Goal: Task Accomplishment & Management: Use online tool/utility

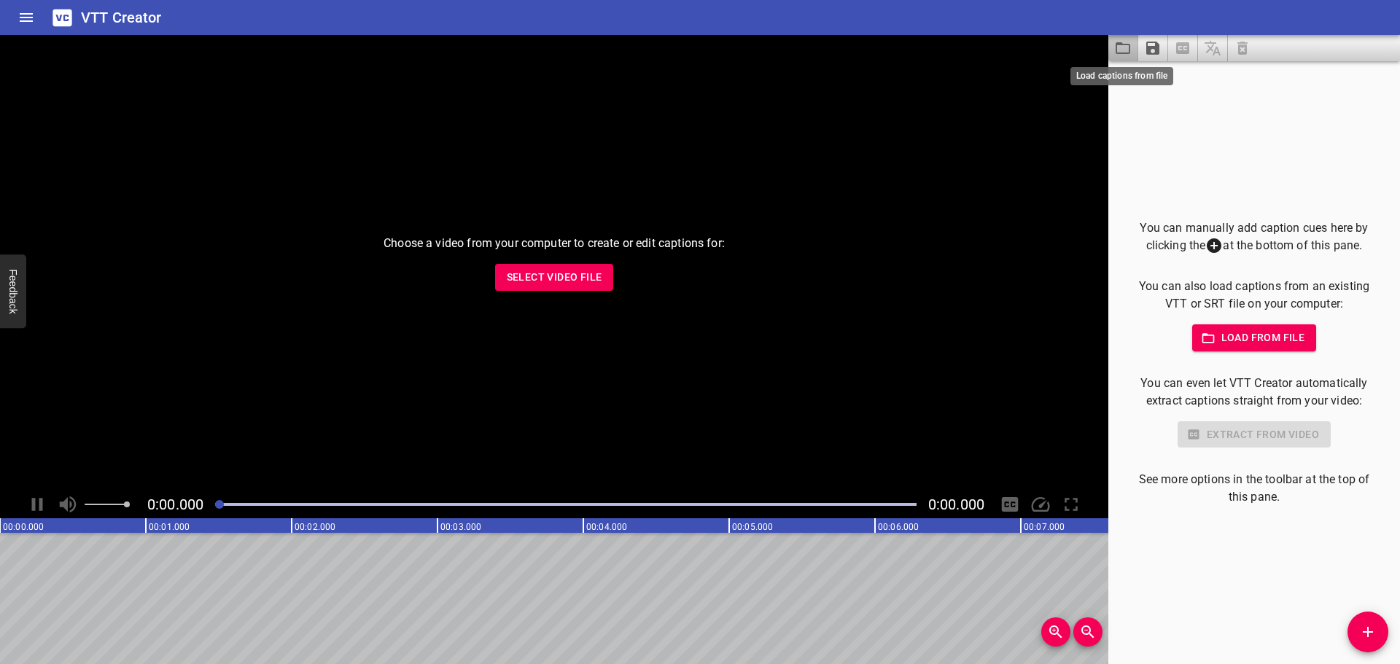
click at [1122, 51] on icon "Load captions from file" at bounding box center [1123, 48] width 18 height 18
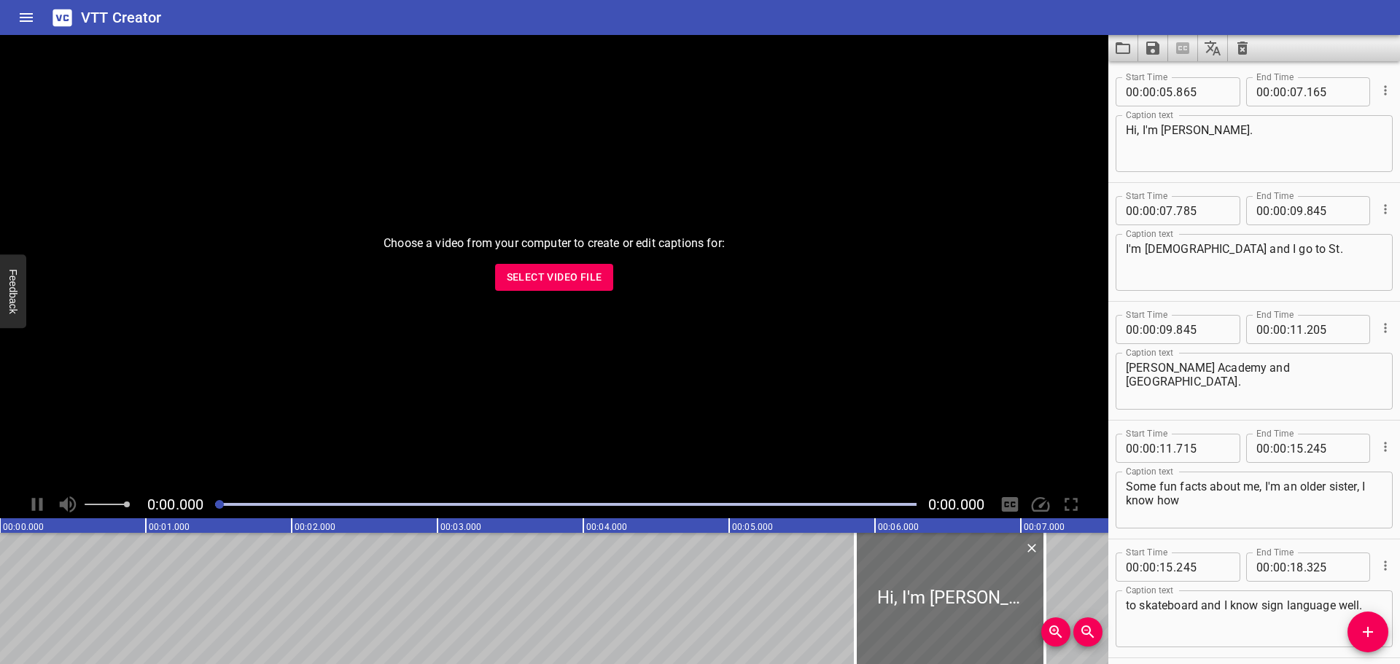
click at [1293, 254] on textarea "I'm [DEMOGRAPHIC_DATA] and I go to St." at bounding box center [1254, 263] width 257 height 42
type textarea "I'm [DEMOGRAPHIC_DATA] and I go to"
click at [1122, 370] on div "[PERSON_NAME] Academy and [GEOGRAPHIC_DATA]. Caption text" at bounding box center [1254, 381] width 277 height 57
type textarea "[GEOGRAPHIC_DATA][PERSON_NAME]."
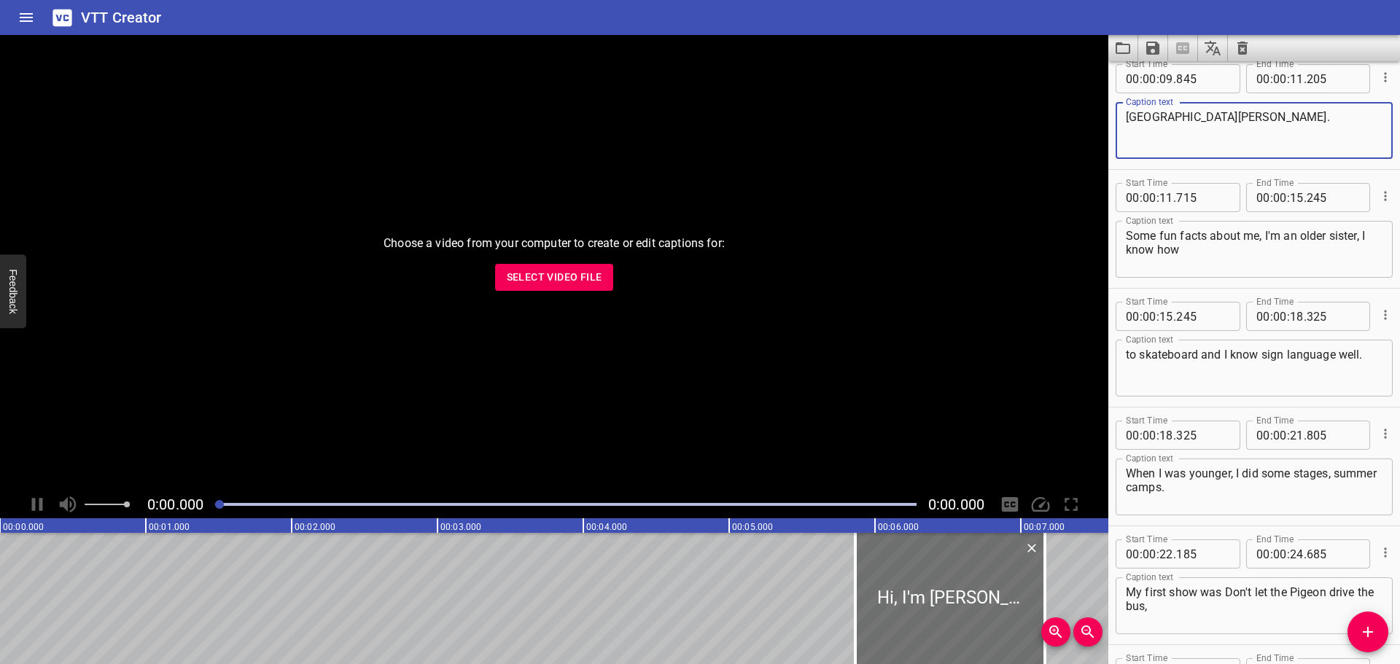
scroll to position [292, 0]
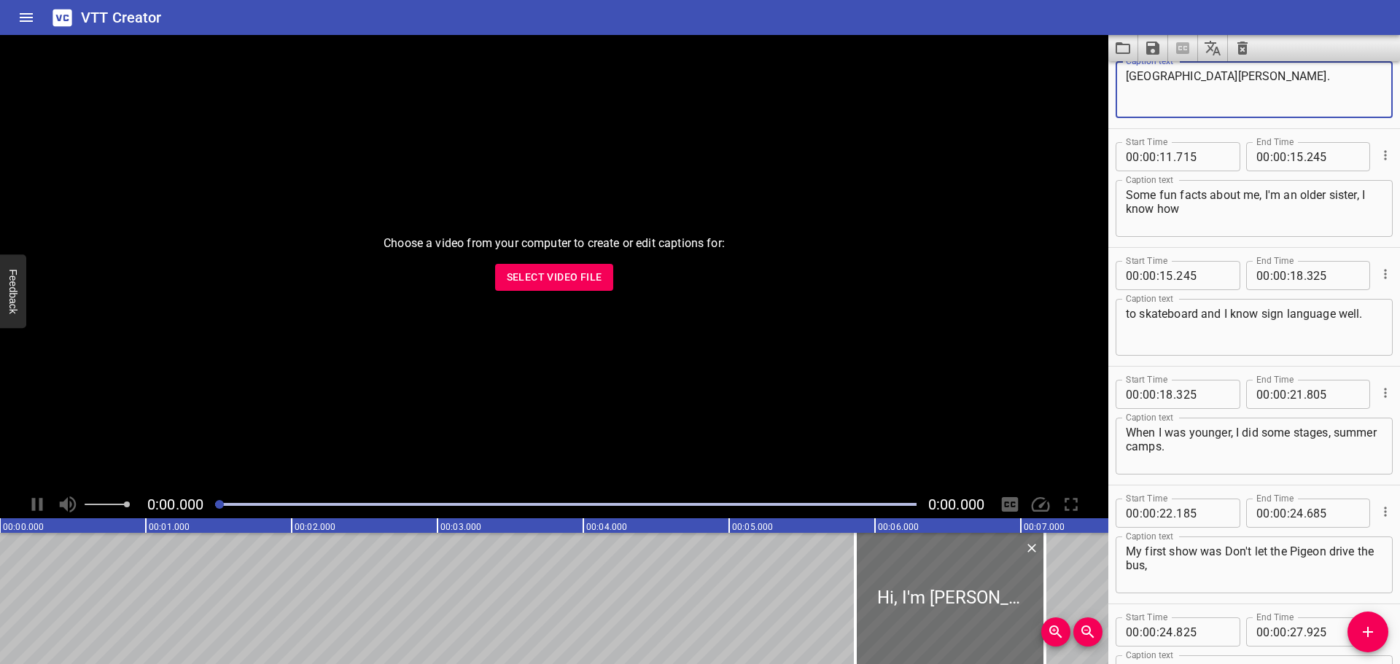
click at [1364, 313] on textarea "to skateboard and I know sign language well." at bounding box center [1254, 328] width 257 height 42
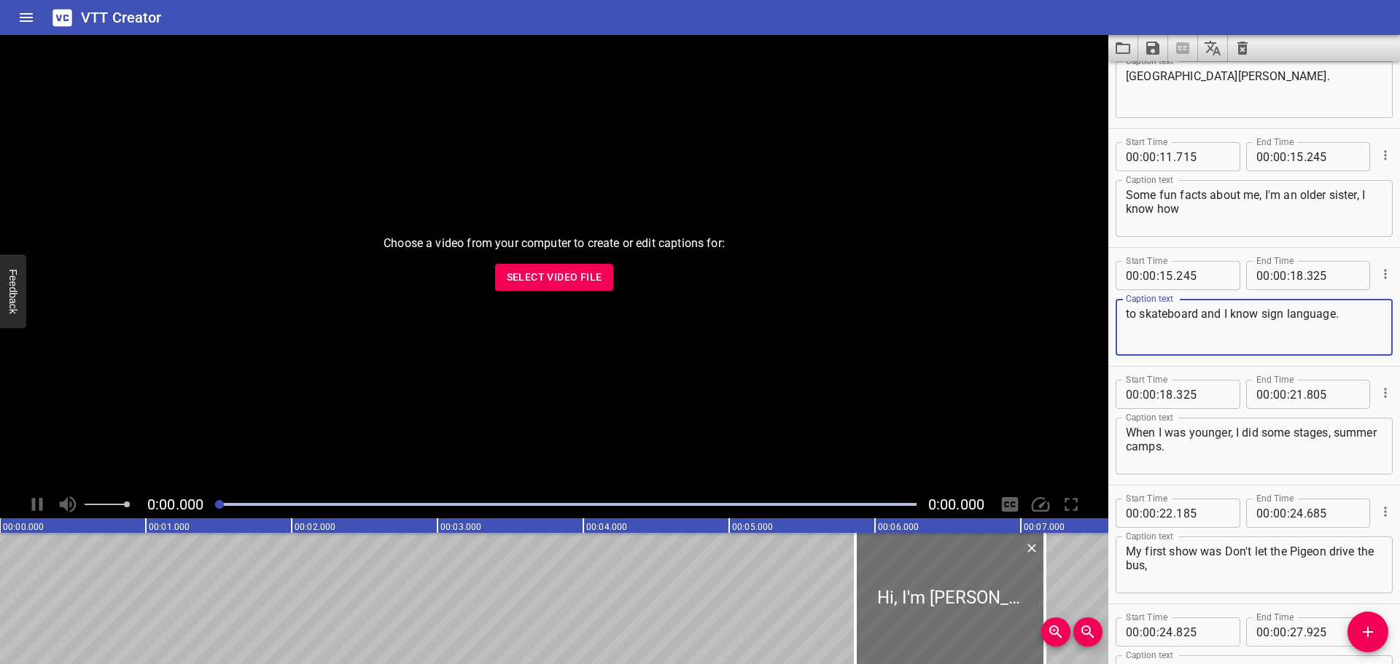
type textarea "to skateboard and I know sign language."
drag, startPoint x: 1134, startPoint y: 438, endPoint x: 1151, endPoint y: 435, distance: 17.0
click at [1137, 438] on textarea "When I was younger, I did some stages, summer camps." at bounding box center [1254, 447] width 257 height 42
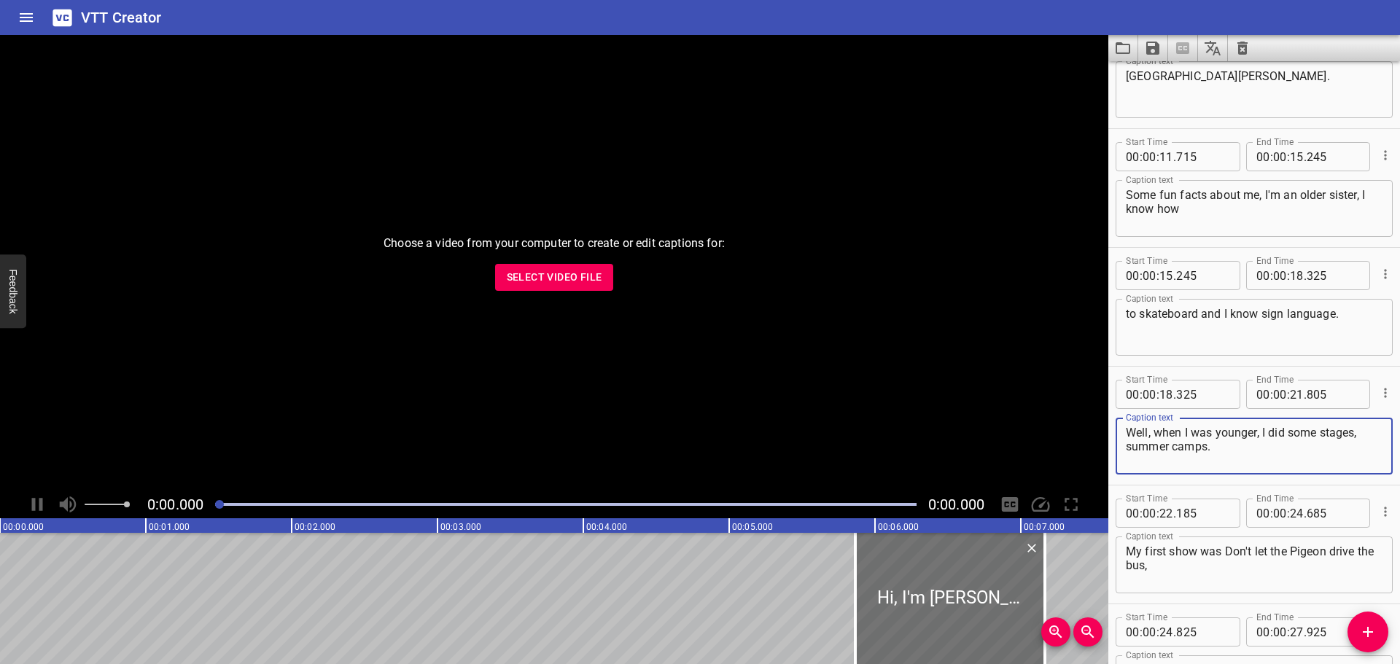
click at [1327, 432] on textarea "Well, when I was younger, I did some stages, summer camps." at bounding box center [1254, 447] width 257 height 42
click at [1129, 450] on textarea "Well, when I was younger, I did some Stages, summer camps." at bounding box center [1254, 447] width 257 height 42
type textarea "Well, when I was younger, I did some Stages summer camps."
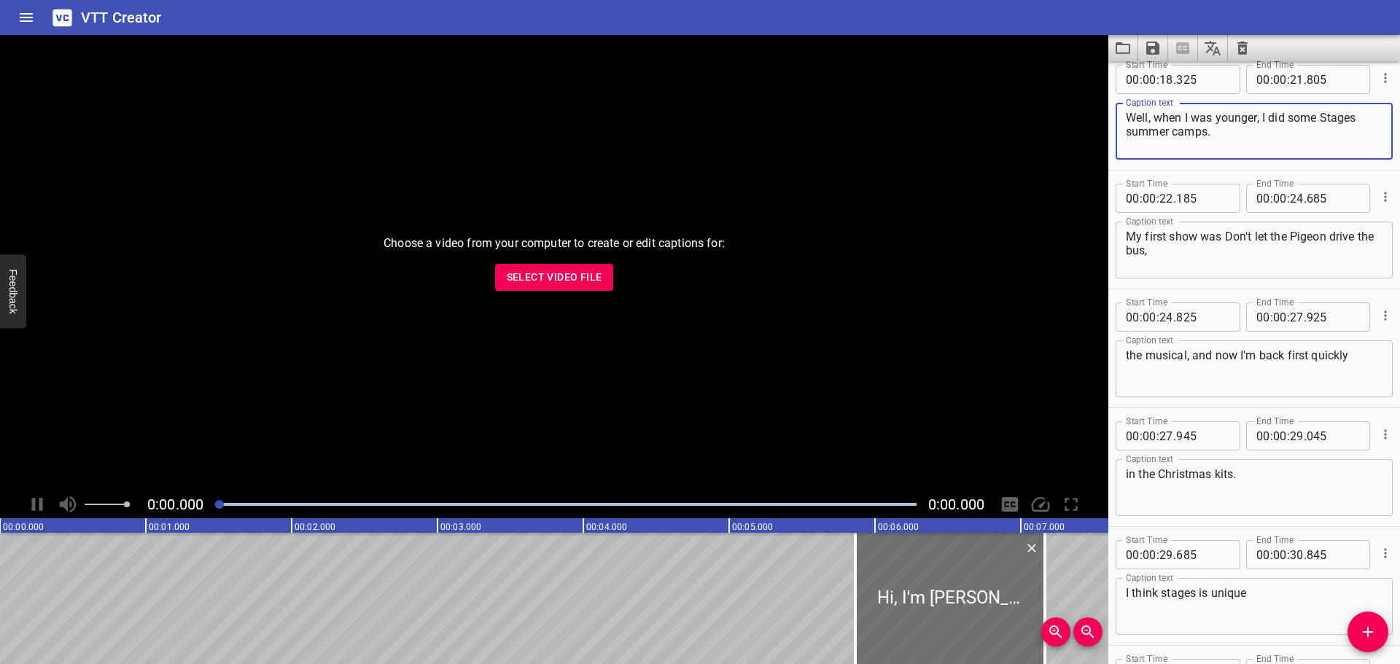
scroll to position [583, 0]
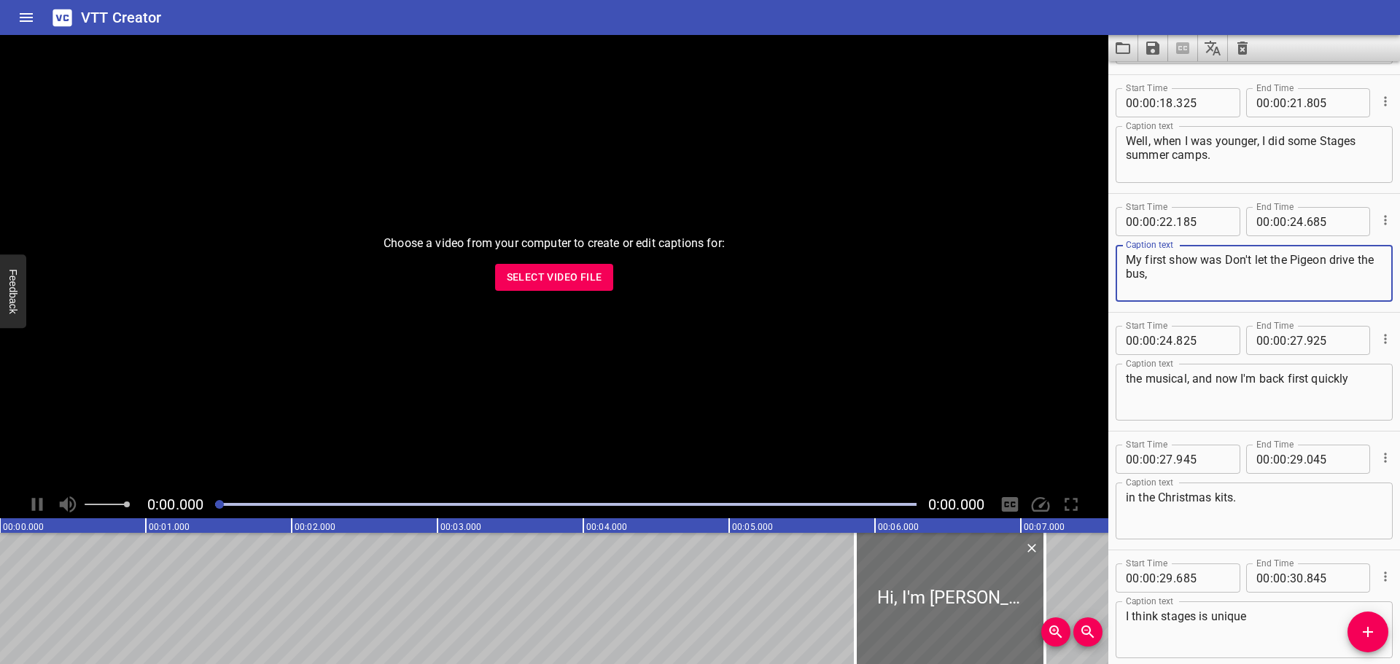
click at [1228, 260] on textarea "My first show was Don't let the Pigeon drive the bus," at bounding box center [1254, 274] width 257 height 42
click at [1162, 278] on textarea "My first show was "Don't let the Pigeon drive the bus," at bounding box center [1254, 274] width 257 height 42
click at [1263, 260] on textarea "My first show was "Don't let the Pigeon drive the bus"," at bounding box center [1254, 274] width 257 height 42
click at [1343, 260] on textarea "My first show was "Don't Let the Pigeon drive the bus"," at bounding box center [1254, 274] width 257 height 42
click at [1151, 274] on textarea "My first show was "Don't Let the Pigeon Drive the bus"," at bounding box center [1254, 274] width 257 height 42
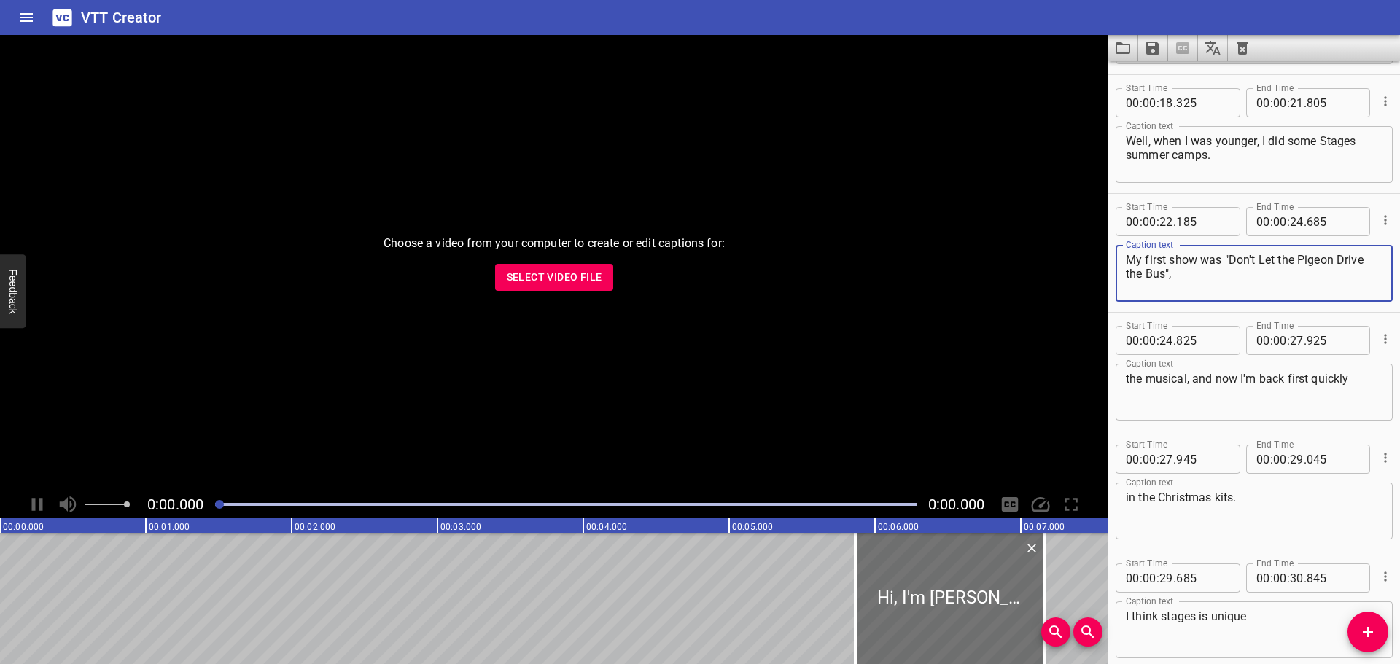
click at [1200, 274] on textarea "My first show was "Don't Let the Pigeon Drive the Bus"," at bounding box center [1254, 274] width 257 height 42
type textarea "My first show was "Don't Let the Pigeon Drive the Bus!"
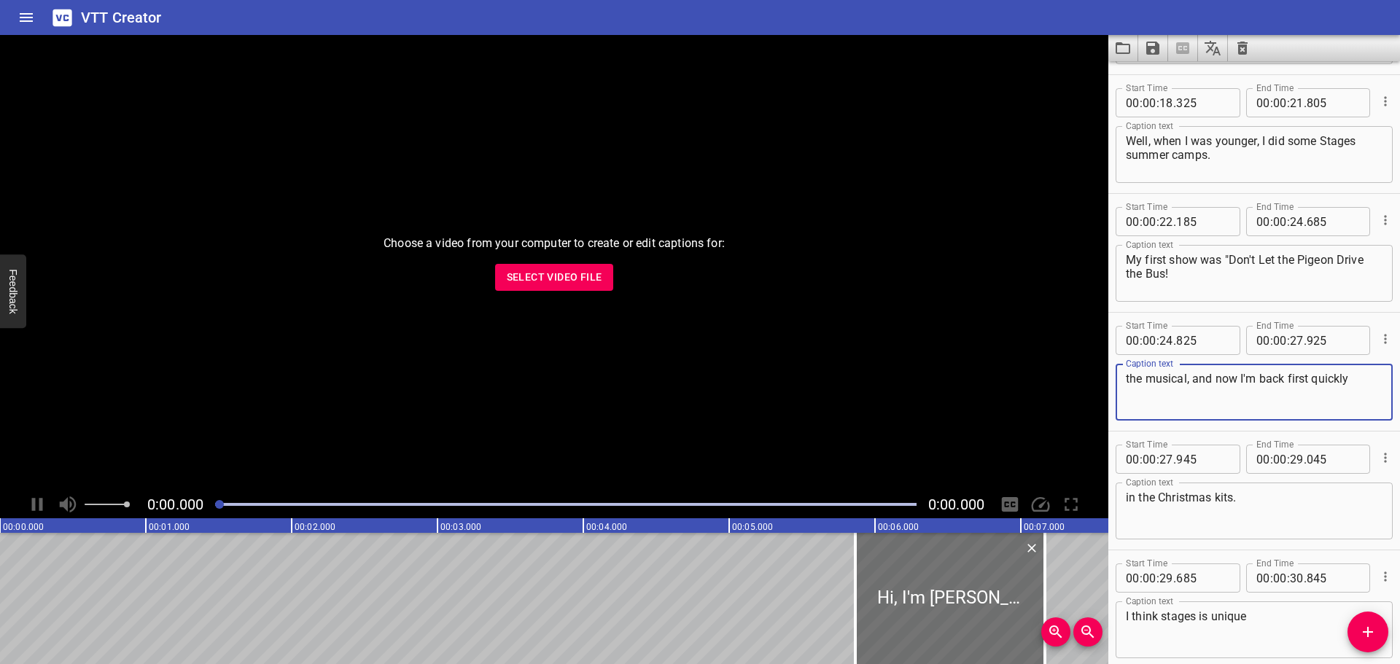
click at [1184, 376] on textarea "the musical, and now I'm back first quickly" at bounding box center [1254, 393] width 257 height 42
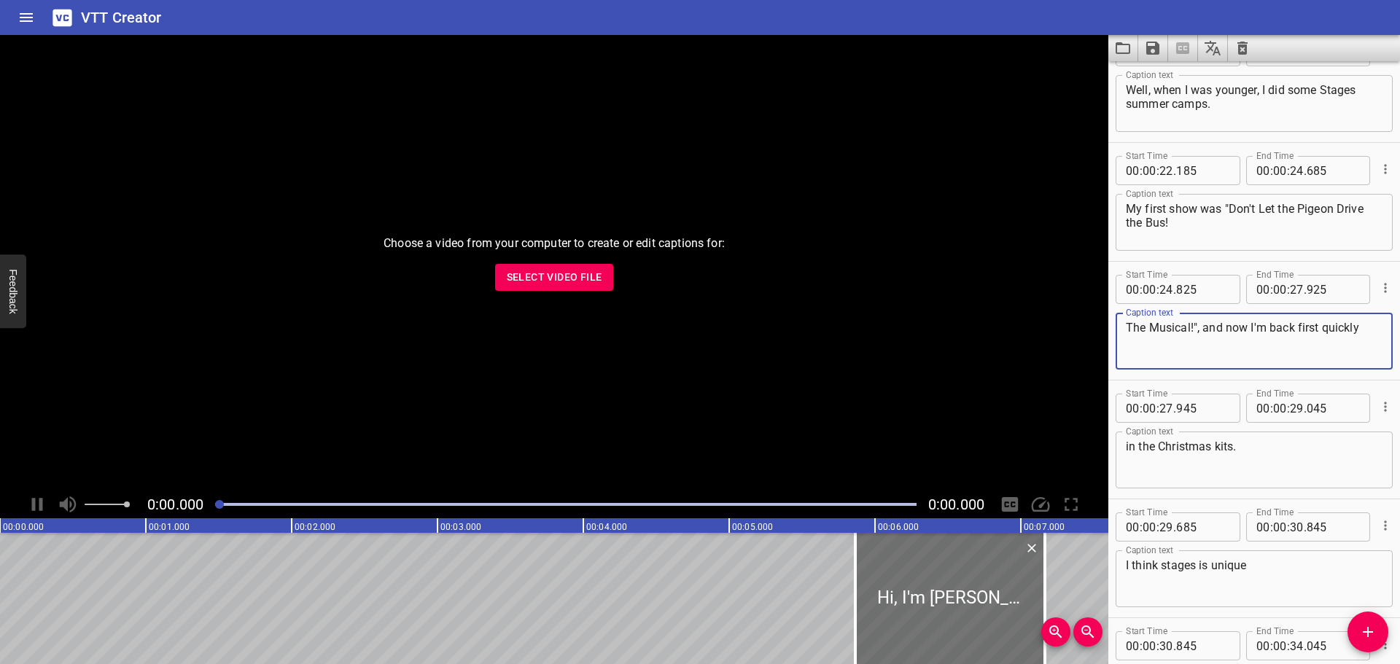
scroll to position [656, 0]
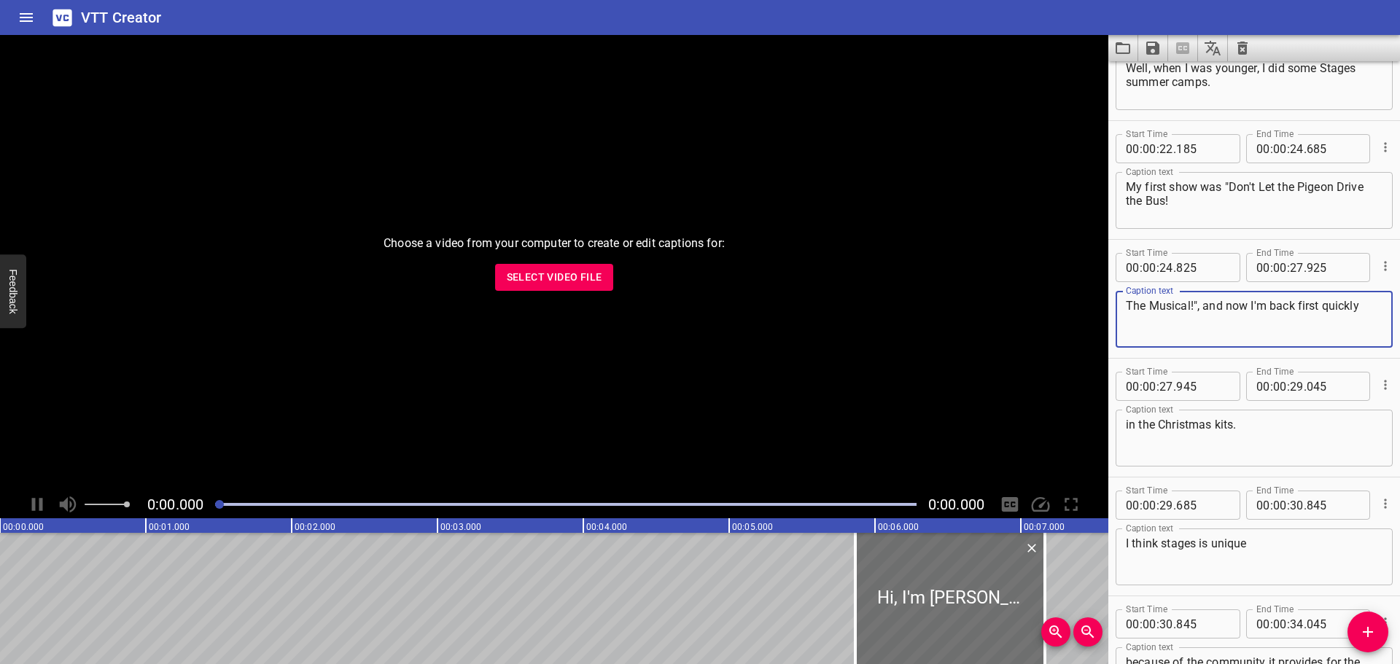
type textarea "The Musical!", and now I'm back first quickly"
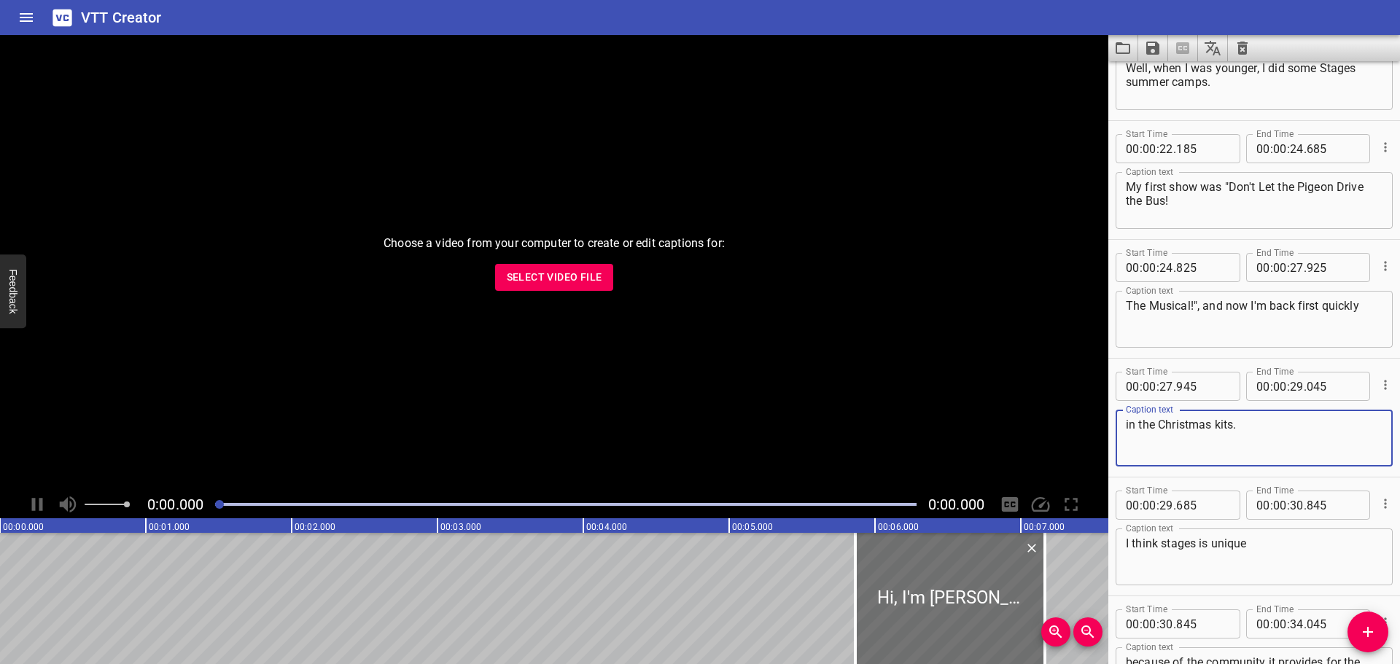
drag, startPoint x: 1267, startPoint y: 424, endPoint x: 1216, endPoint y: 427, distance: 50.4
click at [1216, 427] on textarea "in the Christmas kits." at bounding box center [1254, 439] width 257 height 42
type textarea "in the Christmas Kittens"
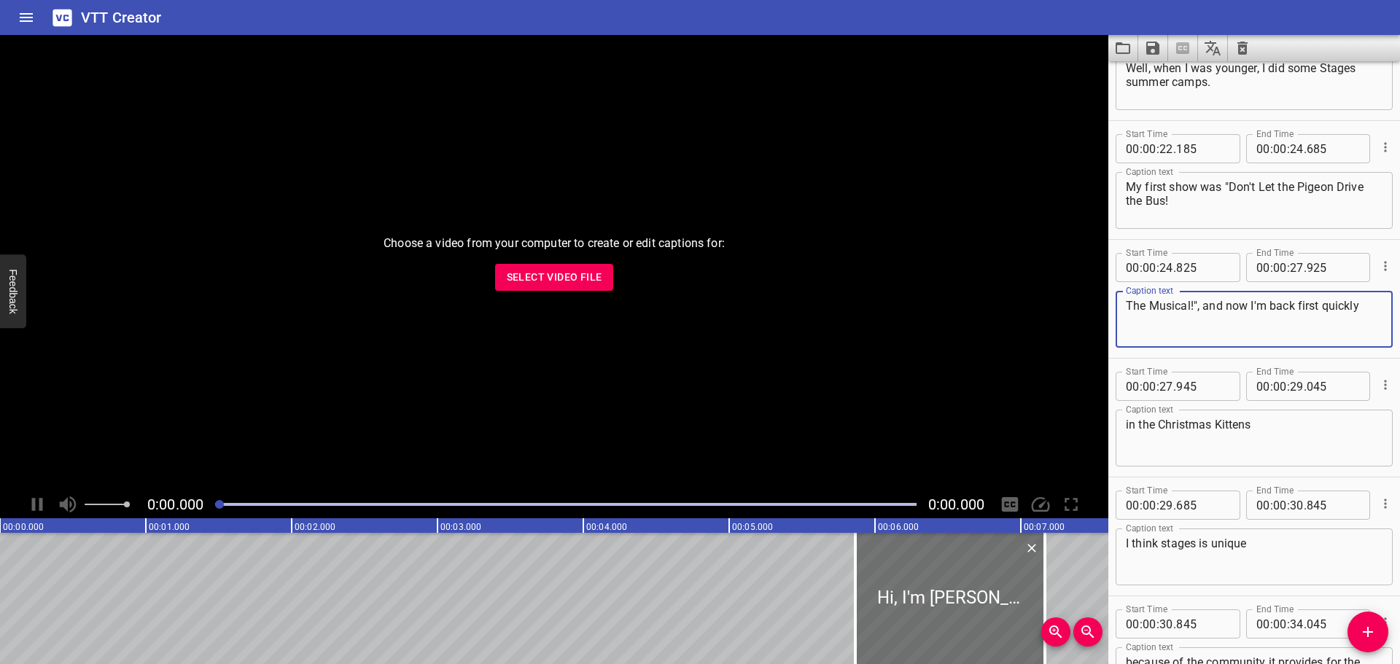
drag, startPoint x: 1299, startPoint y: 306, endPoint x: 1363, endPoint y: 308, distance: 64.2
click at [1363, 308] on textarea "The Musical!", and now I'm back first quickly" at bounding box center [1254, 320] width 257 height 42
type textarea "The Musical!", and now I'm back for Spookley"
click at [1136, 430] on textarea "in the Christmas Kittens" at bounding box center [1254, 439] width 257 height 42
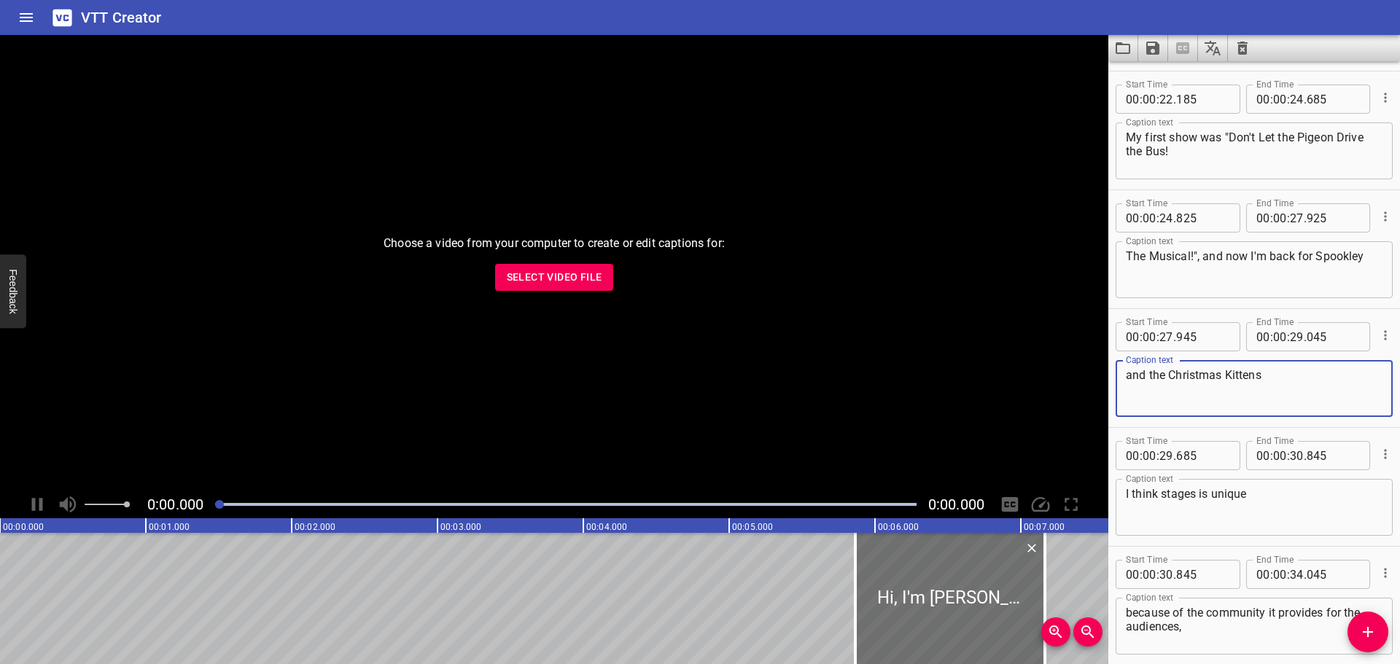
scroll to position [729, 0]
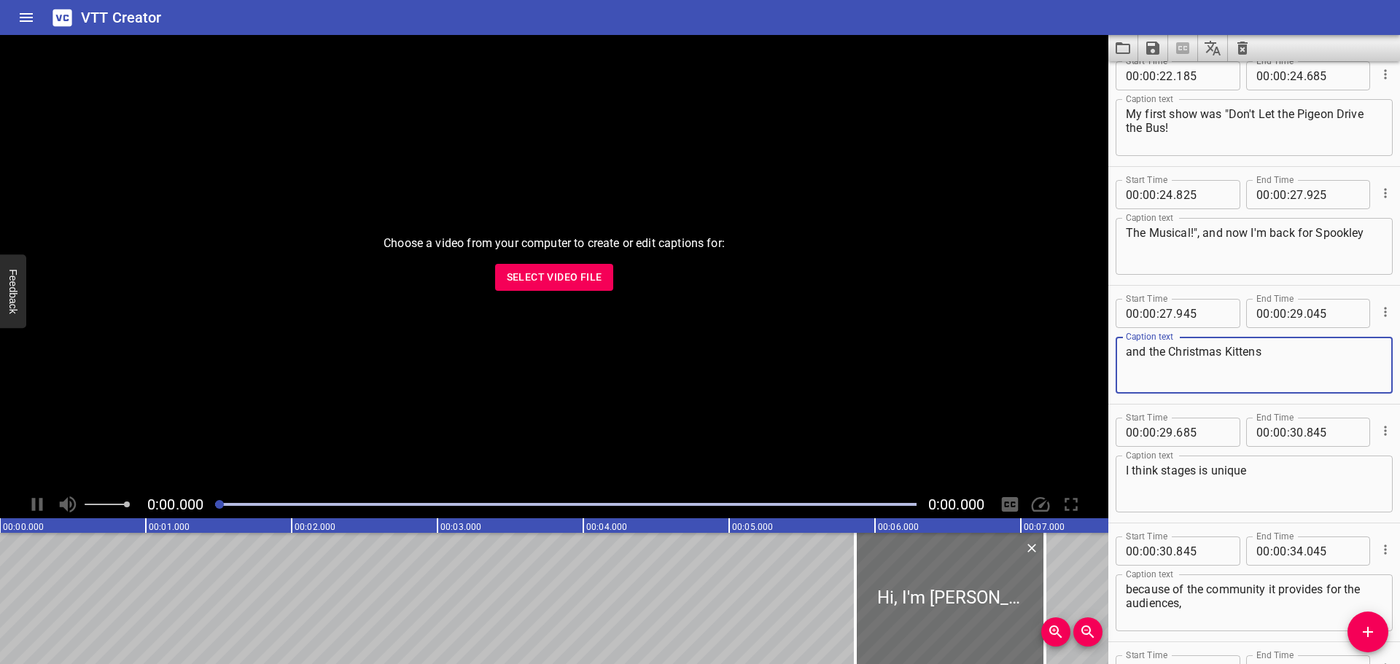
type textarea "and the Christmas Kittens"
click at [1319, 233] on textarea "The Musical!", and now I'm back for Spookley" at bounding box center [1254, 247] width 257 height 42
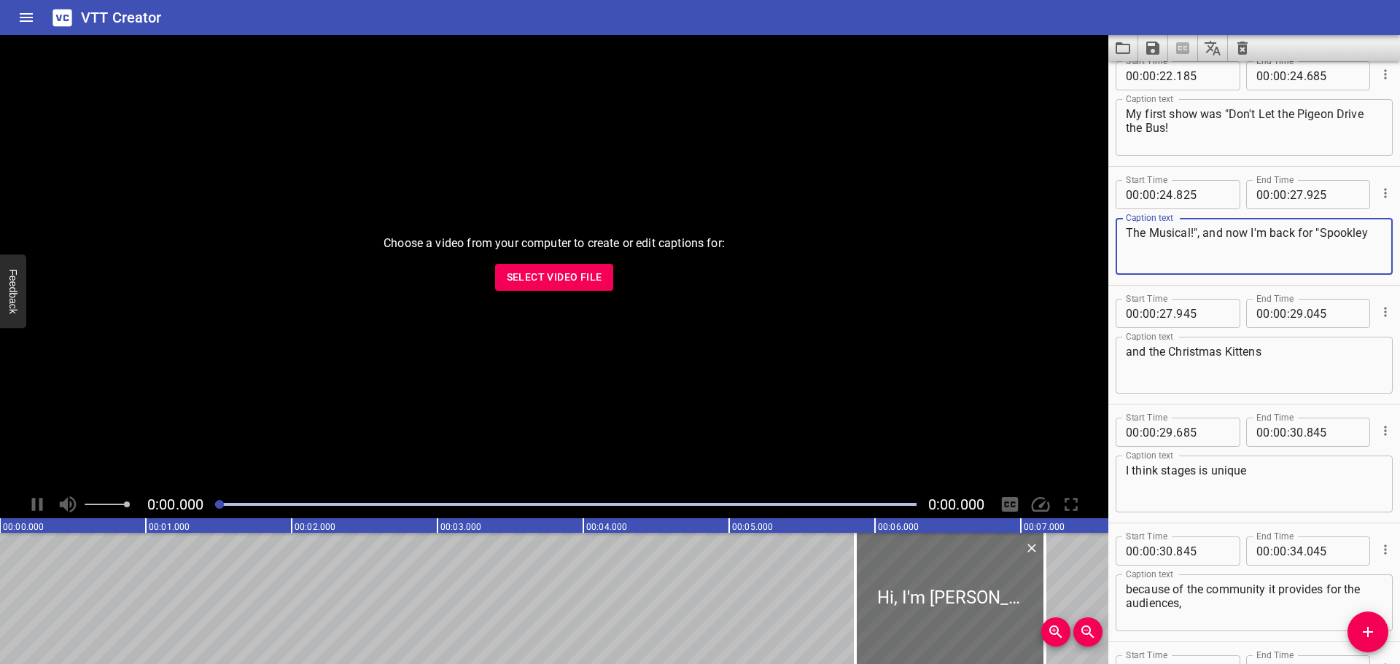
type textarea "The Musical!", and now I'm back for "Spookley"
click at [1289, 349] on textarea "and the Christmas Kittens" at bounding box center [1254, 366] width 257 height 42
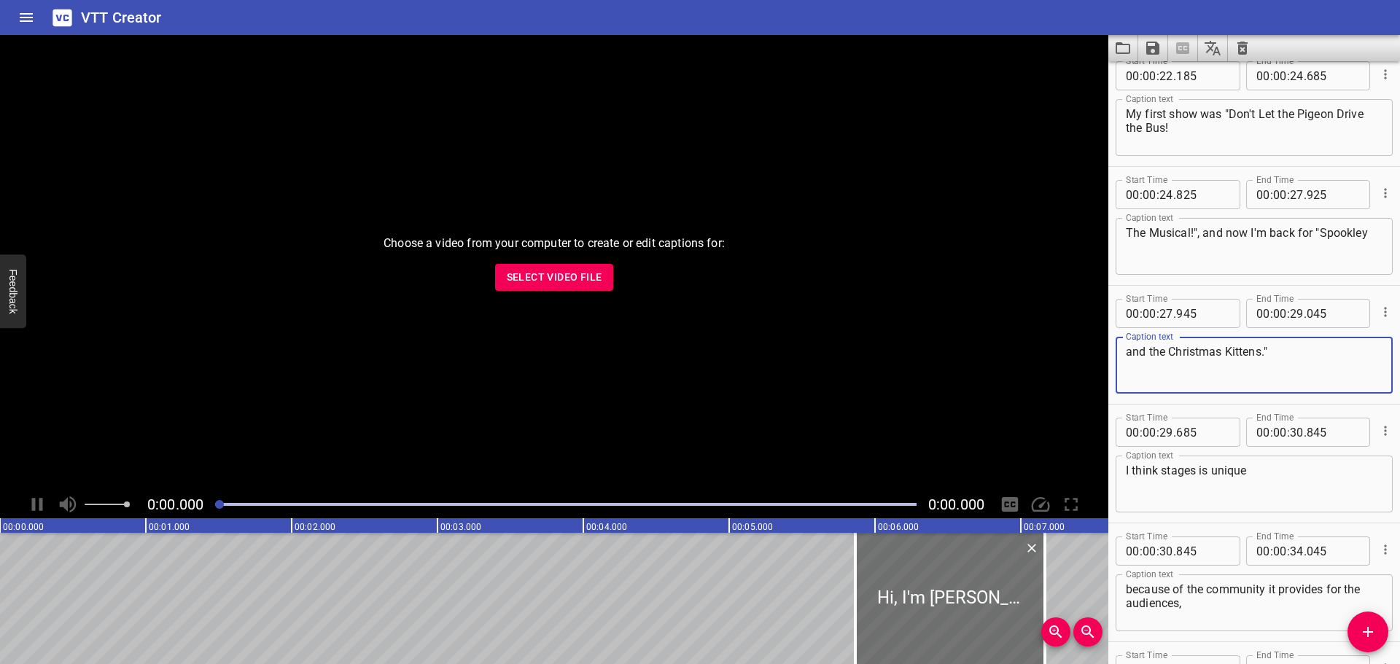
type textarea "and the Christmas Kittens.""
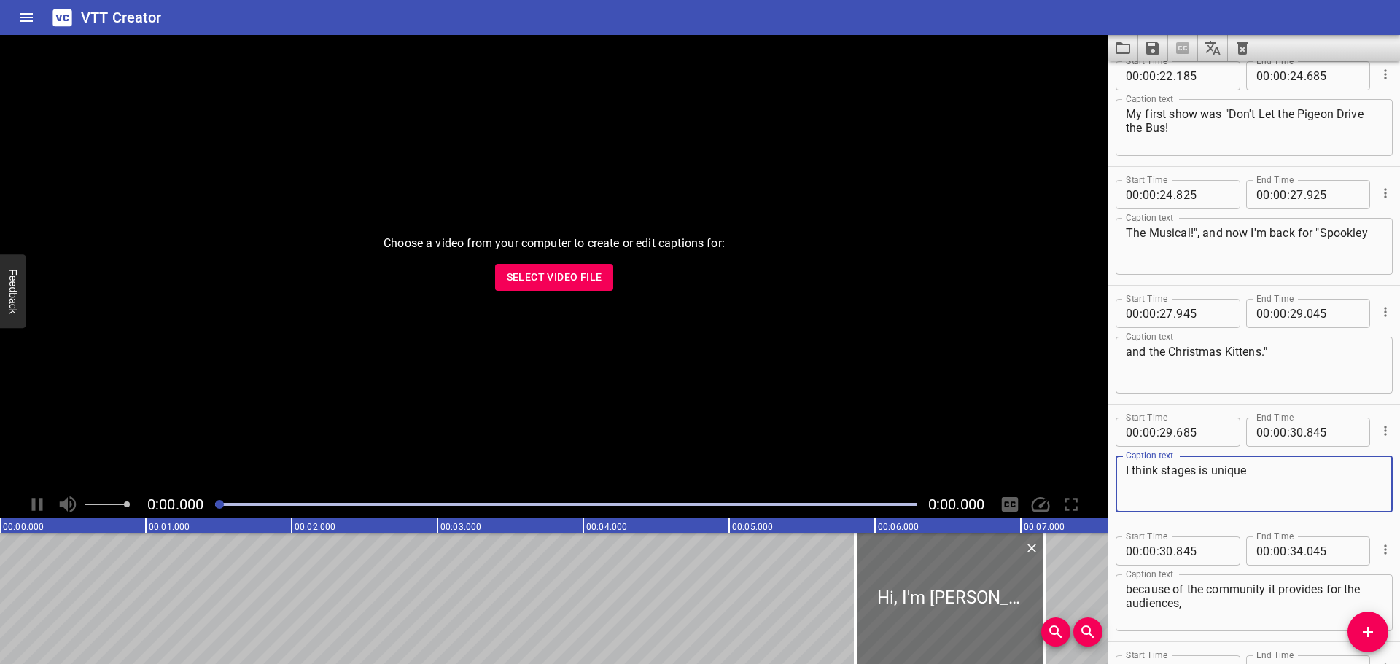
click at [1164, 473] on textarea "I think stages is unique" at bounding box center [1254, 485] width 257 height 42
type textarea "I think Stages is unique"
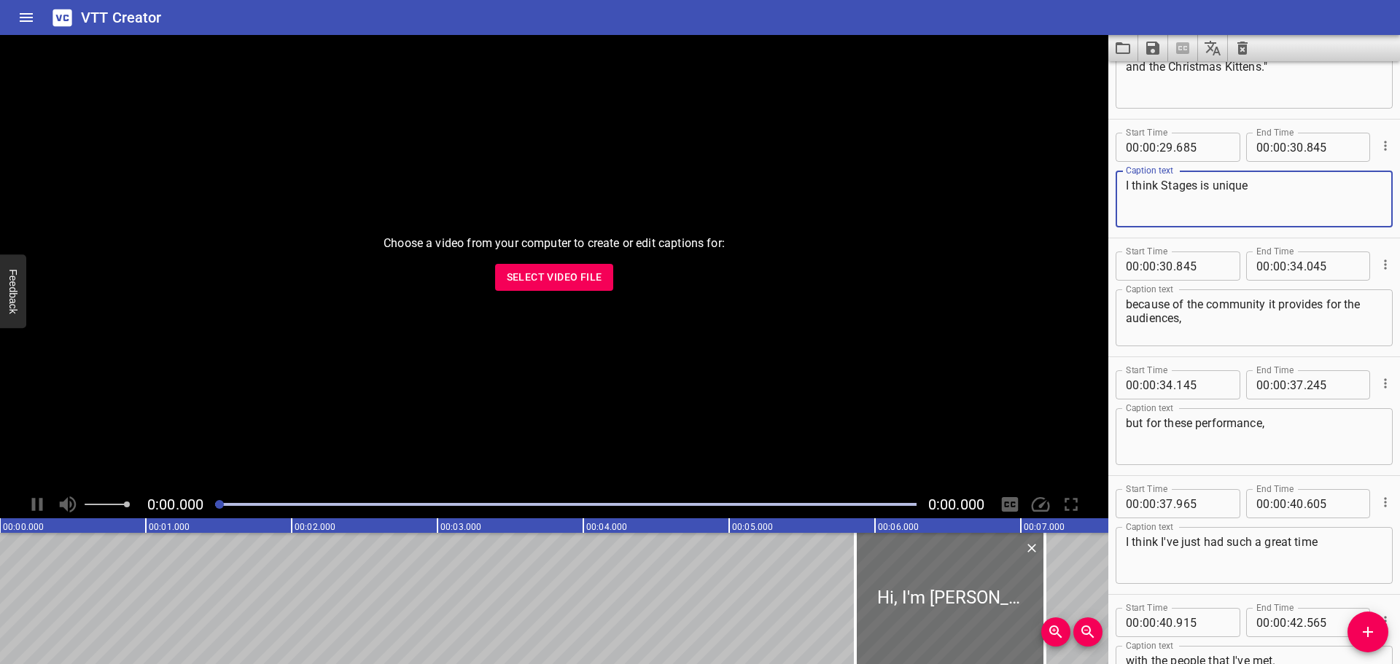
scroll to position [1094, 0]
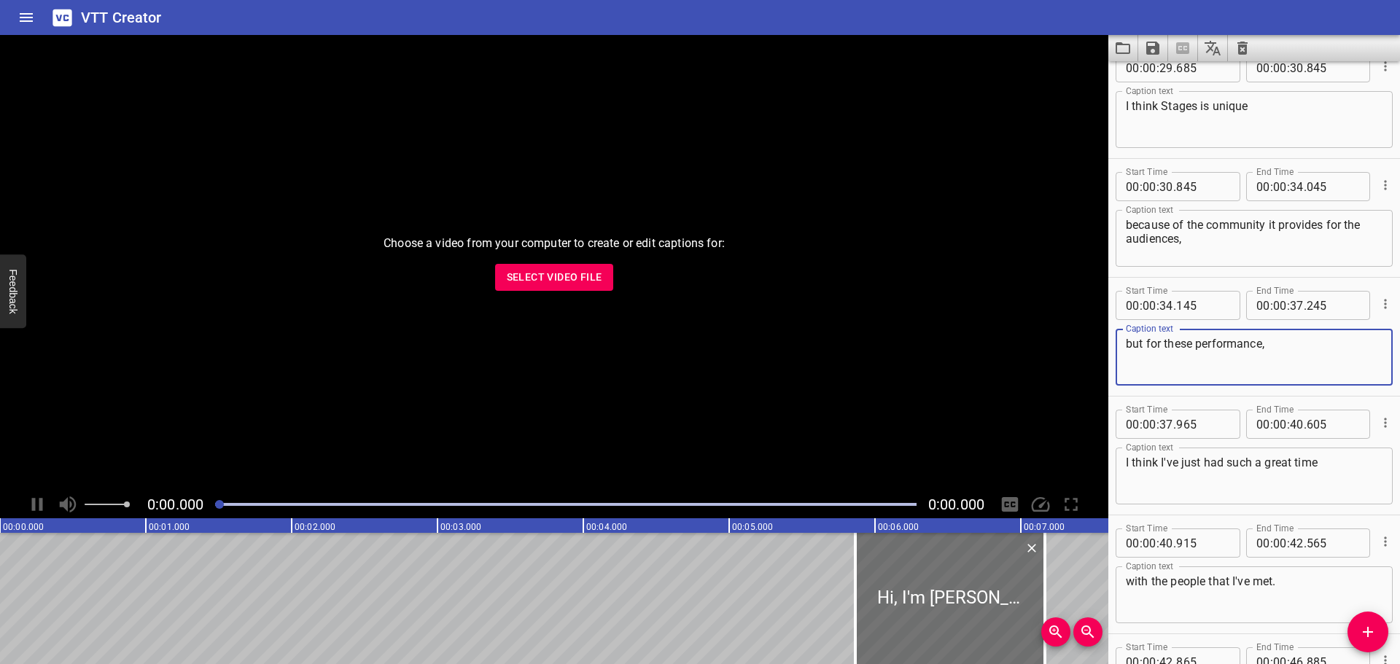
click at [1204, 343] on textarea "but for these performance," at bounding box center [1254, 358] width 257 height 42
click at [1202, 343] on textarea "but for these performance," at bounding box center [1254, 358] width 257 height 42
click at [1198, 346] on textarea "but for these performance," at bounding box center [1254, 358] width 257 height 42
click at [1304, 343] on textarea "but for these specific performance," at bounding box center [1254, 358] width 257 height 42
click at [1308, 343] on textarea "but for these specific performance," at bounding box center [1254, 358] width 257 height 42
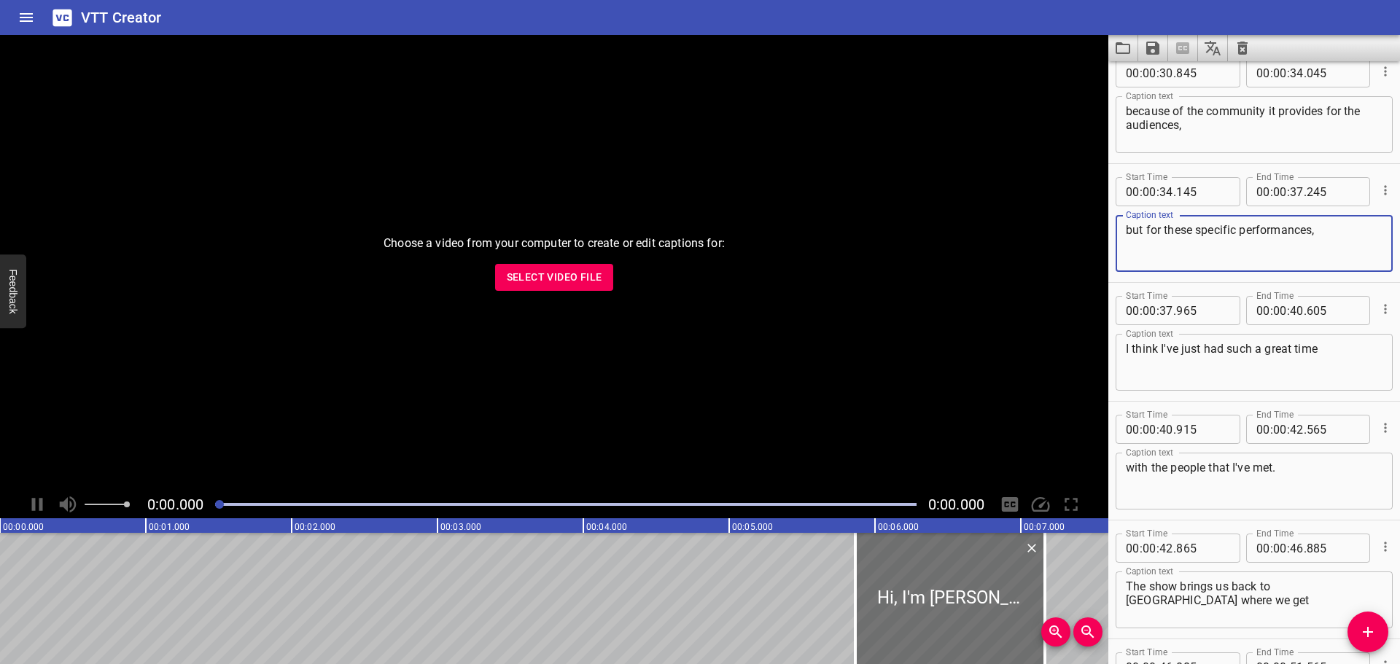
scroll to position [1240, 0]
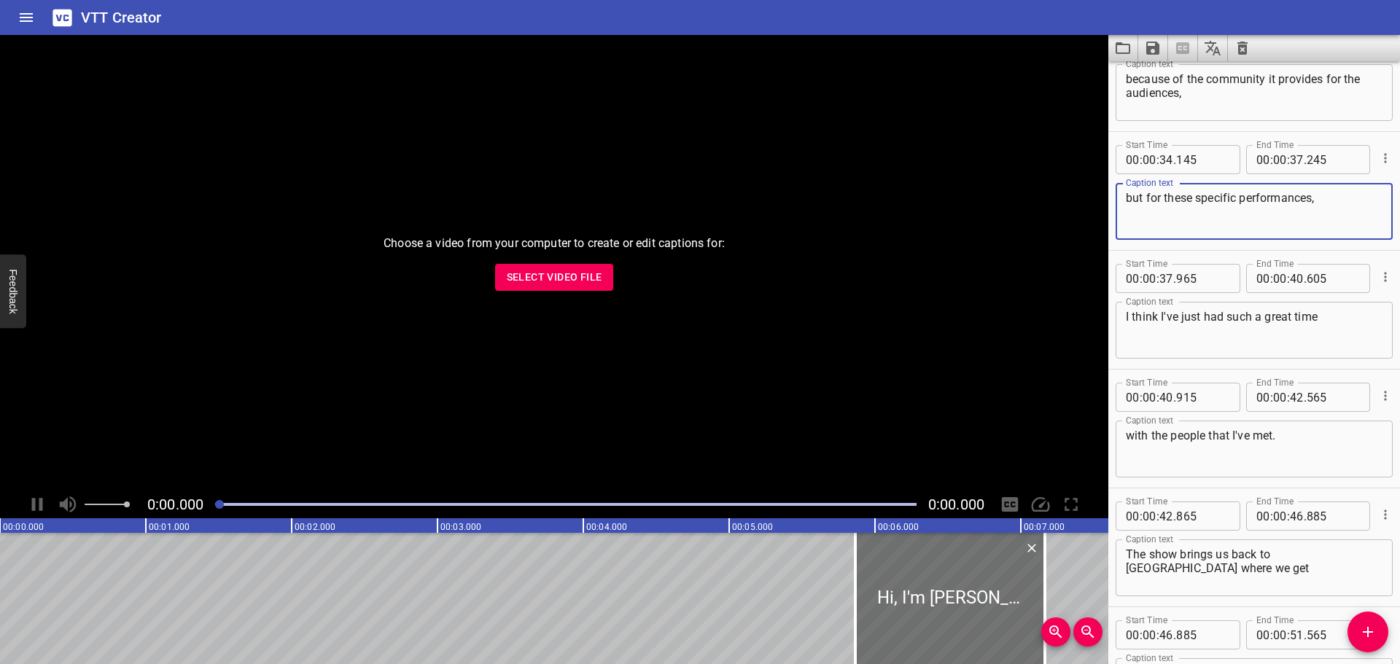
type textarea "but for these specific performances,"
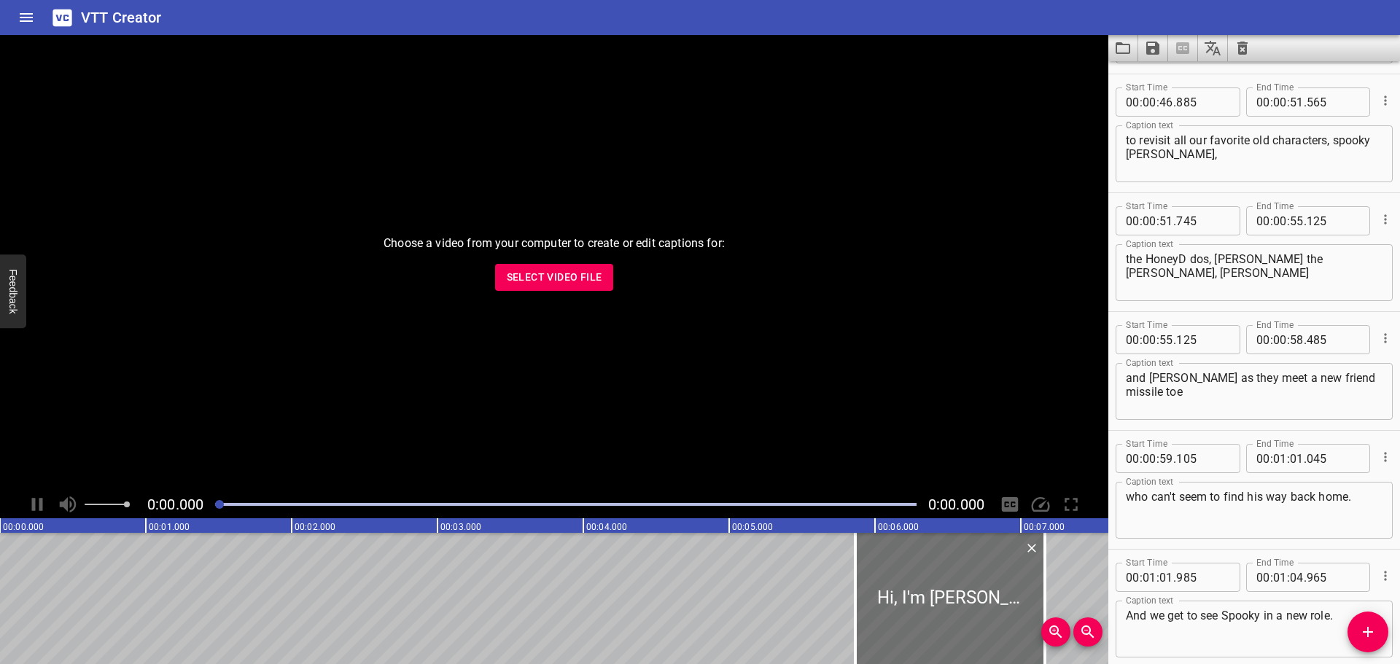
scroll to position [1750, 0]
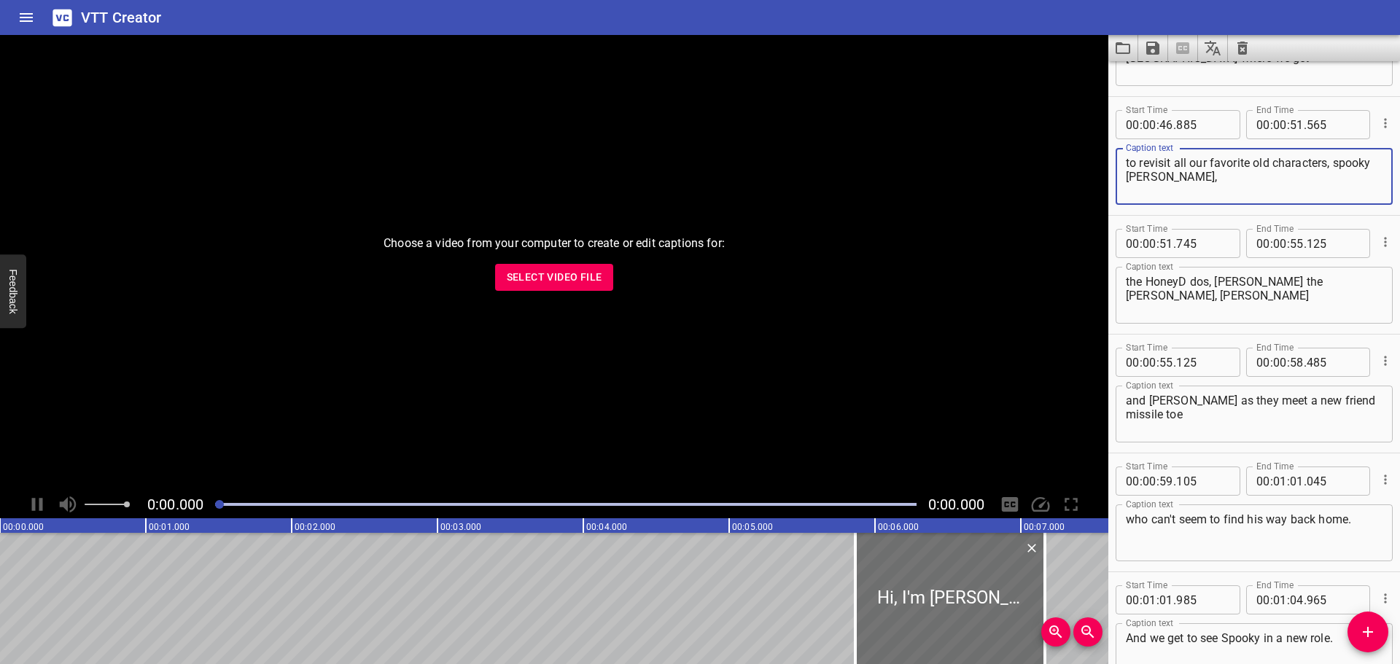
click at [1130, 179] on textarea "to revisit all our favorite old characters, spooky [PERSON_NAME]," at bounding box center [1254, 177] width 257 height 42
click at [1157, 176] on textarea "to revisit all our favorite old characters, Spooky [PERSON_NAME]," at bounding box center [1254, 177] width 257 height 42
click at [1173, 179] on textarea "to revisit all our favorite old characters, [PERSON_NAME]," at bounding box center [1254, 177] width 257 height 42
type textarea "to revisit all our favorite old characters, [PERSON_NAME], [PERSON_NAME],"
click at [1189, 279] on textarea "the HoneyD dos, [PERSON_NAME] the [PERSON_NAME], [PERSON_NAME]" at bounding box center [1254, 296] width 257 height 42
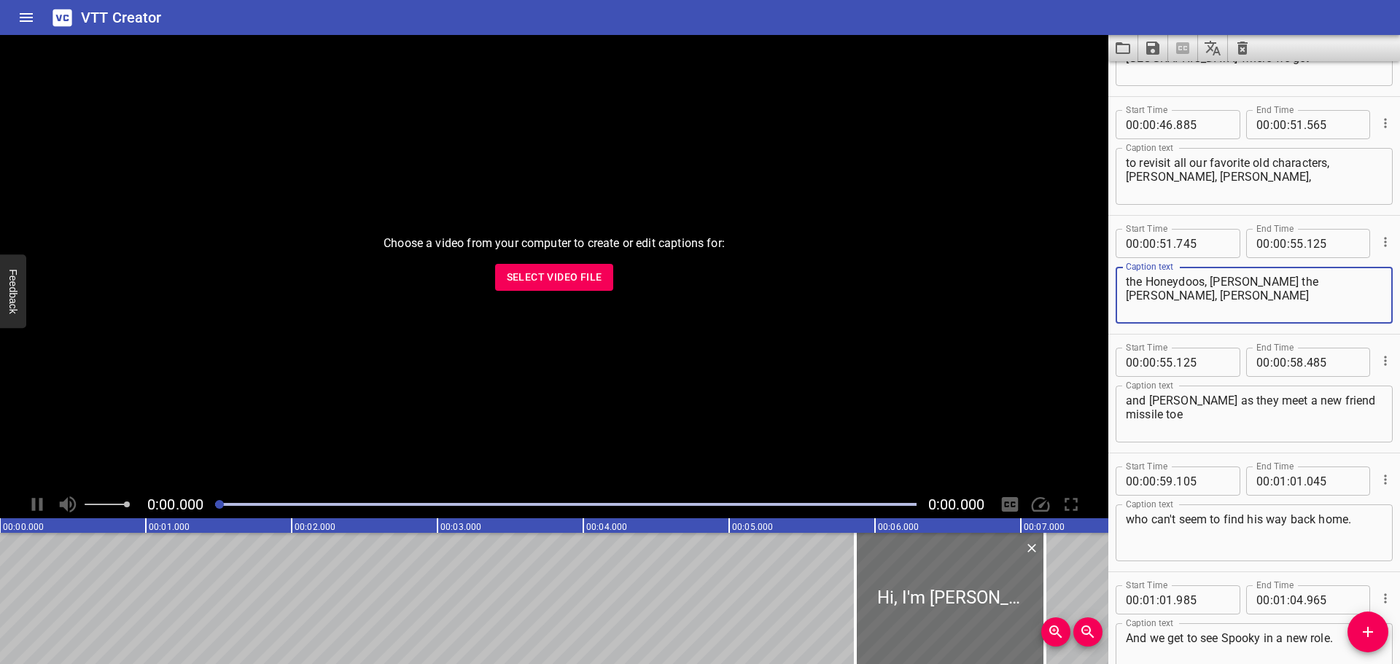
click at [1262, 278] on textarea "the Honeydoos, [PERSON_NAME] the [PERSON_NAME], [PERSON_NAME]" at bounding box center [1254, 296] width 257 height 42
click at [1265, 279] on textarea "the Honeydoos, [PERSON_NAME] the [PERSON_NAME], [PERSON_NAME]" at bounding box center [1254, 296] width 257 height 42
click at [1323, 281] on textarea "the Honeydoos, [PERSON_NAME] the Scarecrow, [PERSON_NAME]" at bounding box center [1254, 296] width 257 height 42
type textarea "the Honeydoos, [PERSON_NAME] the Scarecrow, [PERSON_NAME]"
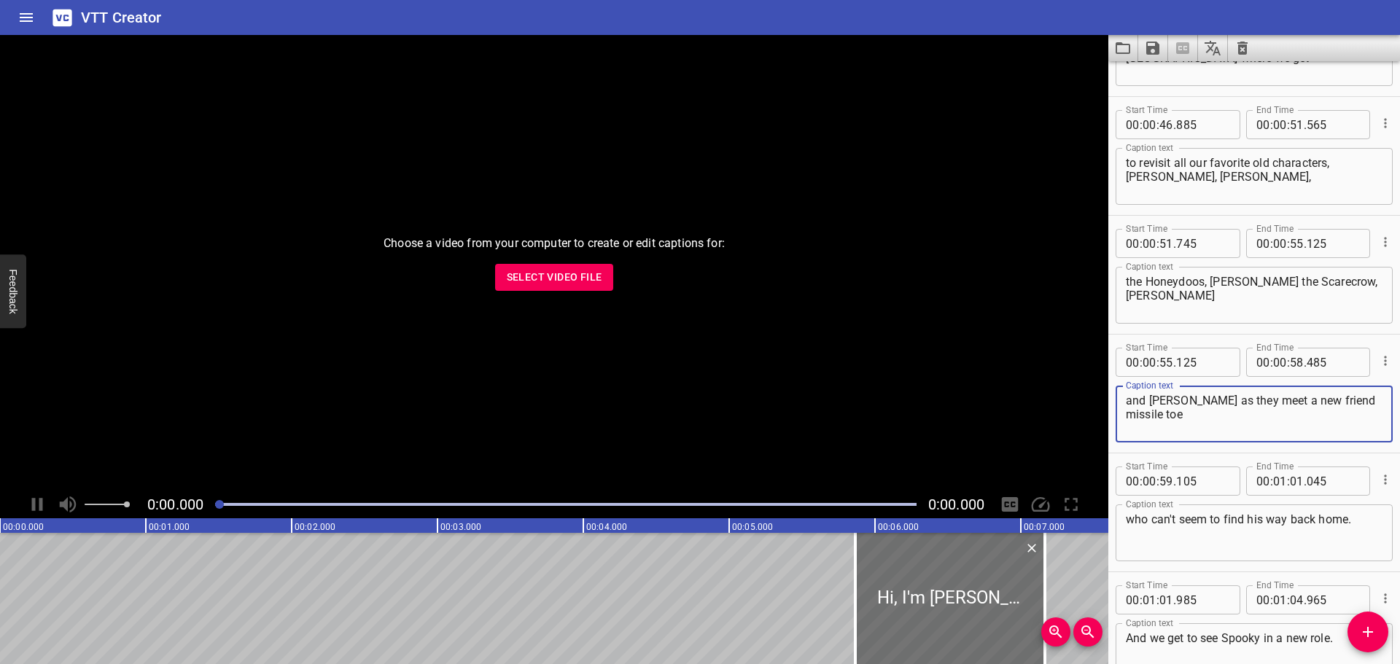
drag, startPoint x: 1186, startPoint y: 415, endPoint x: 1107, endPoint y: 414, distance: 78.8
click at [1107, 414] on main "Choose a video from your computer to create or edit captions for: Select Video …" at bounding box center [700, 349] width 1400 height 629
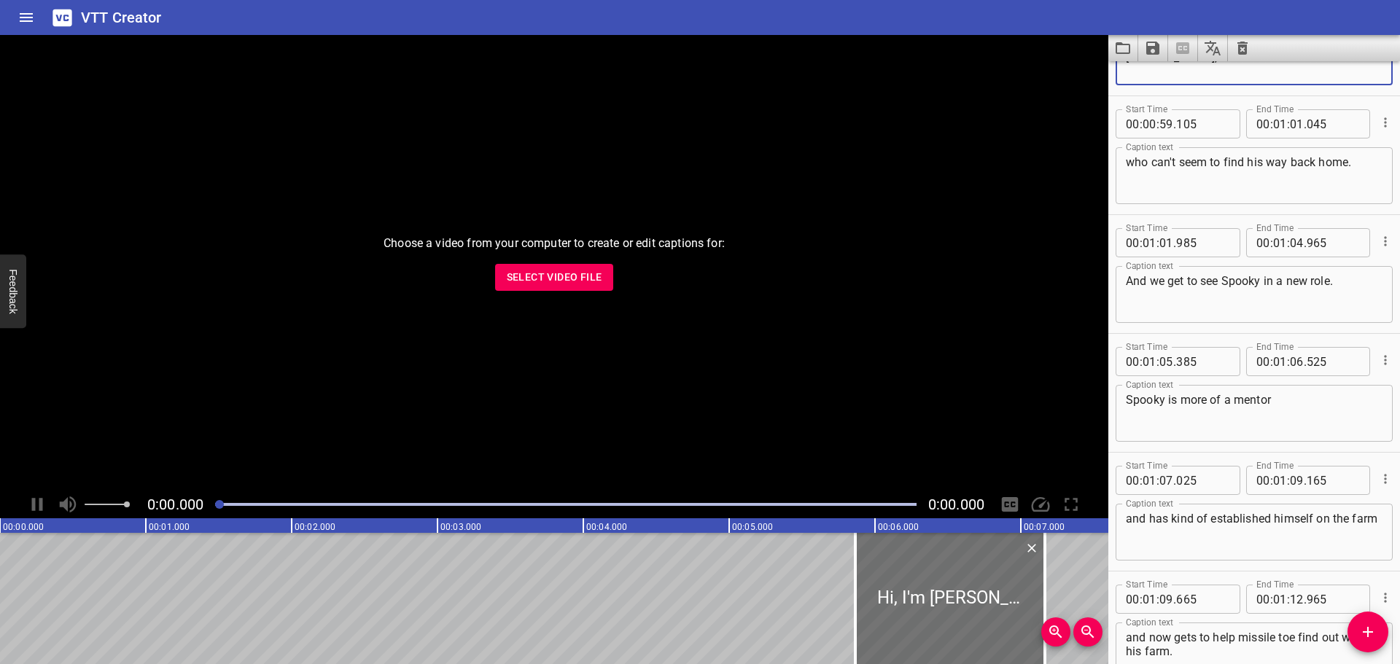
scroll to position [2115, 0]
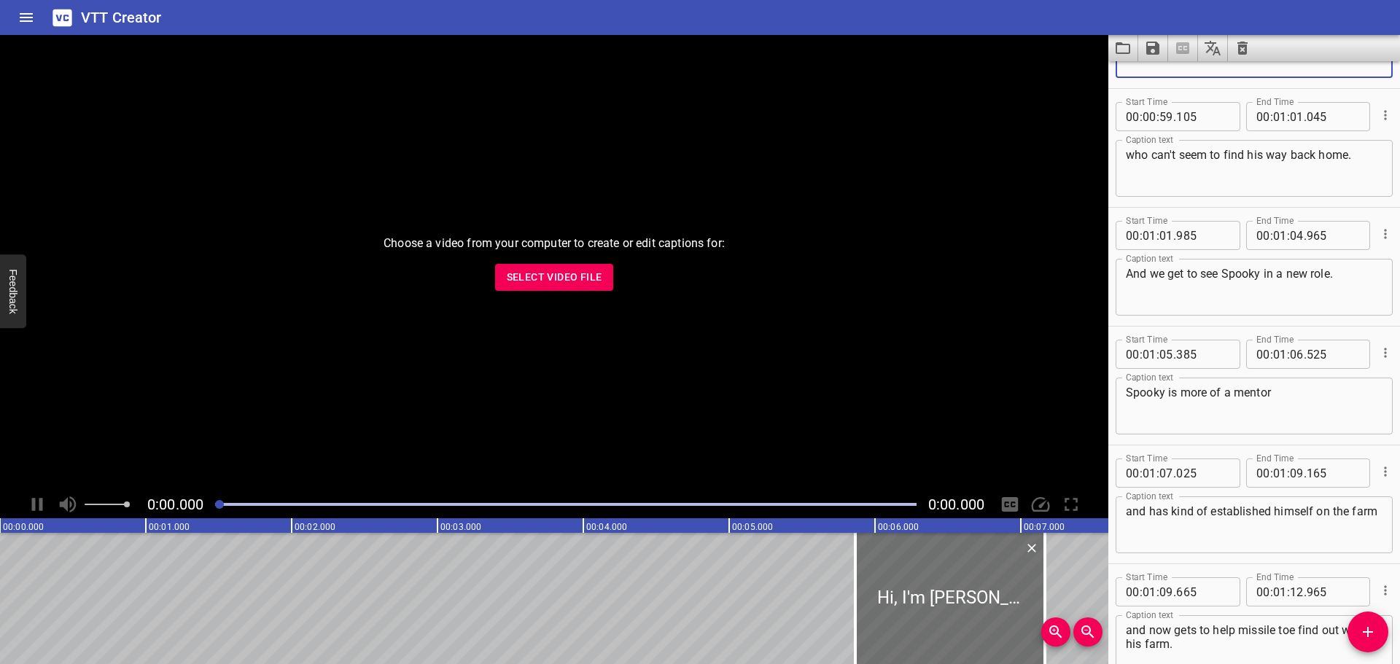
type textarea "and [PERSON_NAME] as they meet a new friend [PERSON_NAME],"
click at [1257, 277] on textarea "And we get to see Spooky in a new role." at bounding box center [1254, 288] width 257 height 42
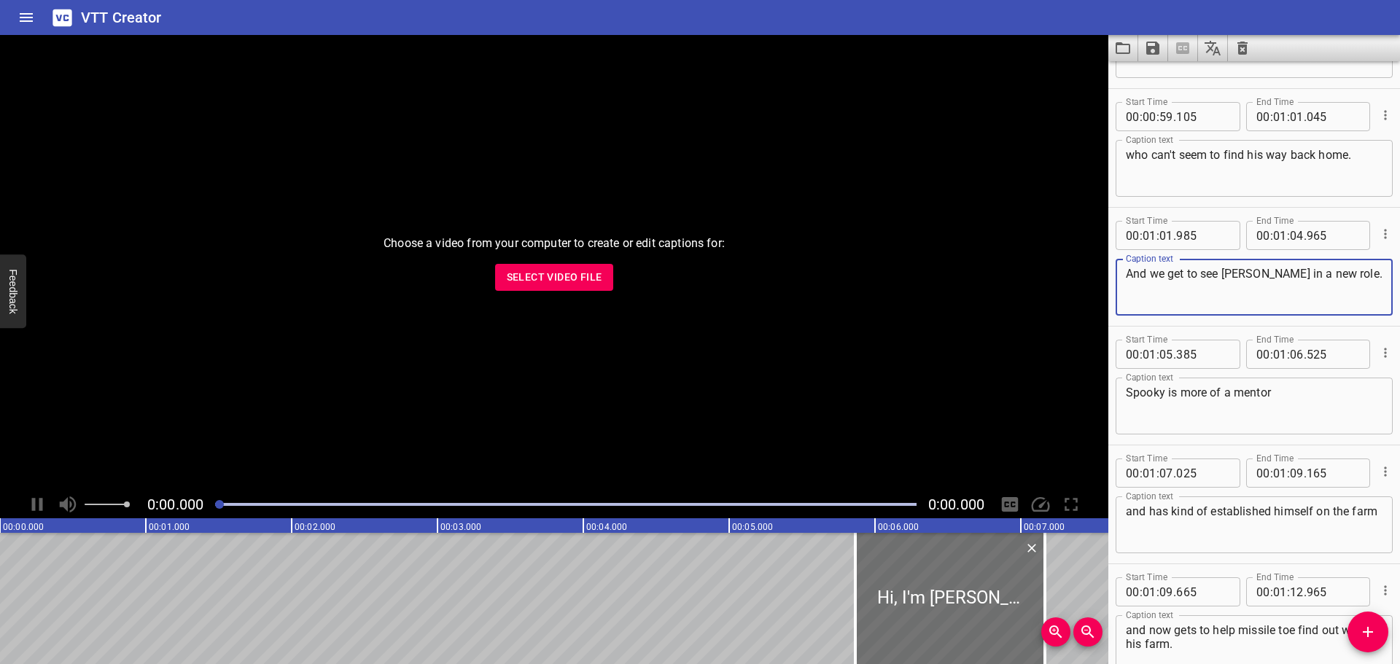
type textarea "And we get to see [PERSON_NAME] in a new role."
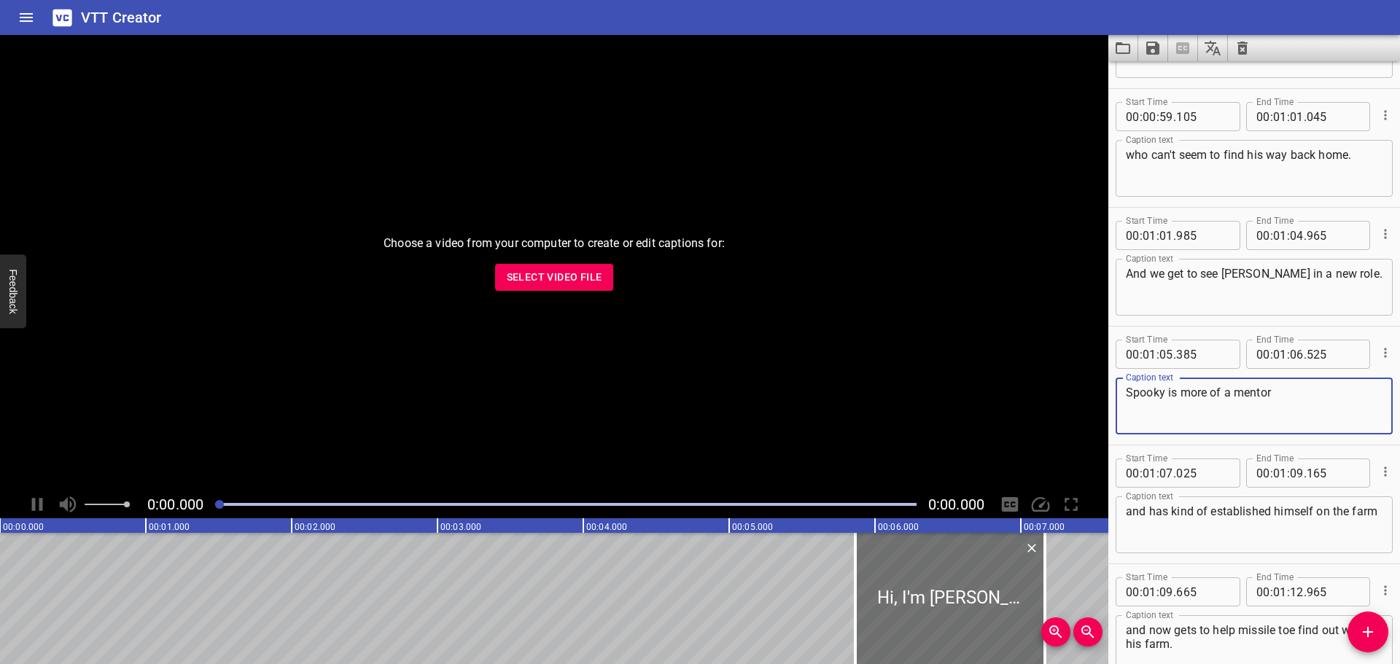
click at [1159, 397] on textarea "Spooky is more of a mentor" at bounding box center [1254, 407] width 257 height 42
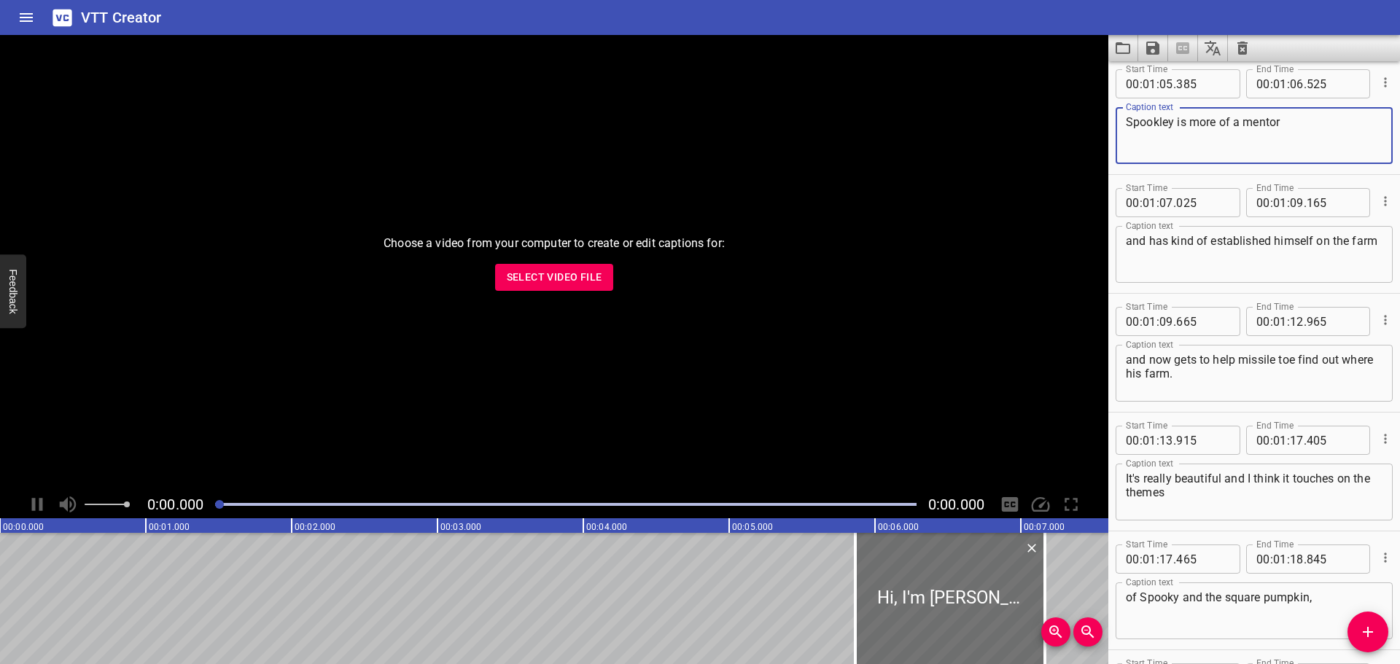
scroll to position [2407, 0]
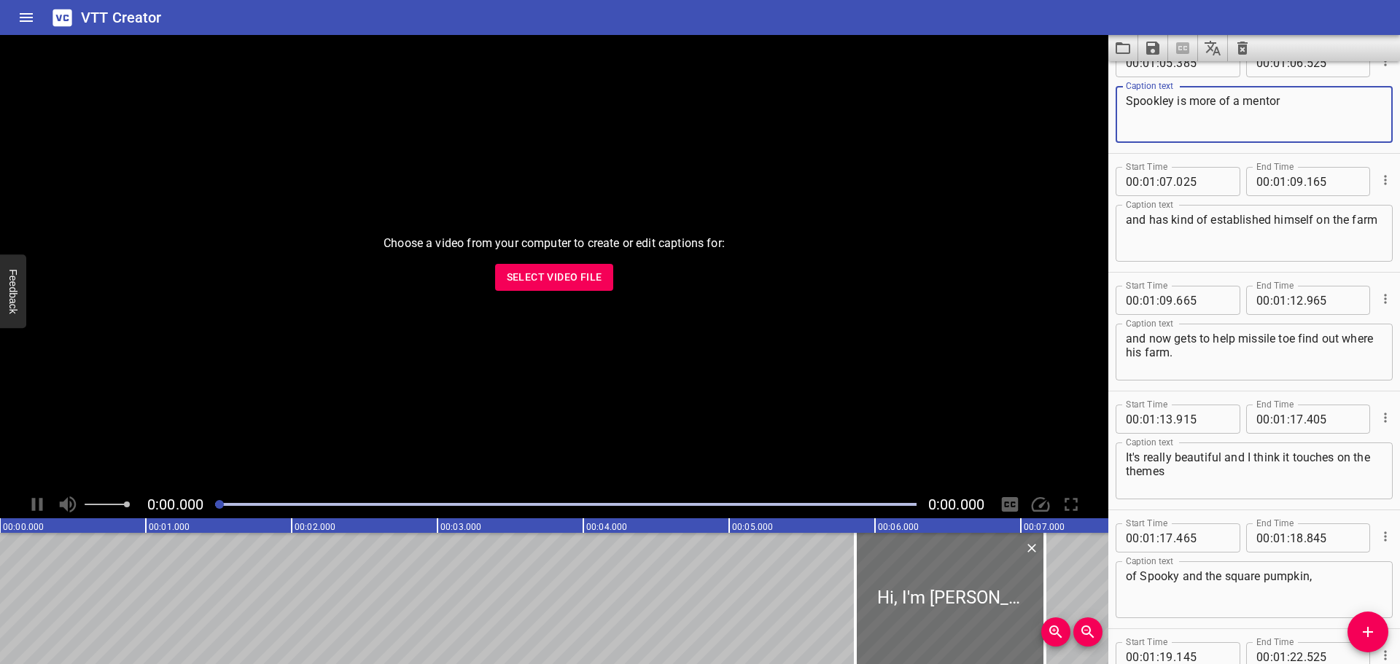
type textarea "Spookley is more of a mentor"
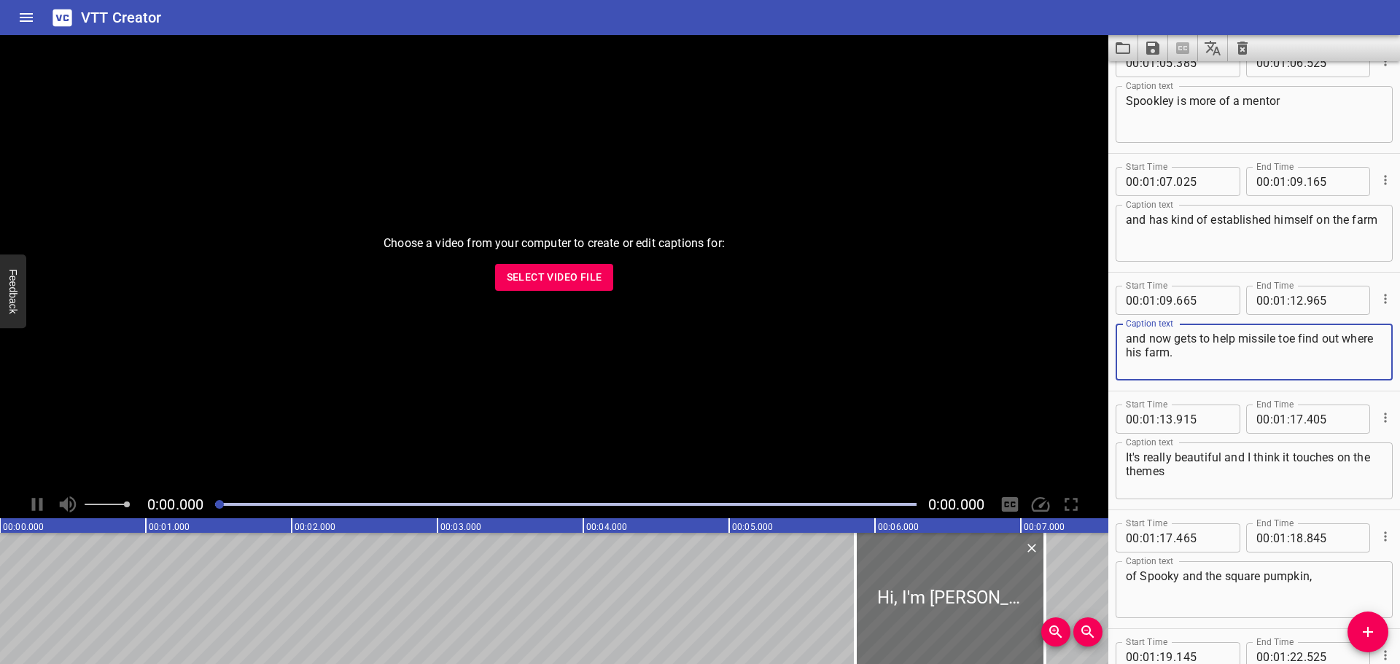
drag, startPoint x: 1241, startPoint y: 335, endPoint x: 1294, endPoint y: 341, distance: 53.5
click at [1294, 341] on textarea "and now gets to help missile toe find out where his farm." at bounding box center [1254, 353] width 257 height 42
click at [1170, 357] on textarea "and now gets to help [PERSON_NAME] find out where his farm." at bounding box center [1254, 353] width 257 height 42
type textarea "and now gets to help [PERSON_NAME] find out where his farm is."
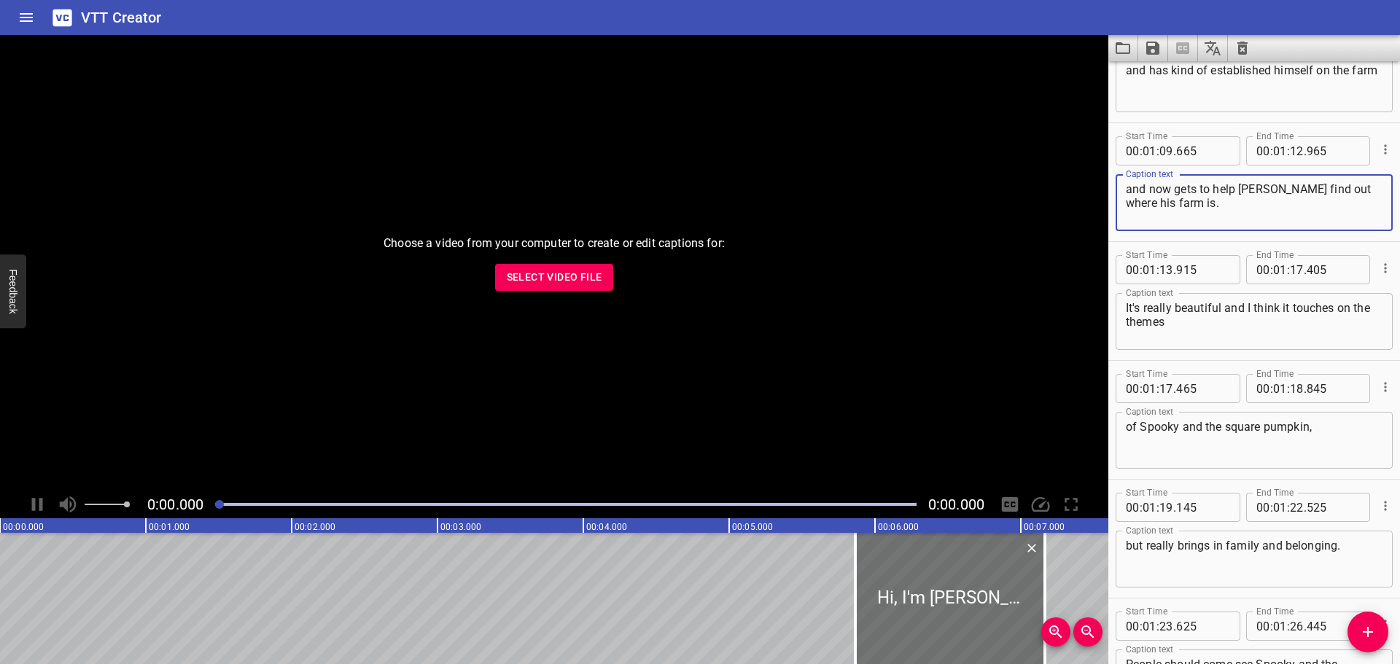
scroll to position [2625, 0]
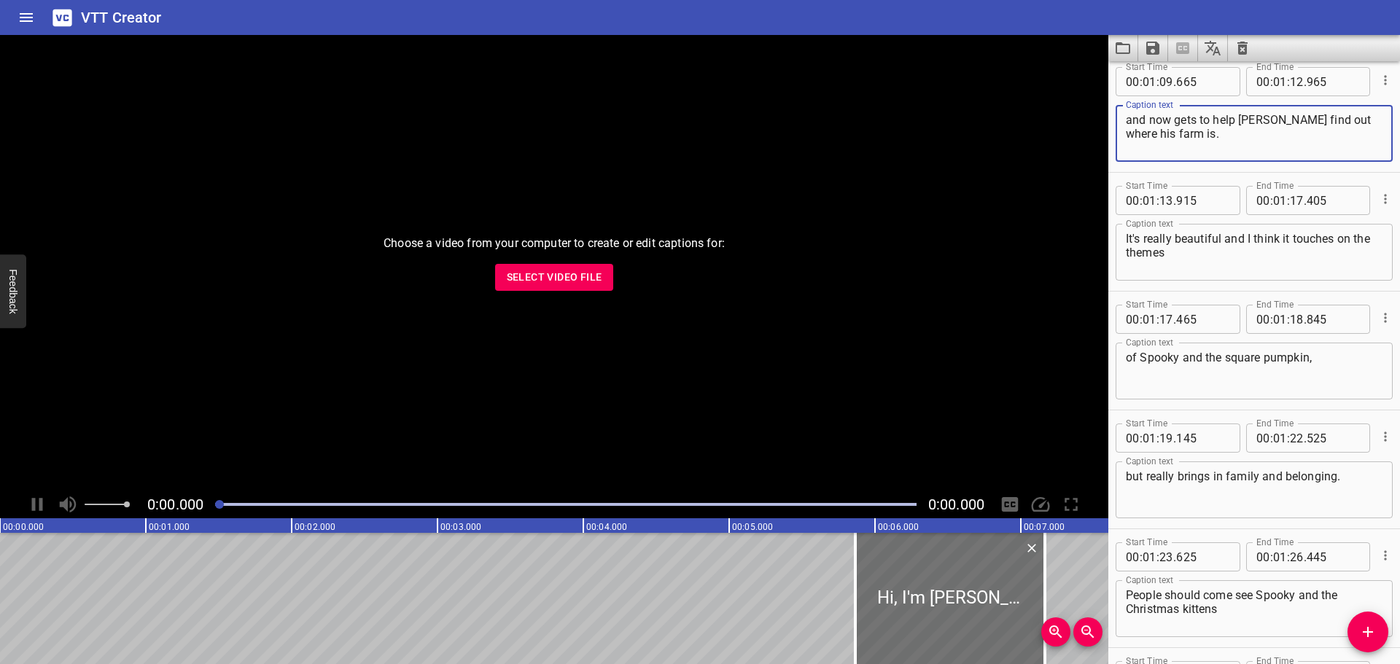
click at [1172, 360] on textarea "of Spooky and the square pumpkin," at bounding box center [1254, 372] width 257 height 42
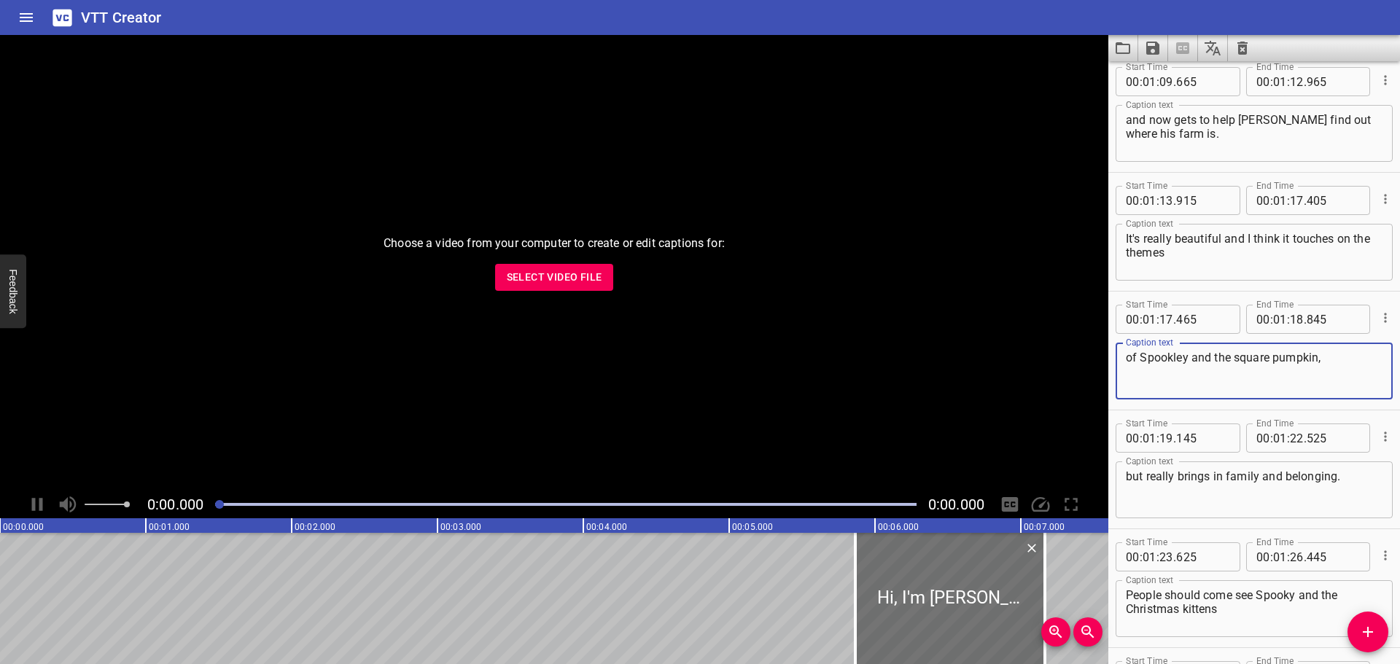
click at [1238, 361] on textarea "of Spookley and the square pumpkin," at bounding box center [1254, 372] width 257 height 42
click at [1281, 354] on textarea "of Spookley and the Square pumpkin," at bounding box center [1254, 372] width 257 height 42
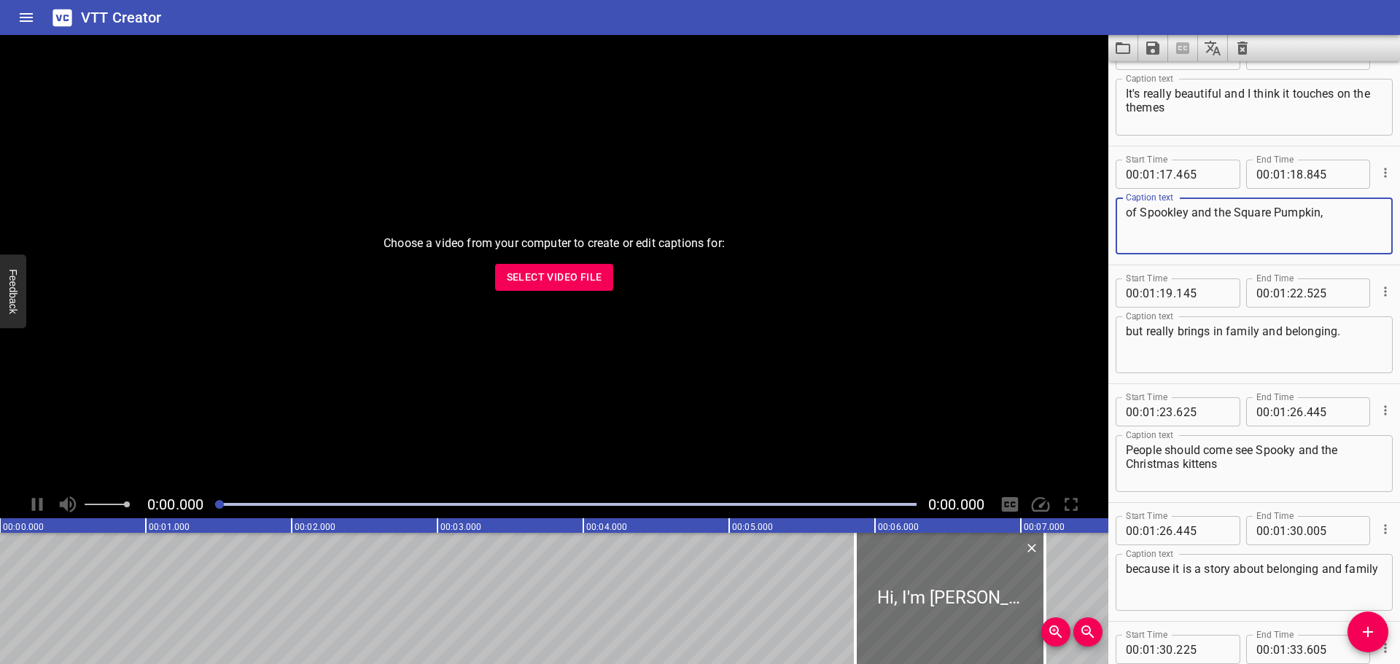
scroll to position [2771, 0]
type textarea "of Spookley and the Square Pumpkin,"
click at [1290, 451] on textarea "People should come see Spooky and the Christmas kittens" at bounding box center [1254, 464] width 257 height 42
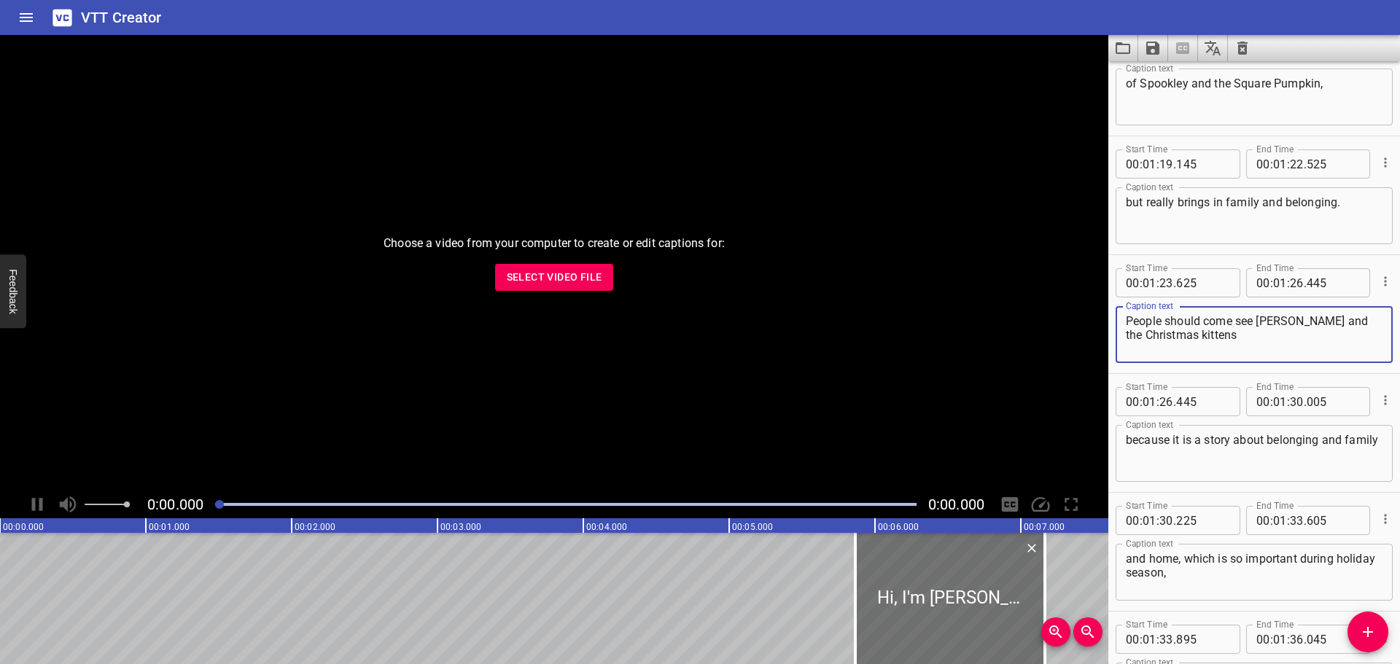
scroll to position [2917, 0]
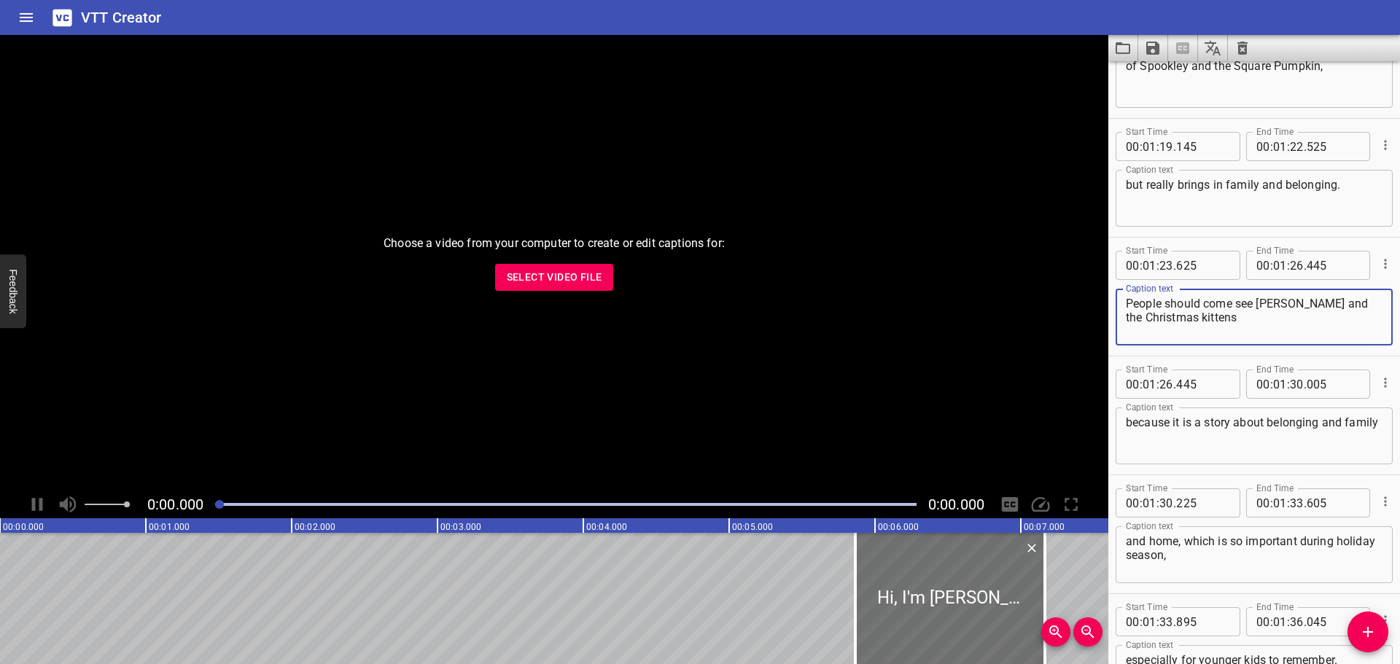
click at [1187, 314] on textarea "People should come see [PERSON_NAME] and the Christmas kittens" at bounding box center [1254, 318] width 257 height 42
click at [1299, 319] on textarea "People should come see [PERSON_NAME] and the Christmas Kittens" at bounding box center [1254, 318] width 257 height 42
click at [1261, 303] on textarea "People should come see [PERSON_NAME] and the Christmas Kittens" at bounding box center [1254, 318] width 257 height 42
click at [1216, 321] on textarea "People should come see "[PERSON_NAME] and the Christmas Kittens" at bounding box center [1254, 318] width 257 height 42
click at [1232, 317] on textarea "People should come see "[PERSON_NAME] and the Christmas Kittens" at bounding box center [1254, 318] width 257 height 42
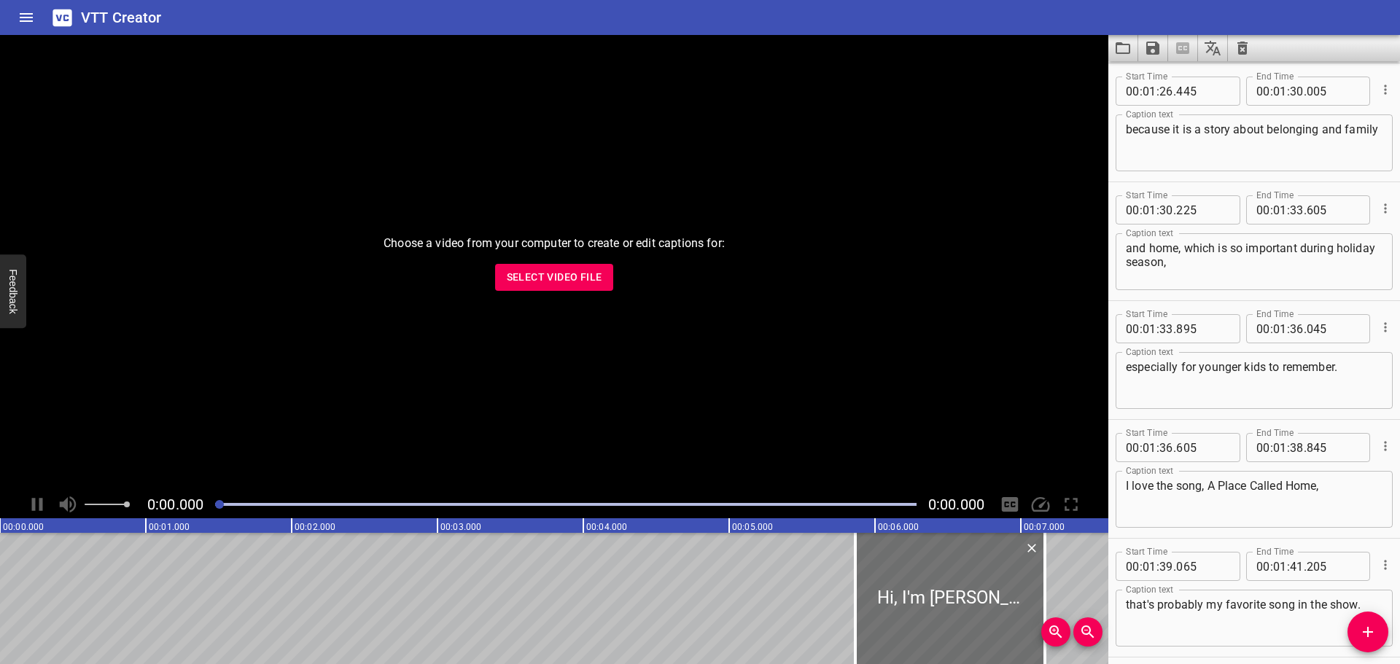
scroll to position [3209, 0]
type textarea "People should come see "Spookley and the Christmas Kittens""
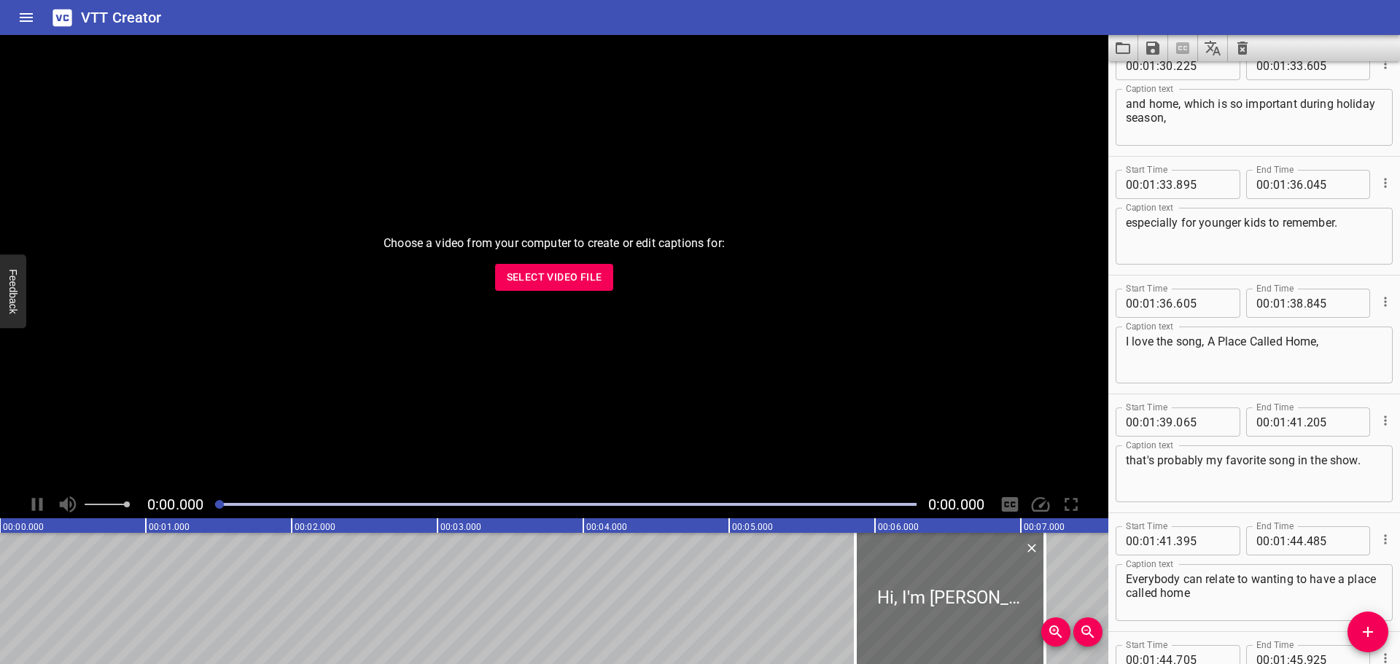
click at [1210, 344] on textarea "I love the song, A Place Called Home," at bounding box center [1254, 356] width 257 height 42
click at [1327, 343] on textarea "I love the song "A Place Called Home," at bounding box center [1254, 356] width 257 height 42
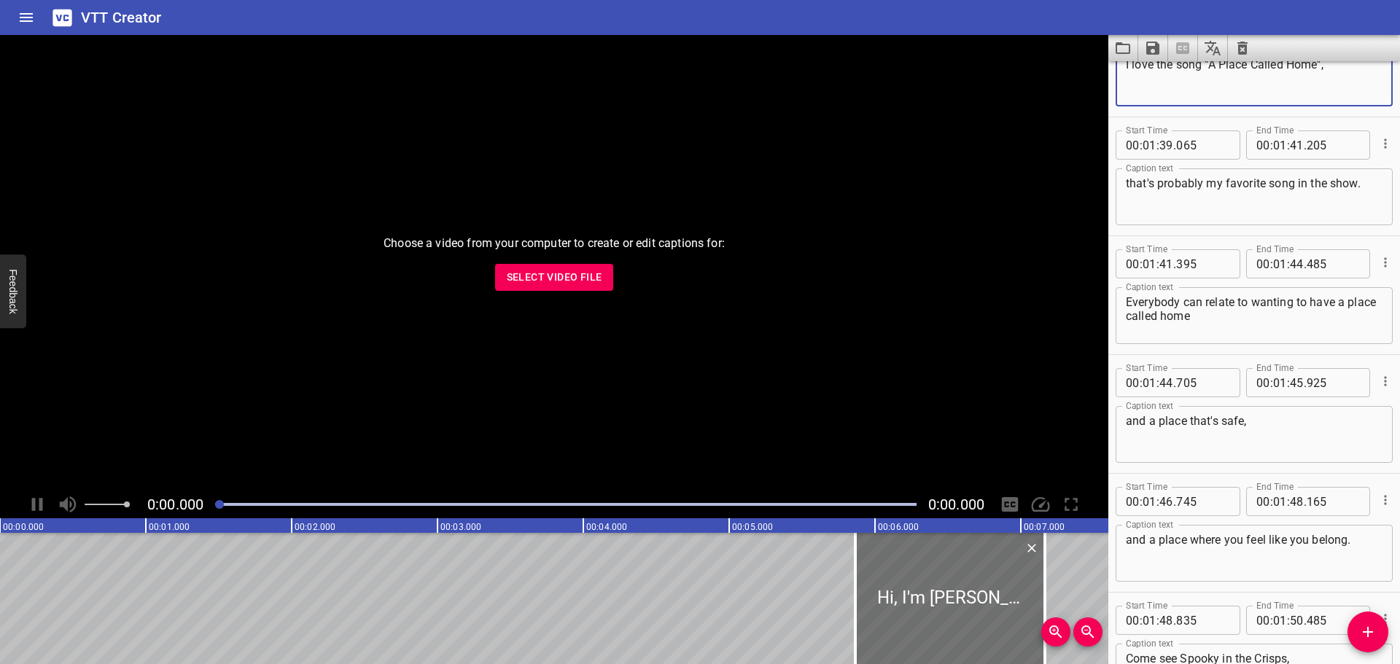
scroll to position [3719, 0]
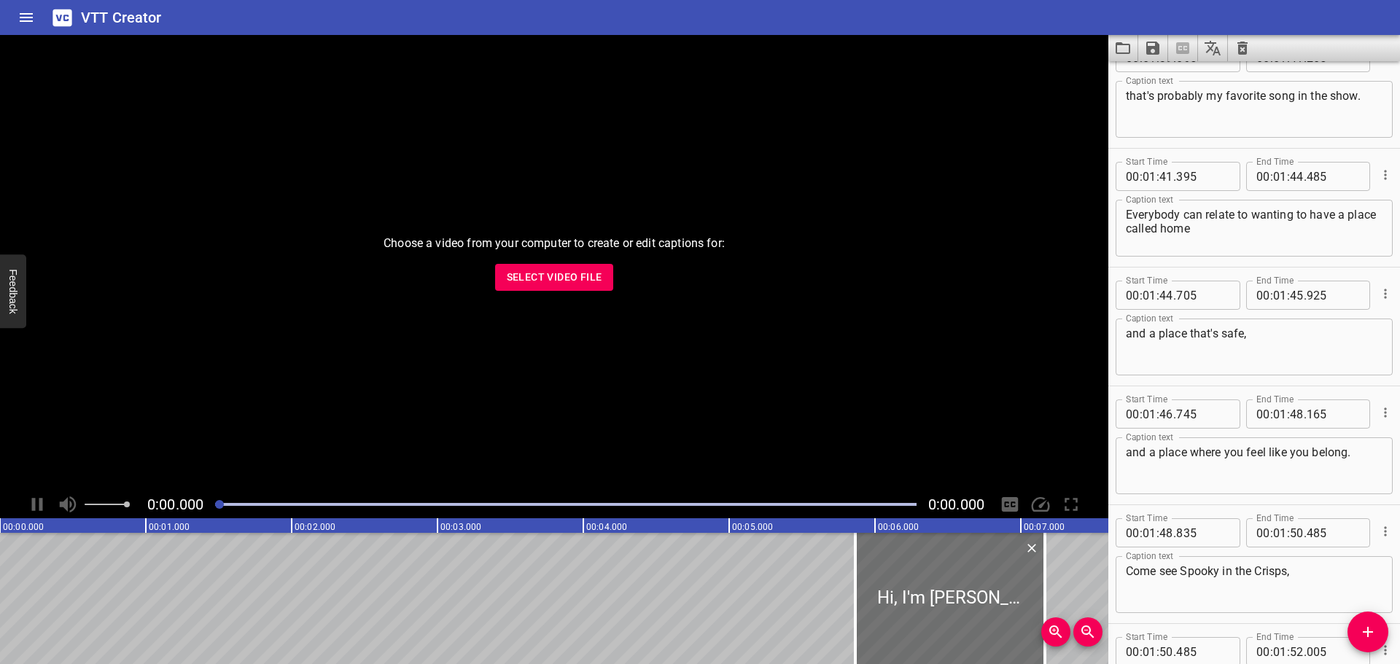
type textarea "I love the song "A Place Called Home","
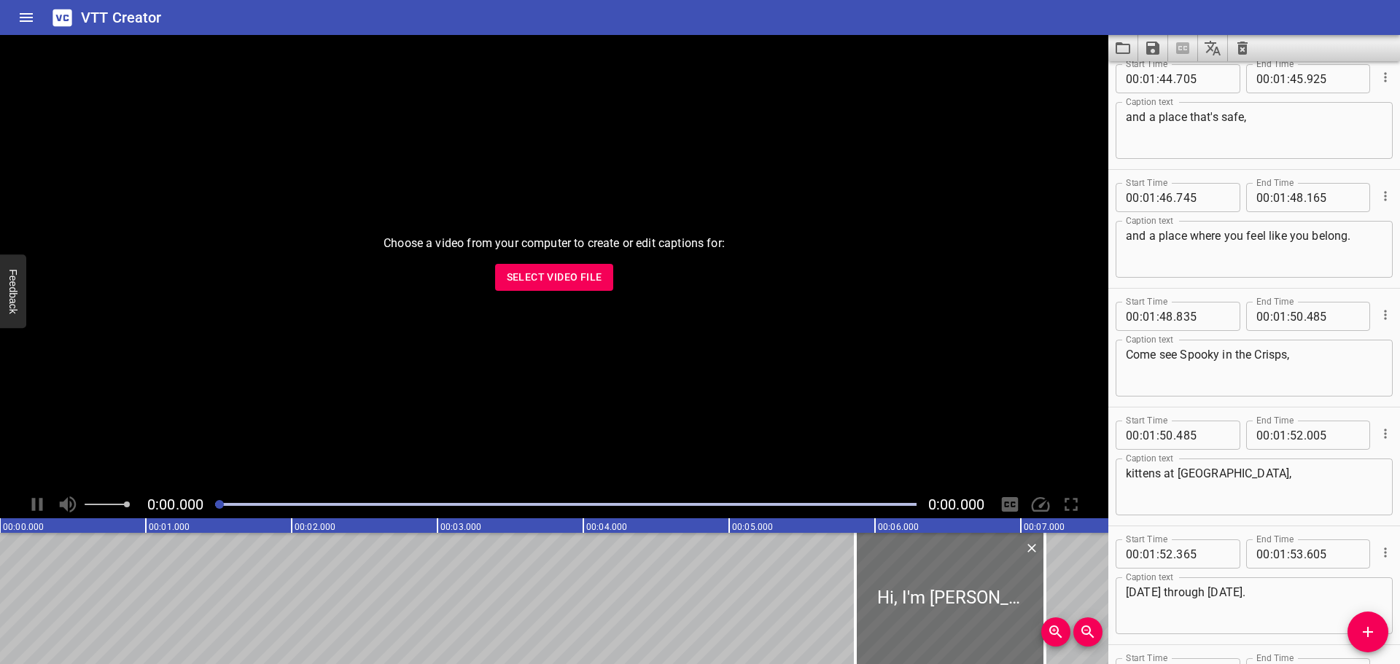
scroll to position [4011, 0]
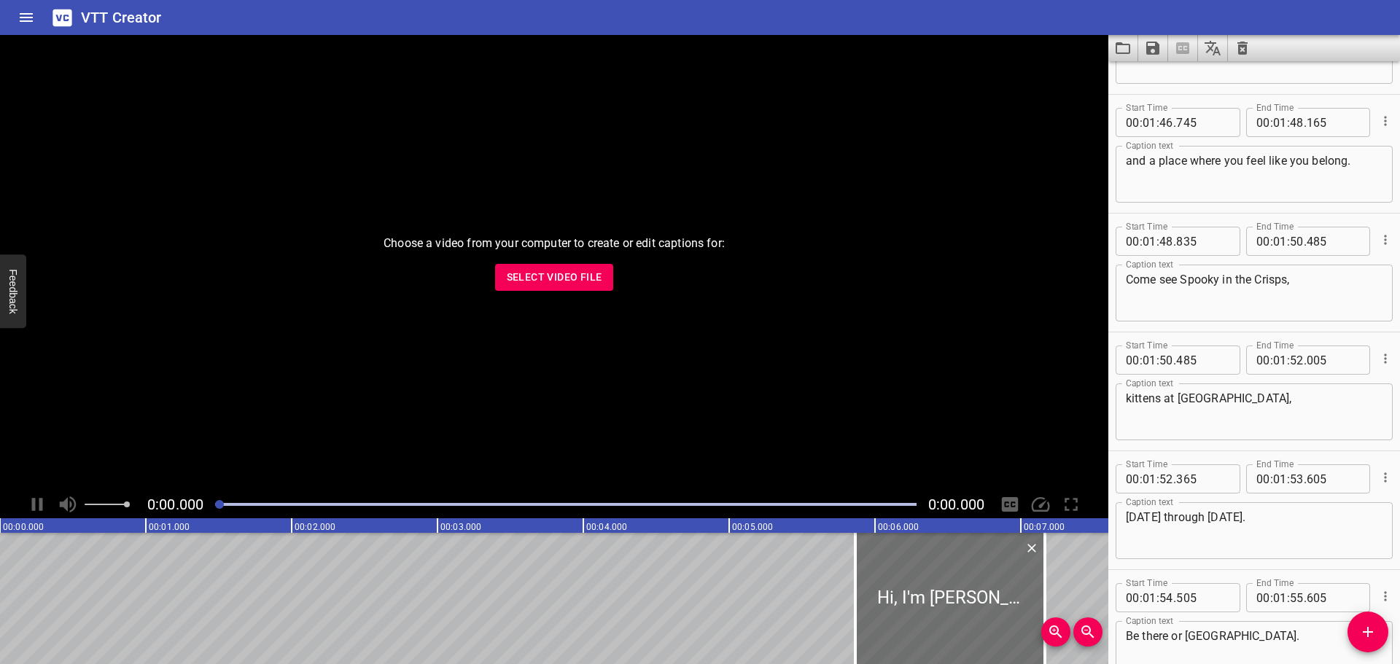
click at [1186, 285] on textarea "Come see Spooky in the Crisps," at bounding box center [1254, 294] width 257 height 42
click at [1184, 281] on textarea "Come see Spooky in the Crisps," at bounding box center [1254, 294] width 257 height 42
click at [1218, 274] on textarea "Come see "Spooky in the Crisps," at bounding box center [1254, 294] width 257 height 42
click at [1300, 278] on textarea "Come see "Spookley in the Crisps," at bounding box center [1254, 294] width 257 height 42
click at [1245, 283] on textarea "Come see "Spookley in the Crisps," at bounding box center [1254, 294] width 257 height 42
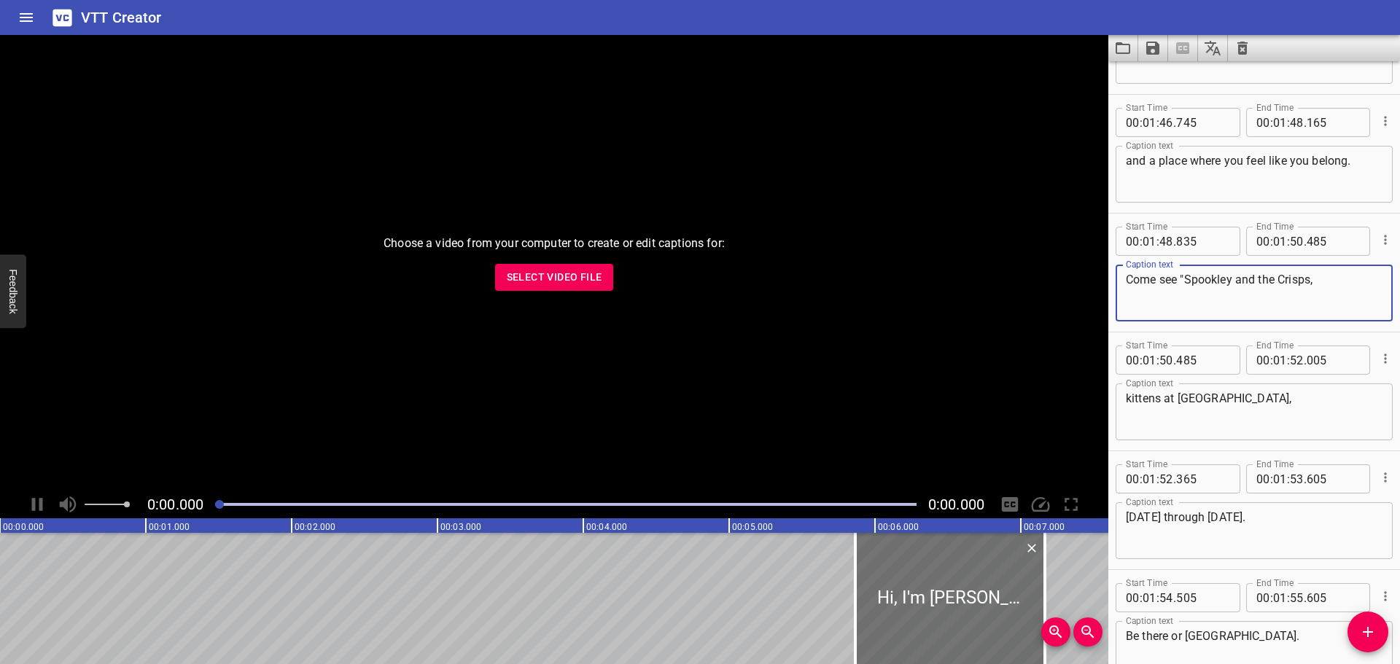
drag, startPoint x: 1289, startPoint y: 282, endPoint x: 1312, endPoint y: 280, distance: 23.4
click at [1312, 280] on textarea "Come see "Spookley and the Crisps," at bounding box center [1254, 294] width 257 height 42
type textarea "Come see "Spookley and the Christmas Kittens""
click at [1167, 400] on textarea "kittens at [GEOGRAPHIC_DATA]," at bounding box center [1254, 413] width 257 height 42
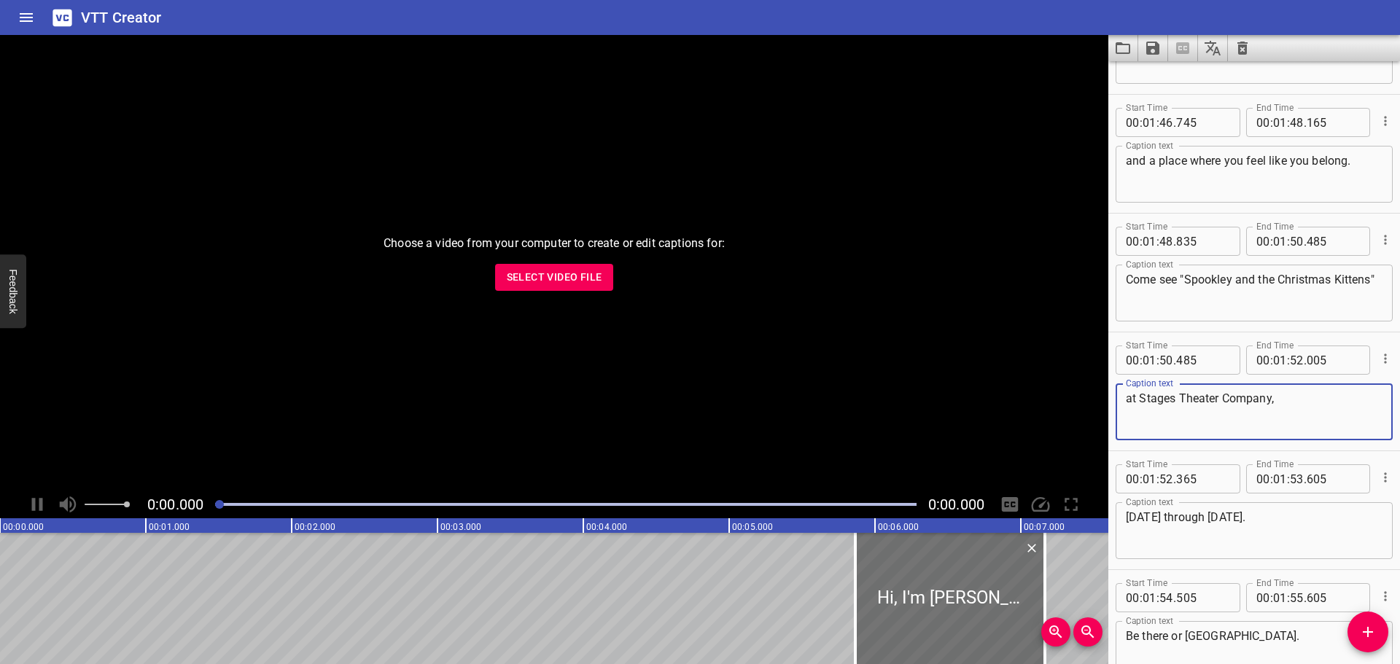
click at [1223, 397] on textarea "at Stages Theater Company," at bounding box center [1254, 413] width 257 height 42
click at [1222, 400] on textarea "at Stages Theater Company," at bounding box center [1254, 413] width 257 height 42
click at [1219, 401] on textarea "at Stages Theater Company," at bounding box center [1254, 413] width 257 height 42
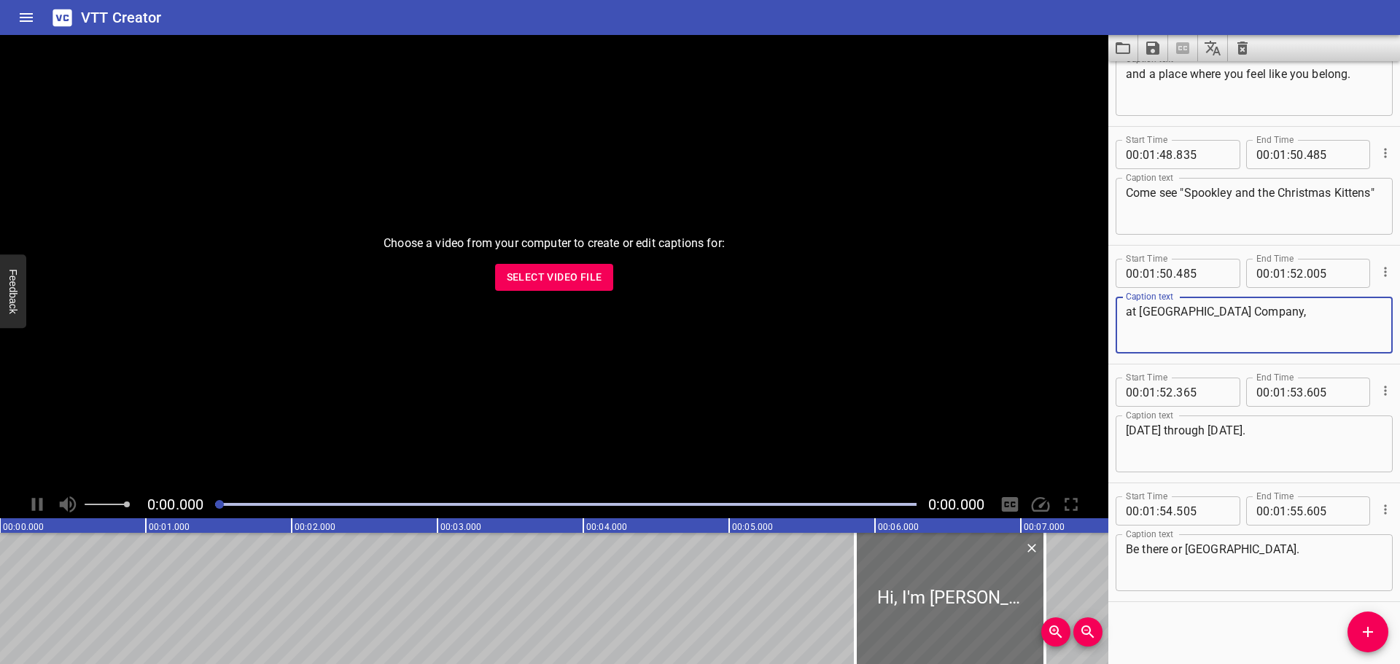
scroll to position [4101, 0]
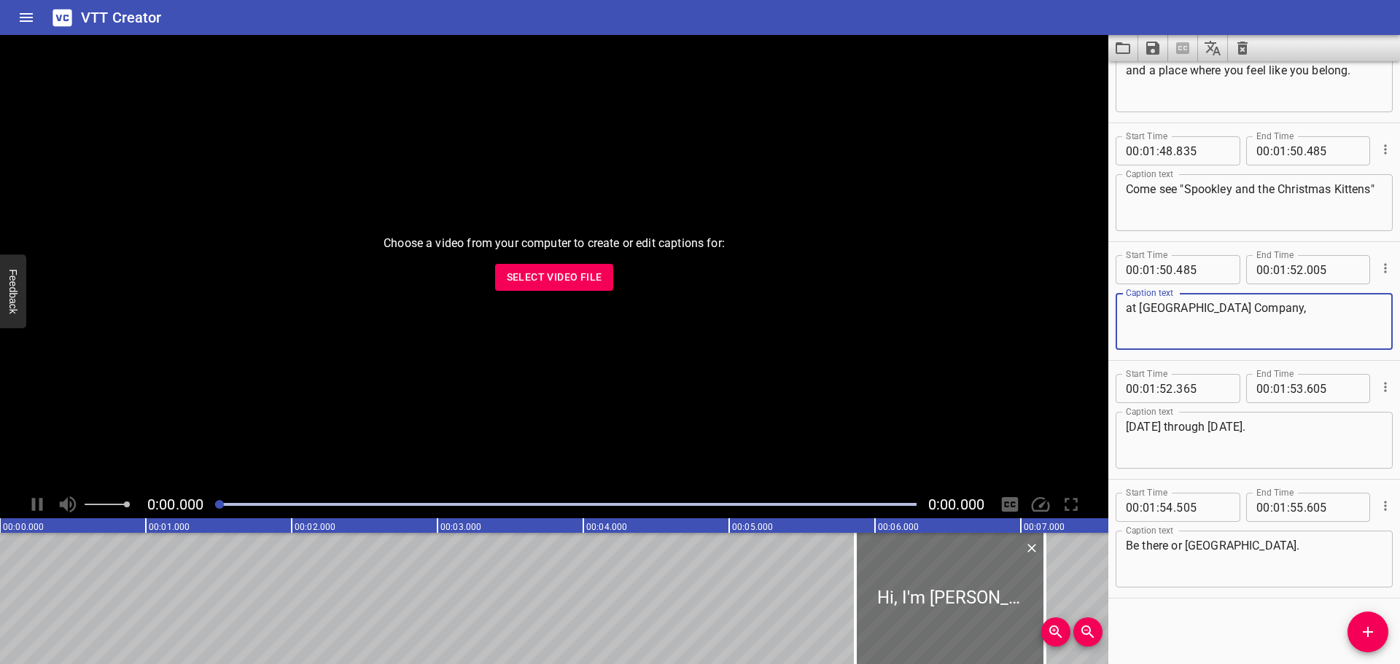
type textarea "at [GEOGRAPHIC_DATA] Company,"
click at [1197, 548] on textarea "Be there or [GEOGRAPHIC_DATA]." at bounding box center [1254, 560] width 257 height 42
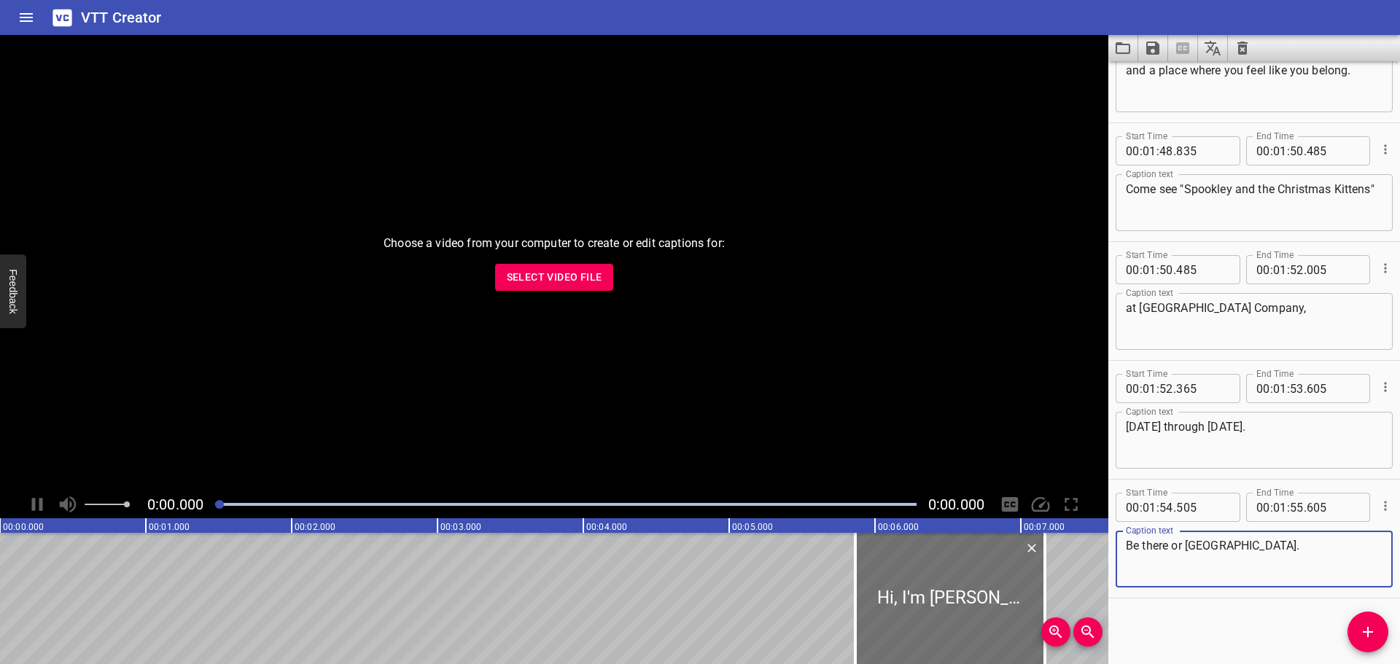
click at [1192, 548] on textarea "Be there or [GEOGRAPHIC_DATA]." at bounding box center [1254, 560] width 257 height 42
drag, startPoint x: 1205, startPoint y: 549, endPoint x: 1213, endPoint y: 548, distance: 7.4
click at [1211, 548] on textarea "Be there or be Square." at bounding box center [1254, 560] width 257 height 42
click at [1255, 548] on textarea "Be there or be square." at bounding box center [1254, 560] width 257 height 42
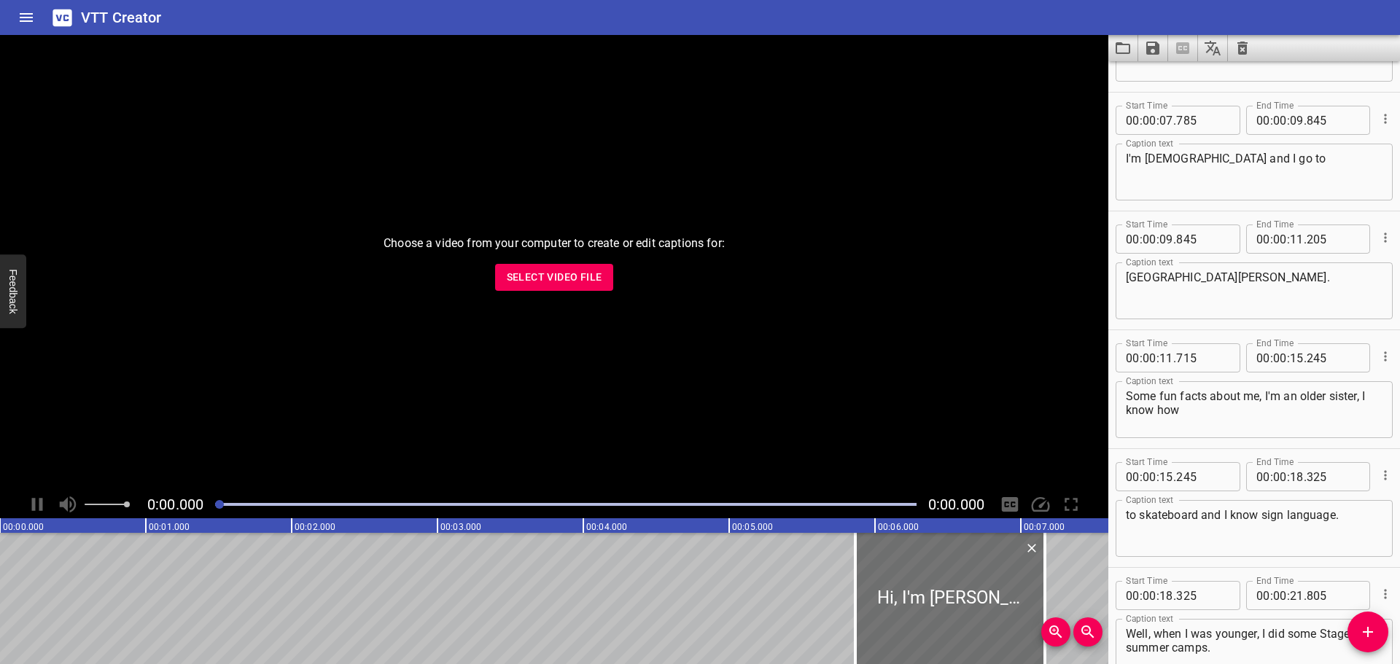
scroll to position [0, 0]
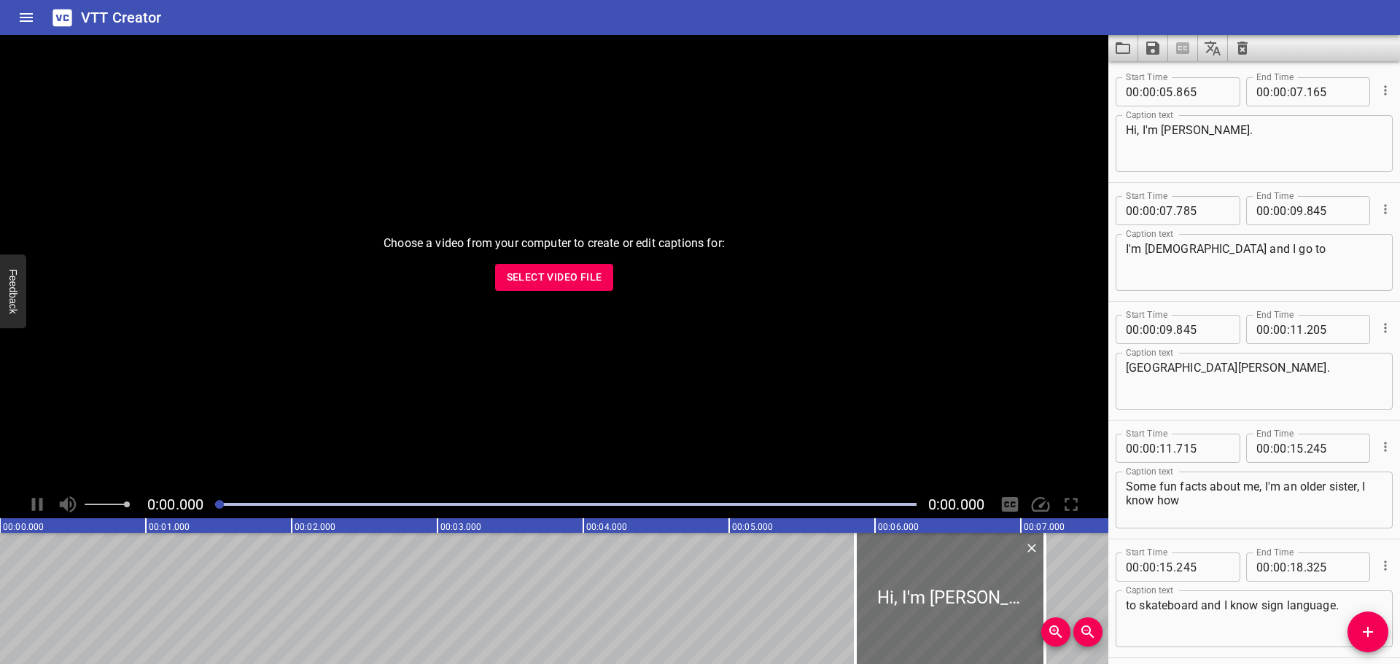
type textarea "Be there or be square!"
click at [1146, 43] on icon "Save captions to file" at bounding box center [1153, 48] width 18 height 18
click at [1154, 76] on li "Save to VTT file" at bounding box center [1191, 80] width 107 height 26
drag, startPoint x: 195, startPoint y: 211, endPoint x: 182, endPoint y: 208, distance: 14.3
click at [195, 211] on div "Choose a video from your computer to create or edit captions for: Select Video …" at bounding box center [554, 263] width 1109 height 456
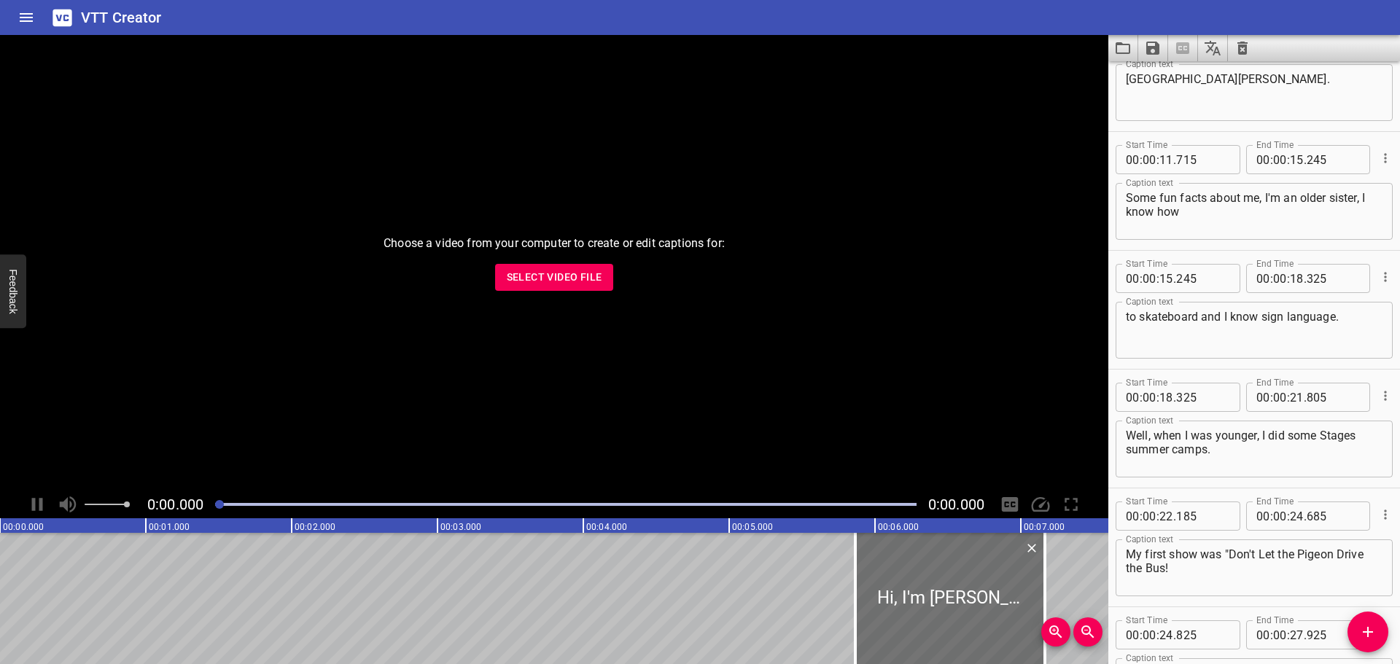
scroll to position [292, 0]
click at [1260, 198] on textarea "Some fun facts about me, I'm an older sister, I know how" at bounding box center [1254, 209] width 257 height 42
type textarea "Some fun facts about me: I'm an older sister, I know how"
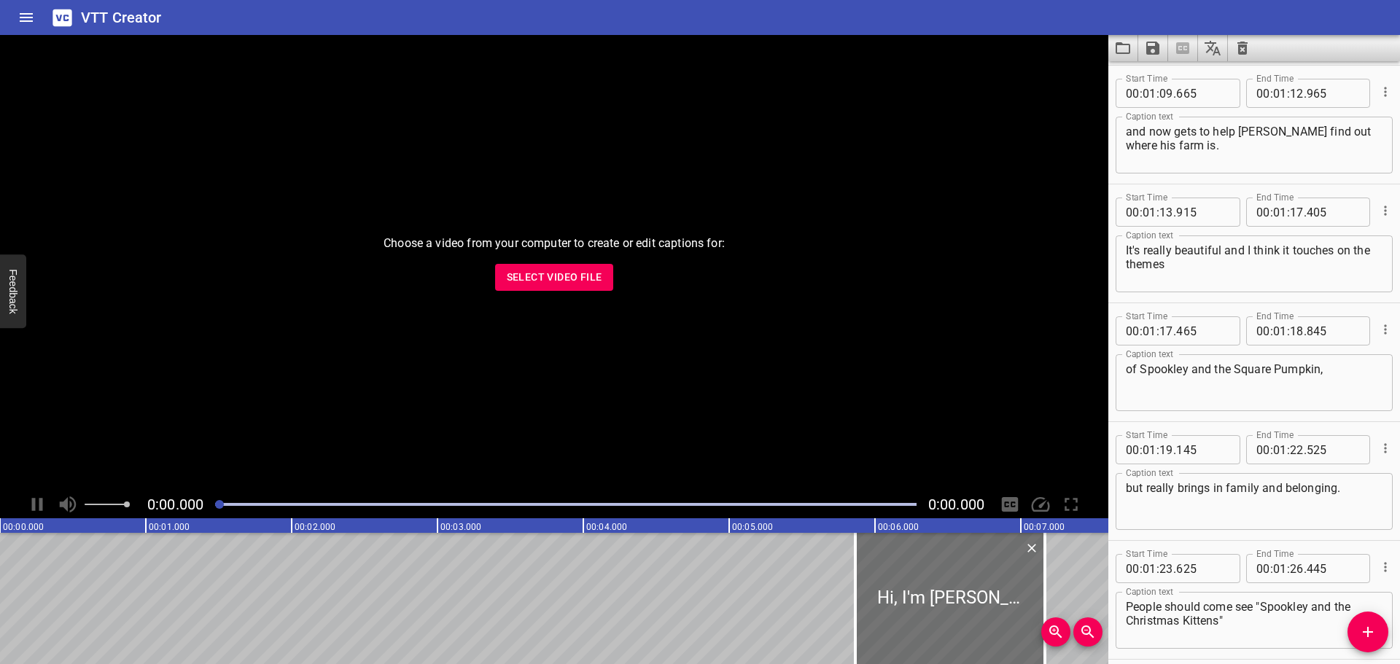
scroll to position [2625, 0]
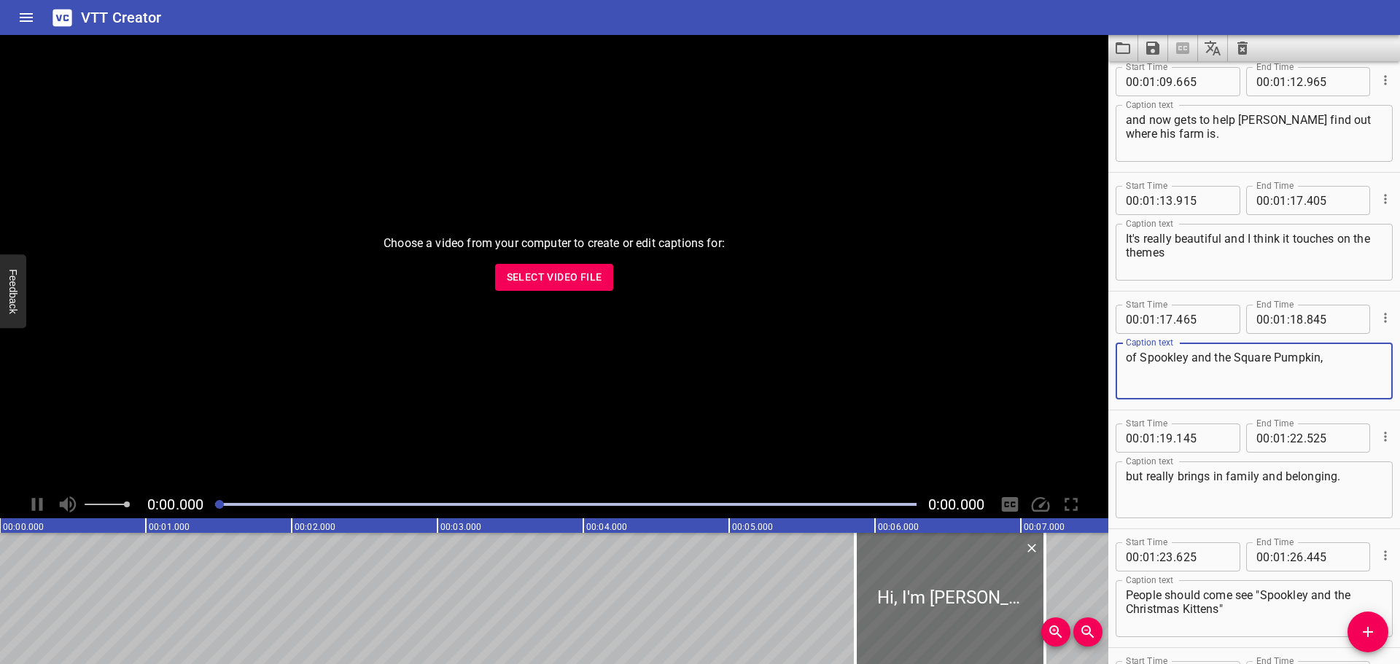
click at [1135, 352] on textarea "of Spookley and the Square Pumpkin," at bounding box center [1254, 372] width 257 height 42
click at [1141, 353] on textarea "of Spookley and the Square Pumpkin," at bounding box center [1254, 372] width 257 height 42
click at [1323, 362] on textarea "of "Spookley and the Square Pumpkin," at bounding box center [1254, 372] width 257 height 42
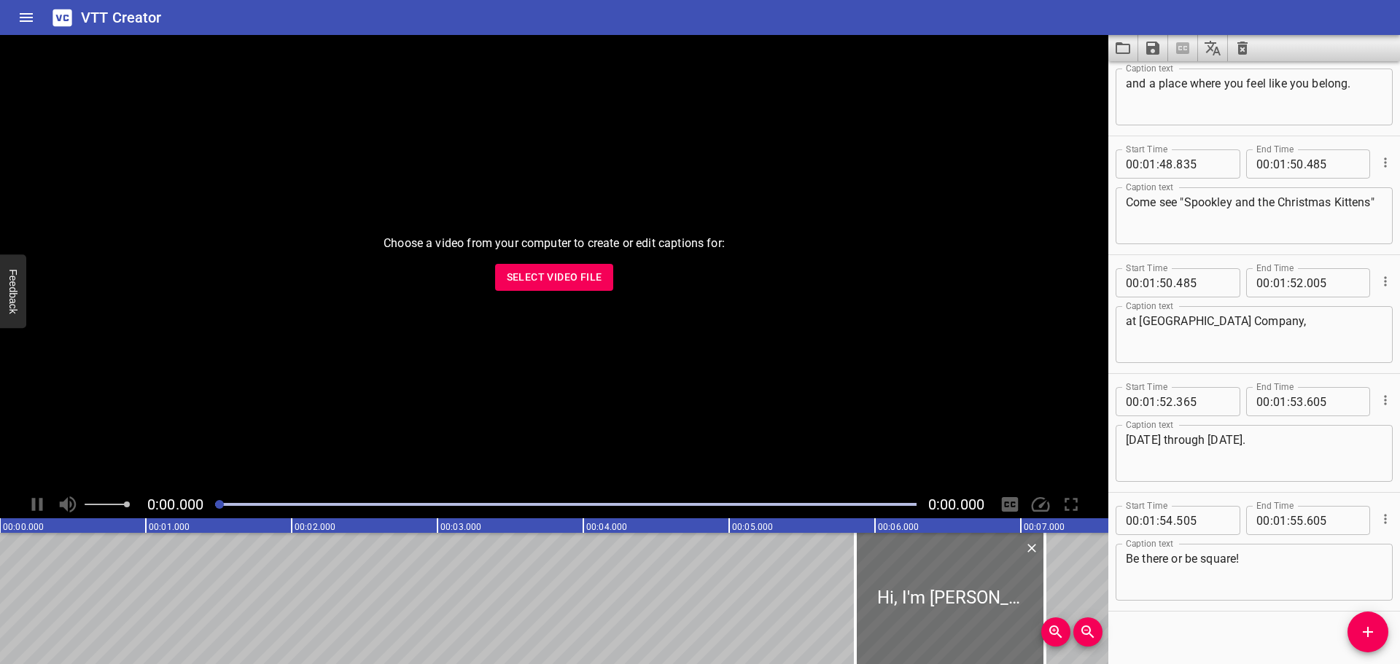
scroll to position [4101, 0]
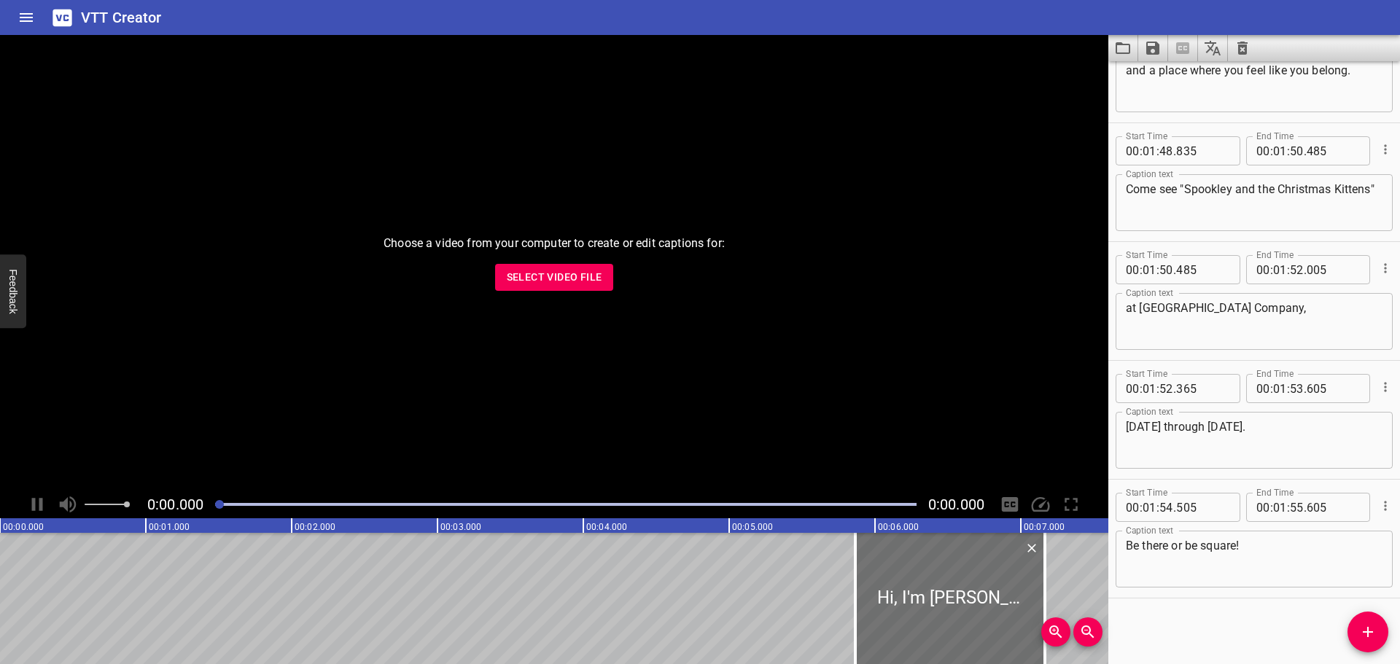
type textarea "of "Spookley and the Square Pumpkin","
click at [1155, 52] on icon "Save captions to file" at bounding box center [1152, 48] width 13 height 13
click at [1155, 85] on li "Save to VTT file" at bounding box center [1191, 80] width 107 height 26
click at [1157, 55] on icon "Save captions to file" at bounding box center [1152, 48] width 13 height 13
click at [1165, 74] on li "Save to VTT file" at bounding box center [1191, 80] width 107 height 26
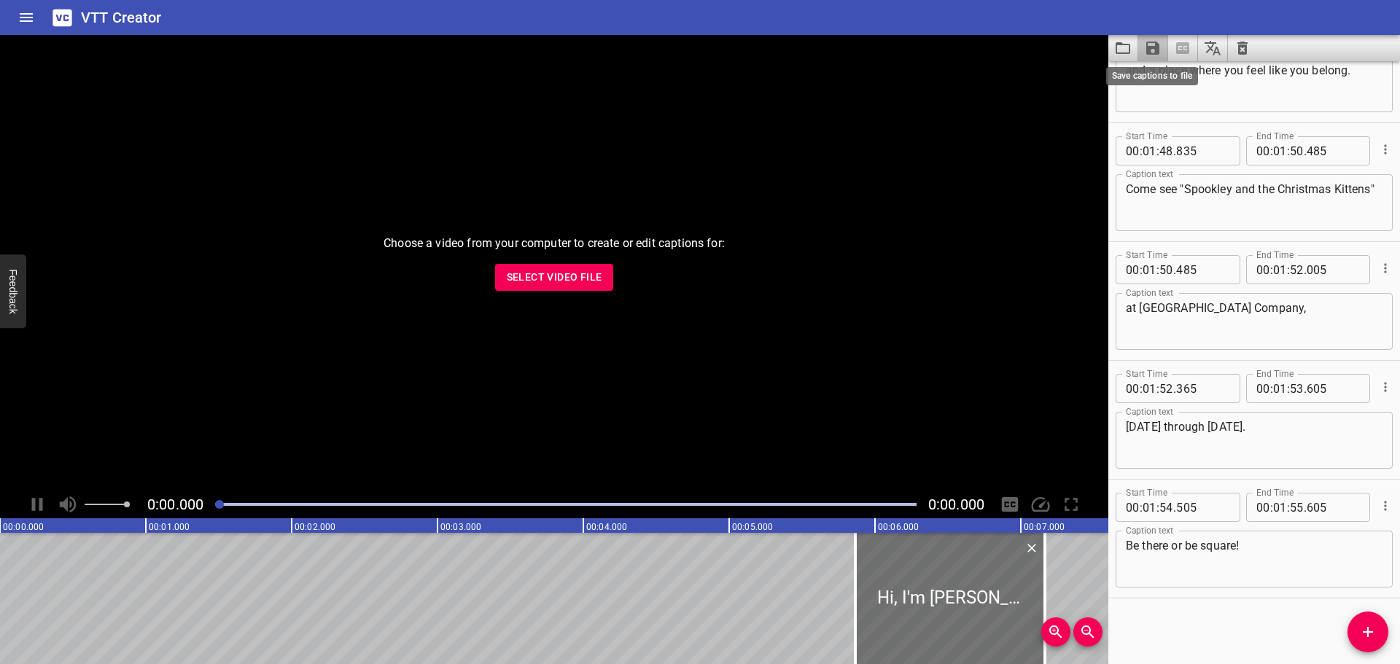
click at [1150, 42] on icon "Save captions to file" at bounding box center [1152, 48] width 13 height 13
click at [1179, 82] on li "Save to VTT file" at bounding box center [1191, 80] width 107 height 26
click at [1367, 625] on icon "Add Cue" at bounding box center [1368, 633] width 18 height 18
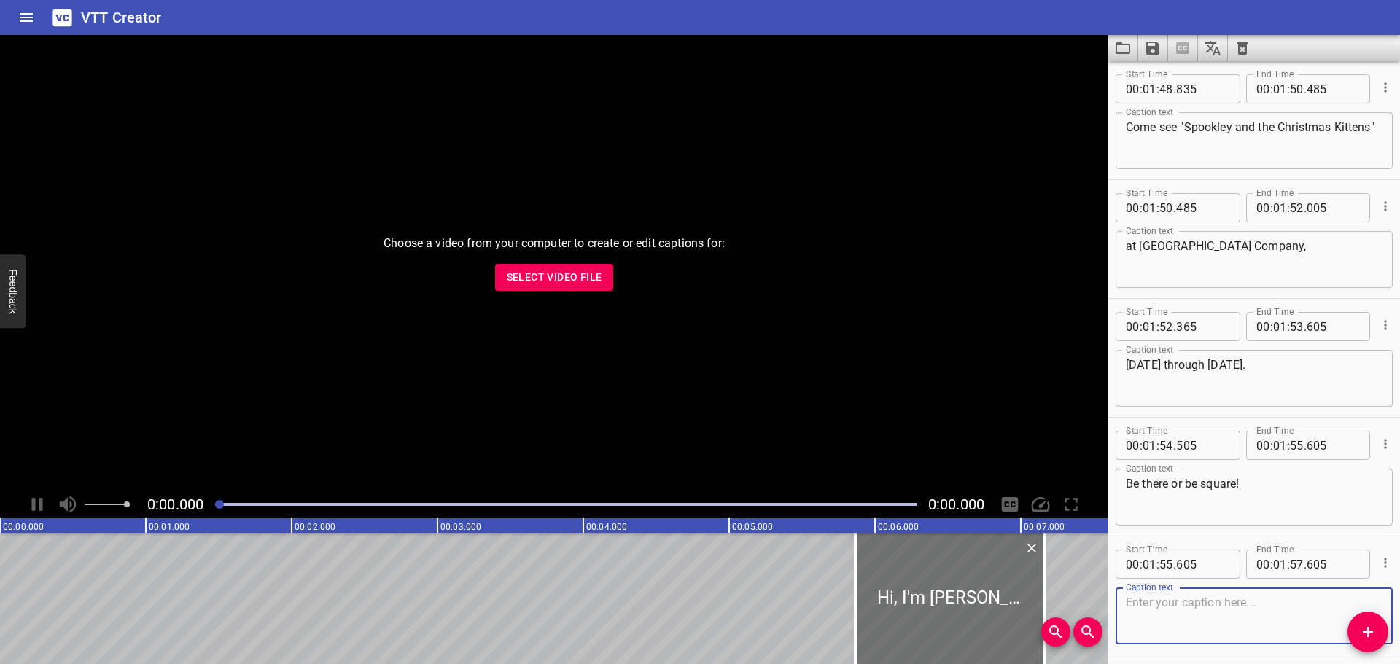
scroll to position [4220, 0]
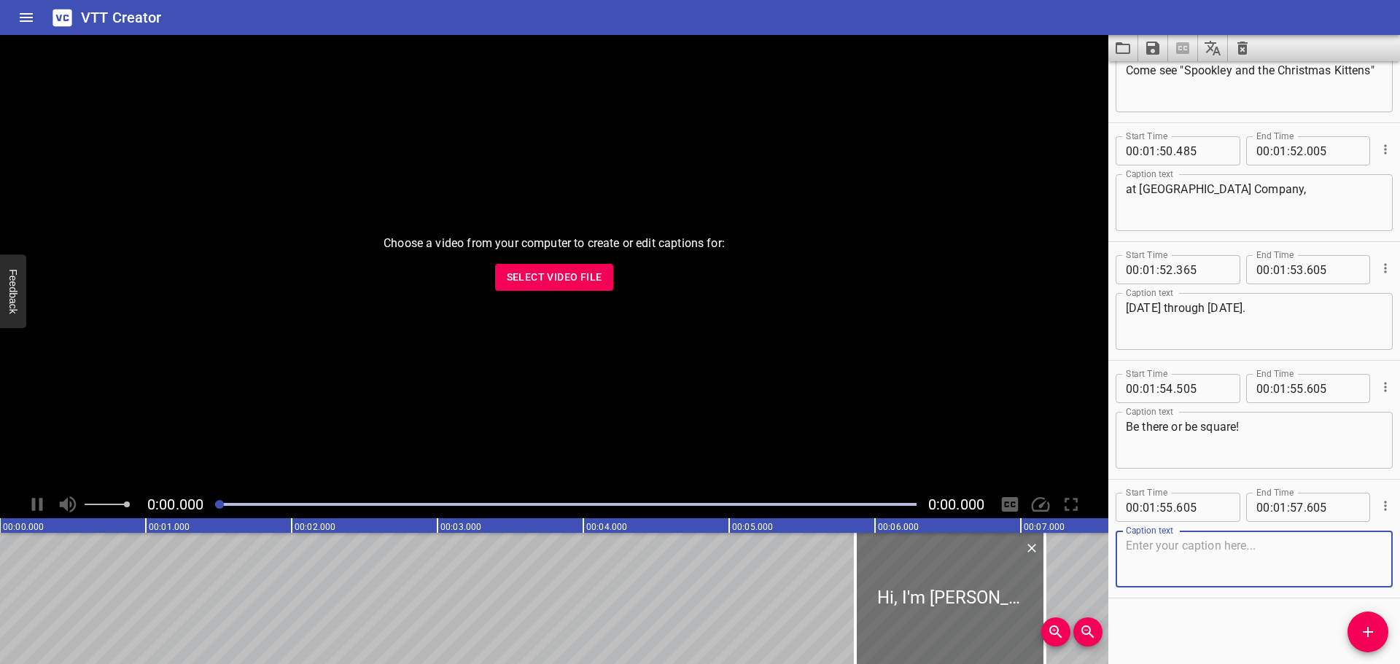
click at [1229, 562] on textarea at bounding box center [1254, 560] width 257 height 42
type textarea "[upbeat, joyful music]"
click at [1158, 513] on span ":" at bounding box center [1158, 507] width 3 height 29
click at [1153, 513] on input "number" at bounding box center [1150, 507] width 14 height 29
type input "00"
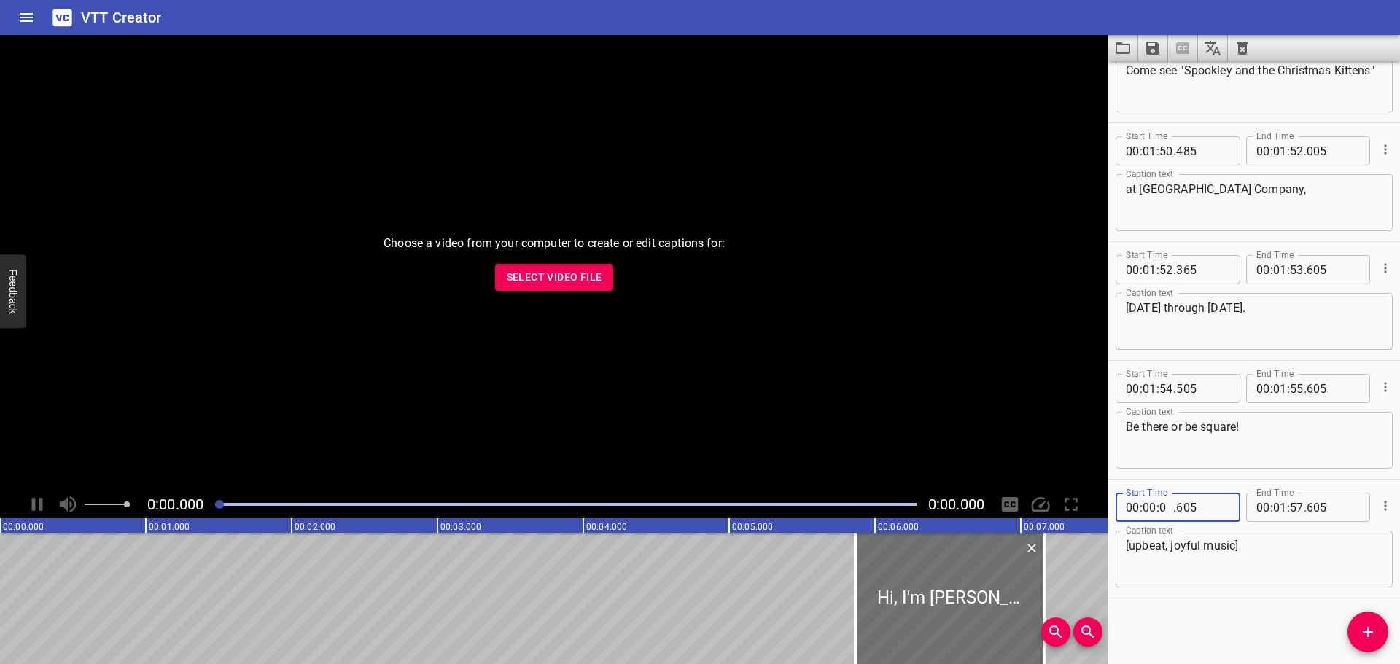
type input "00"
type input "002"
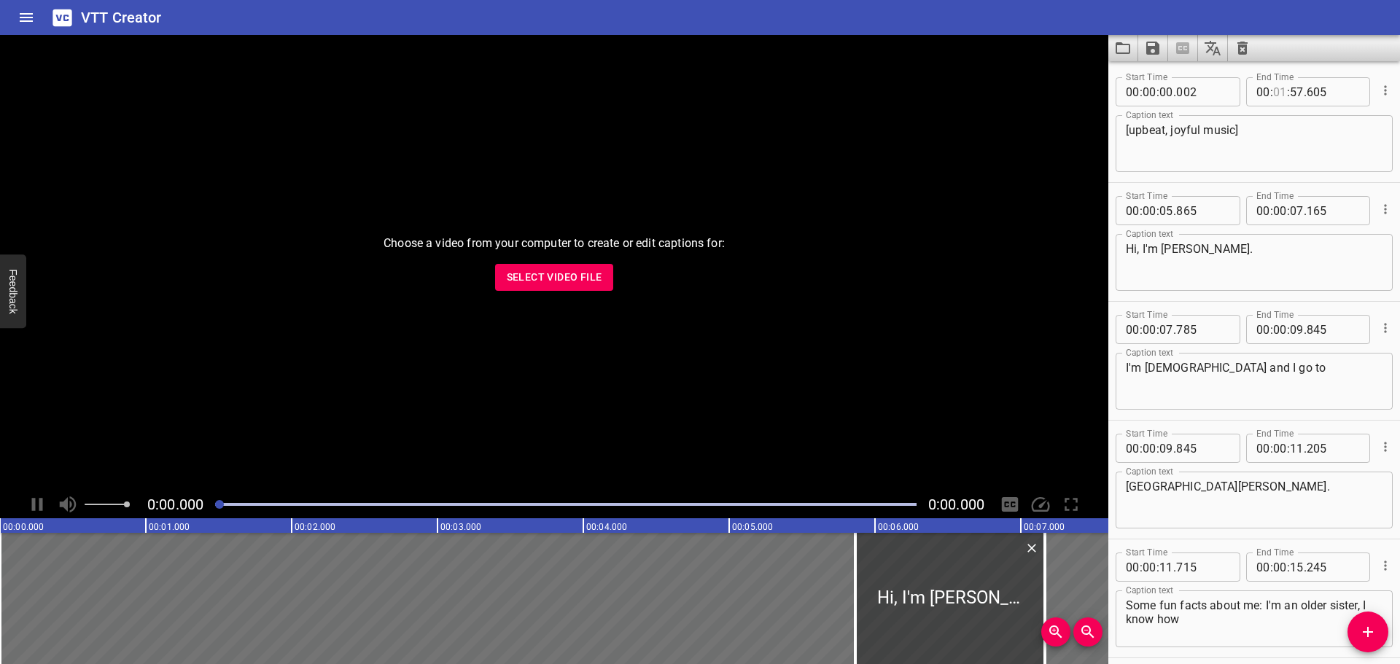
click at [1279, 94] on input "number" at bounding box center [1280, 91] width 14 height 29
type input "00"
type input "04"
click at [1340, 93] on input "number" at bounding box center [1333, 91] width 53 height 29
type input "605"
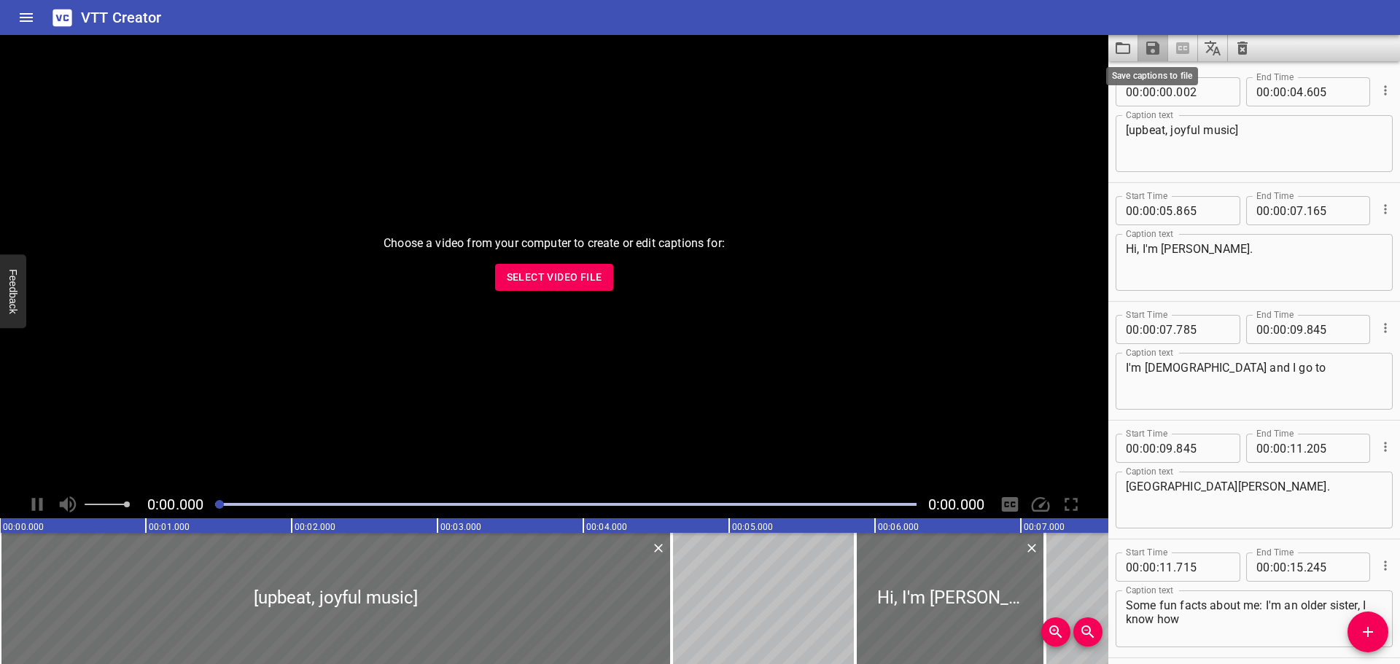
click at [1156, 46] on icon "Save captions to file" at bounding box center [1152, 48] width 13 height 13
click at [1164, 85] on li "Save to VTT file" at bounding box center [1191, 80] width 107 height 26
click at [1147, 42] on icon "Save captions to file" at bounding box center [1153, 48] width 18 height 18
click at [1173, 105] on li "Save to SRT file" at bounding box center [1191, 106] width 107 height 26
click at [1245, 49] on icon "Clear captions" at bounding box center [1243, 48] width 10 height 13
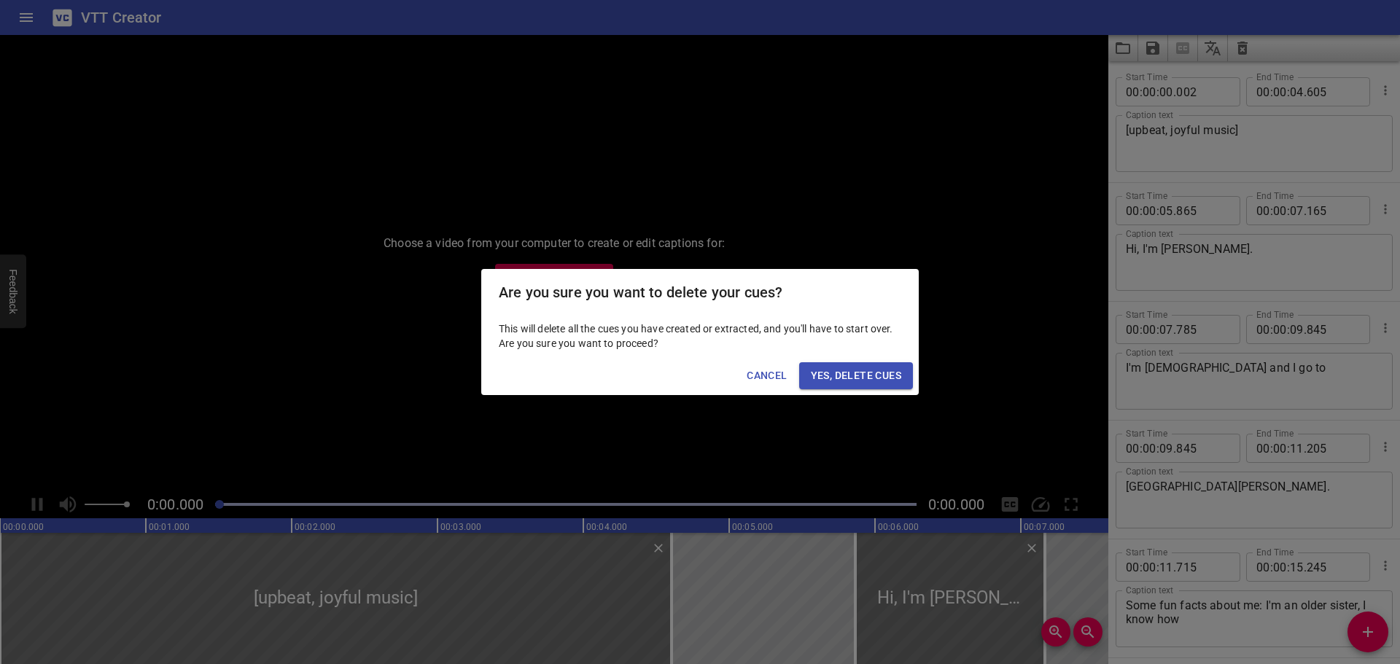
click at [838, 376] on span "Yes, Delete Cues" at bounding box center [856, 376] width 90 height 18
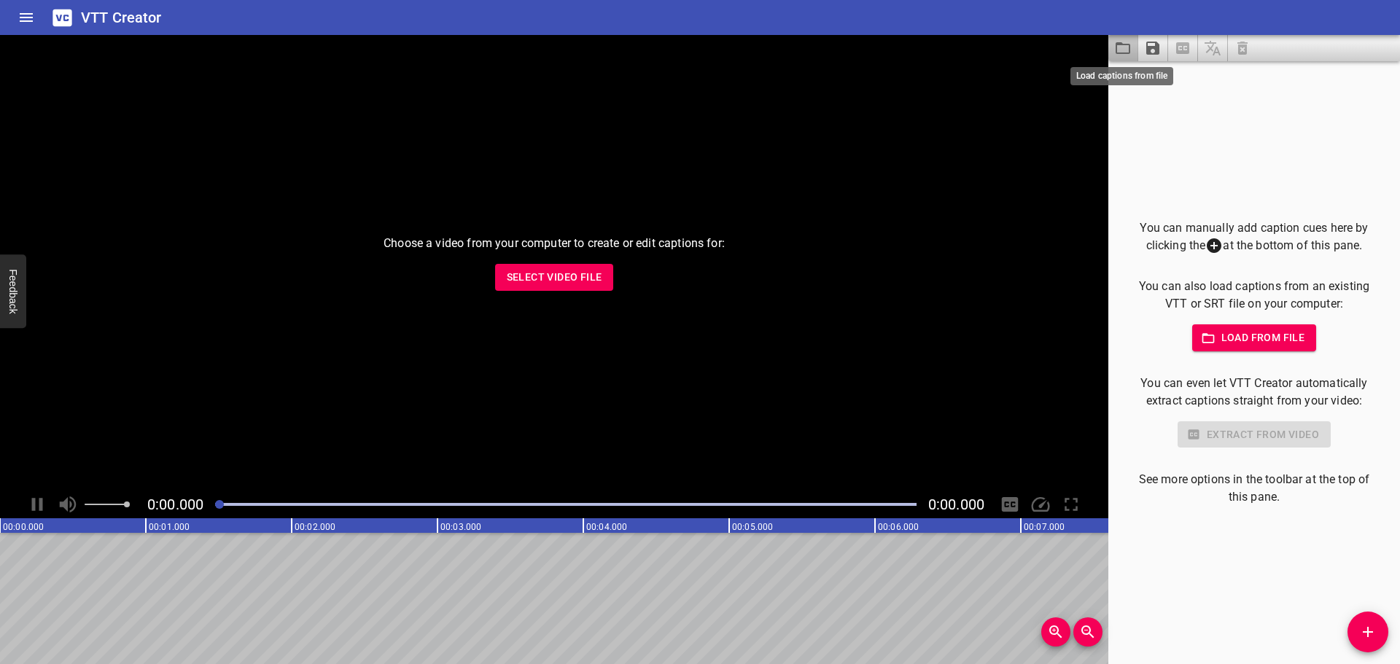
click at [1129, 49] on icon "Load captions from file" at bounding box center [1123, 48] width 15 height 12
click at [1126, 49] on icon "Load captions from file" at bounding box center [1123, 48] width 18 height 18
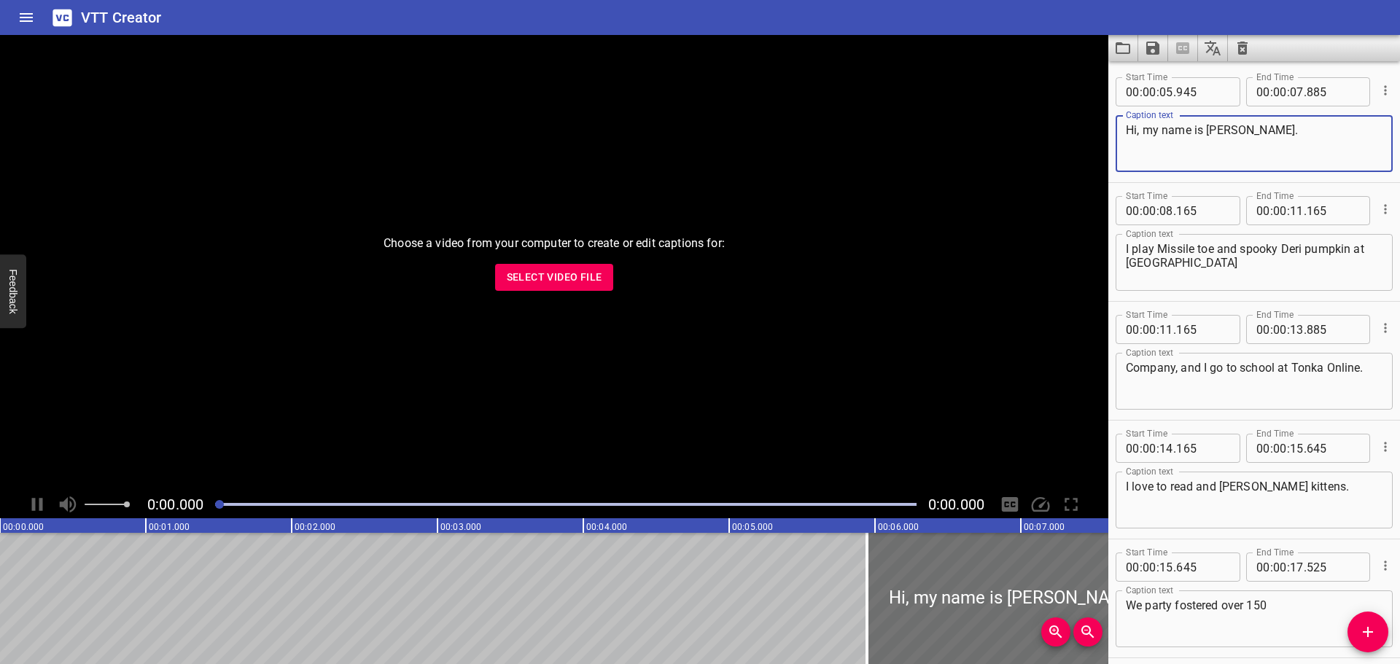
drag, startPoint x: 1229, startPoint y: 131, endPoint x: 1209, endPoint y: 135, distance: 20.0
click at [1209, 135] on textarea "Hi, my name is [PERSON_NAME]." at bounding box center [1254, 144] width 257 height 42
type textarea "Hi, my name is [PERSON_NAME]."
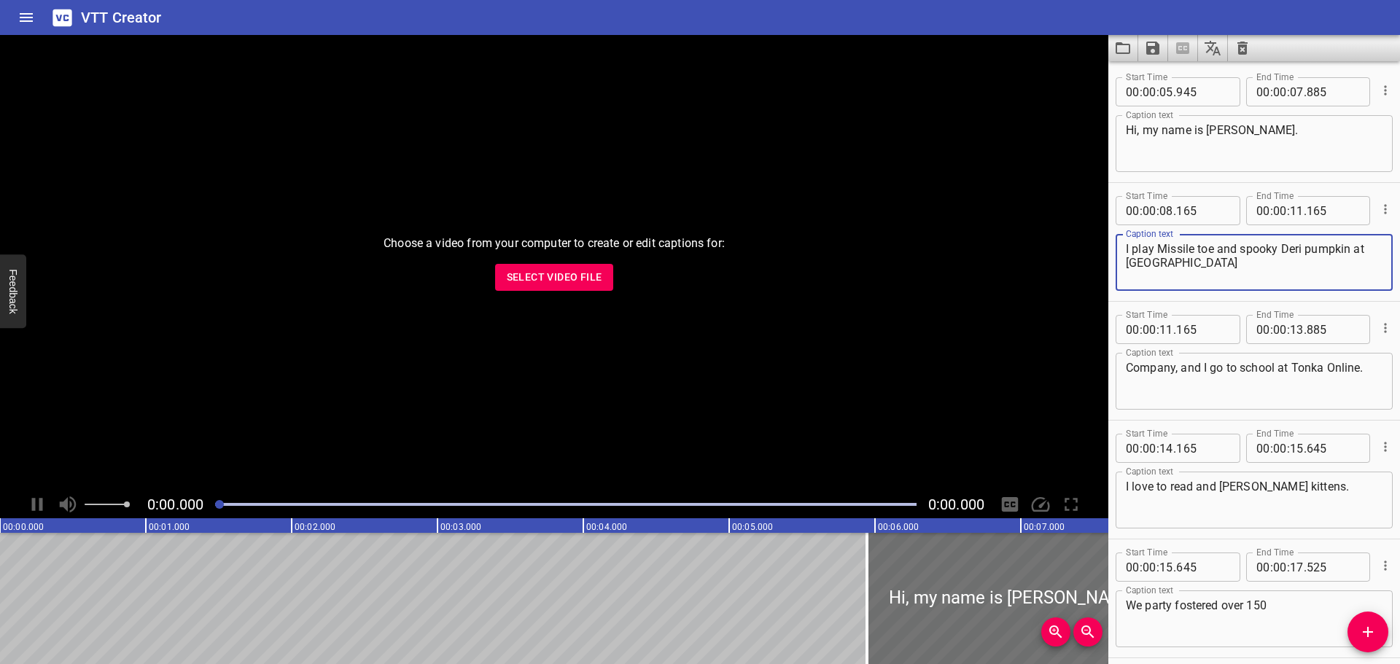
drag, startPoint x: 1160, startPoint y: 246, endPoint x: 1215, endPoint y: 252, distance: 55.7
click at [1215, 252] on textarea "I play Missile toe and spooky Deri pumpkin at [GEOGRAPHIC_DATA]" at bounding box center [1254, 263] width 257 height 42
drag, startPoint x: 1208, startPoint y: 248, endPoint x: 1268, endPoint y: 250, distance: 59.8
click at [1268, 250] on textarea "I play Mistletoe and spooky Deri pumpkin at [GEOGRAPHIC_DATA]" at bounding box center [1254, 263] width 257 height 42
drag, startPoint x: 1273, startPoint y: 246, endPoint x: 1295, endPoint y: 247, distance: 21.9
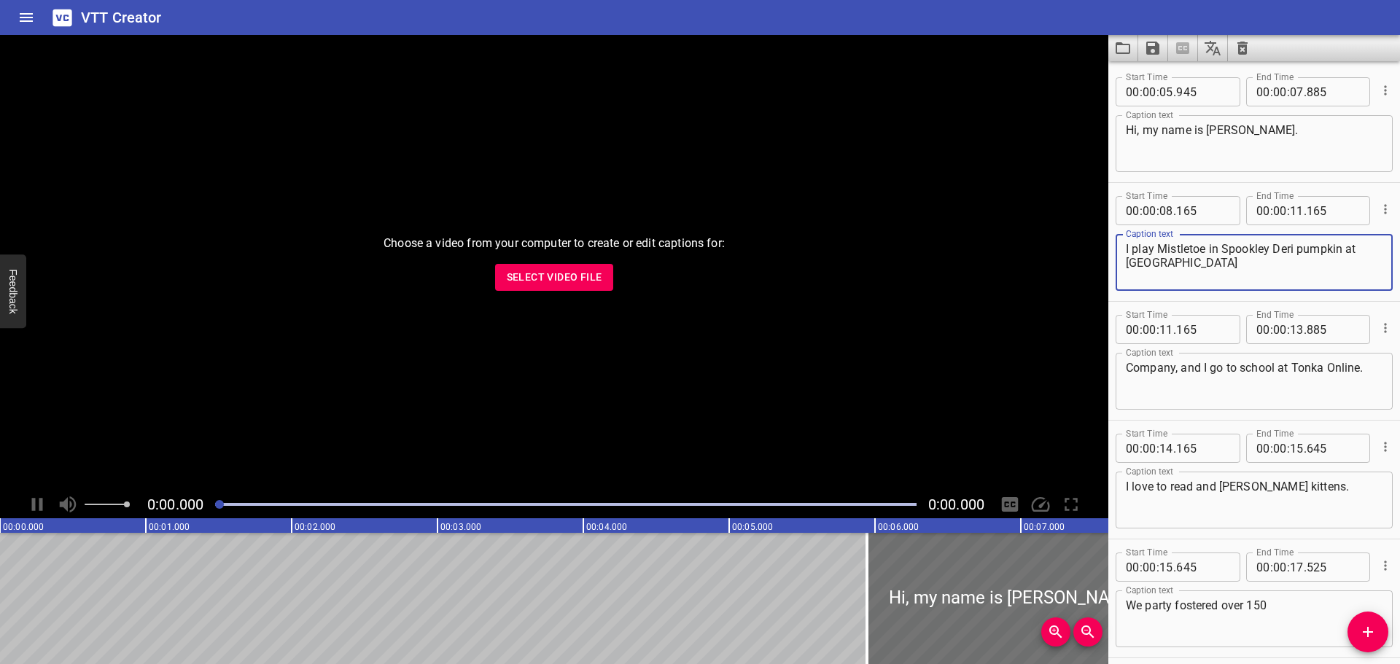
click at [1295, 247] on textarea "I play Mistletoe in Spookley Deri pumpkin at [GEOGRAPHIC_DATA]" at bounding box center [1254, 263] width 257 height 42
click at [1132, 261] on textarea "I play Mistletoe in [GEOGRAPHIC_DATA] the Square pumpkin at [GEOGRAPHIC_DATA]" at bounding box center [1254, 263] width 257 height 42
click at [1218, 261] on textarea "I play Mistletoe in [GEOGRAPHIC_DATA] the Square Pumpkin at [GEOGRAPHIC_DATA]" at bounding box center [1254, 263] width 257 height 42
click at [1286, 262] on textarea "I play Mistletoe in [GEOGRAPHIC_DATA] the Square Pumpkin at [GEOGRAPHIC_DATA]" at bounding box center [1254, 263] width 257 height 42
click at [1225, 249] on textarea "I play Mistletoe in [GEOGRAPHIC_DATA] the Square Pumpkin at [GEOGRAPHIC_DATA]" at bounding box center [1254, 263] width 257 height 42
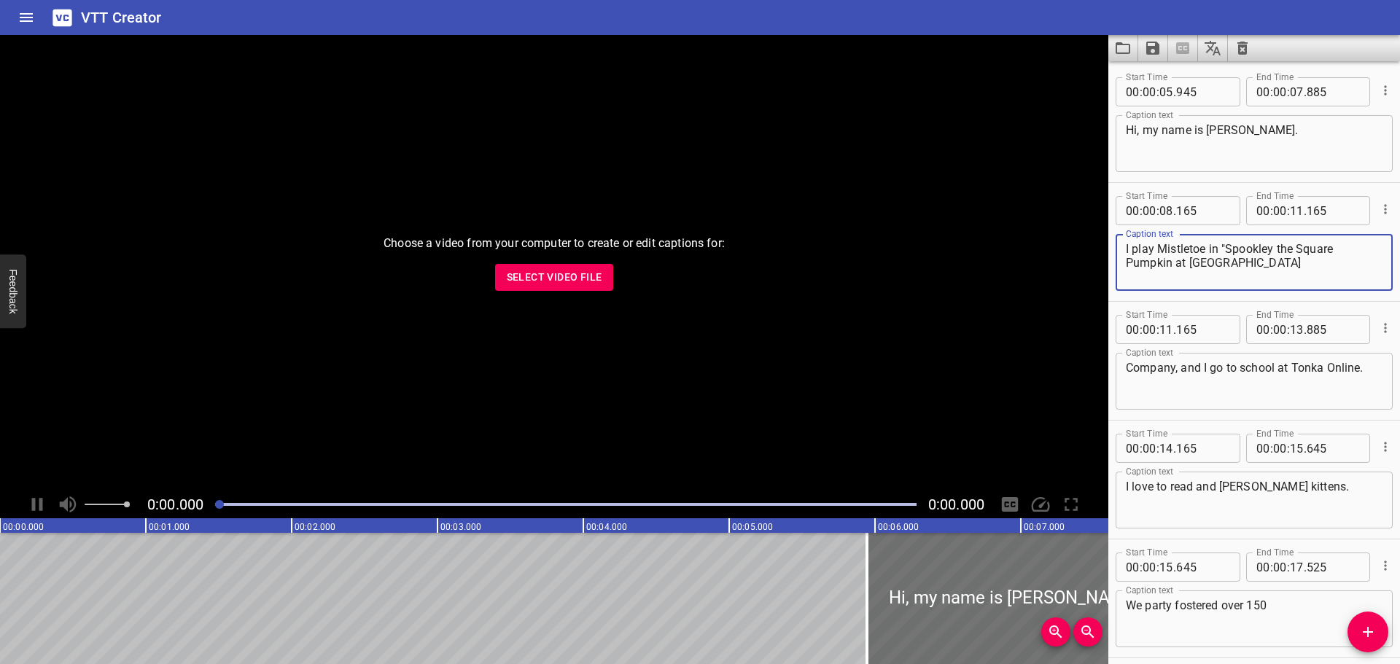
click at [1174, 268] on textarea "I play Mistletoe in "Spookley the Square Pumpkin at [GEOGRAPHIC_DATA]" at bounding box center [1254, 263] width 257 height 42
type textarea "I play Mistletoe in "Spookley the Square Pumpkin" at [GEOGRAPHIC_DATA]"
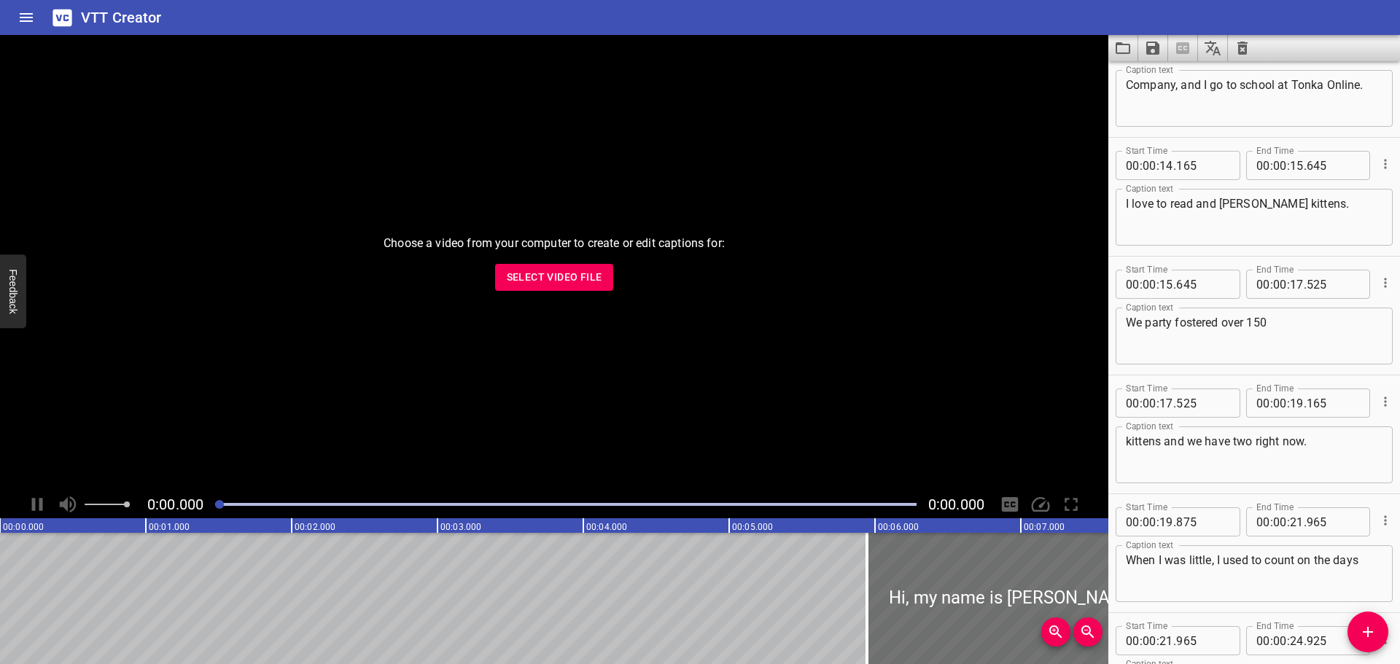
scroll to position [292, 0]
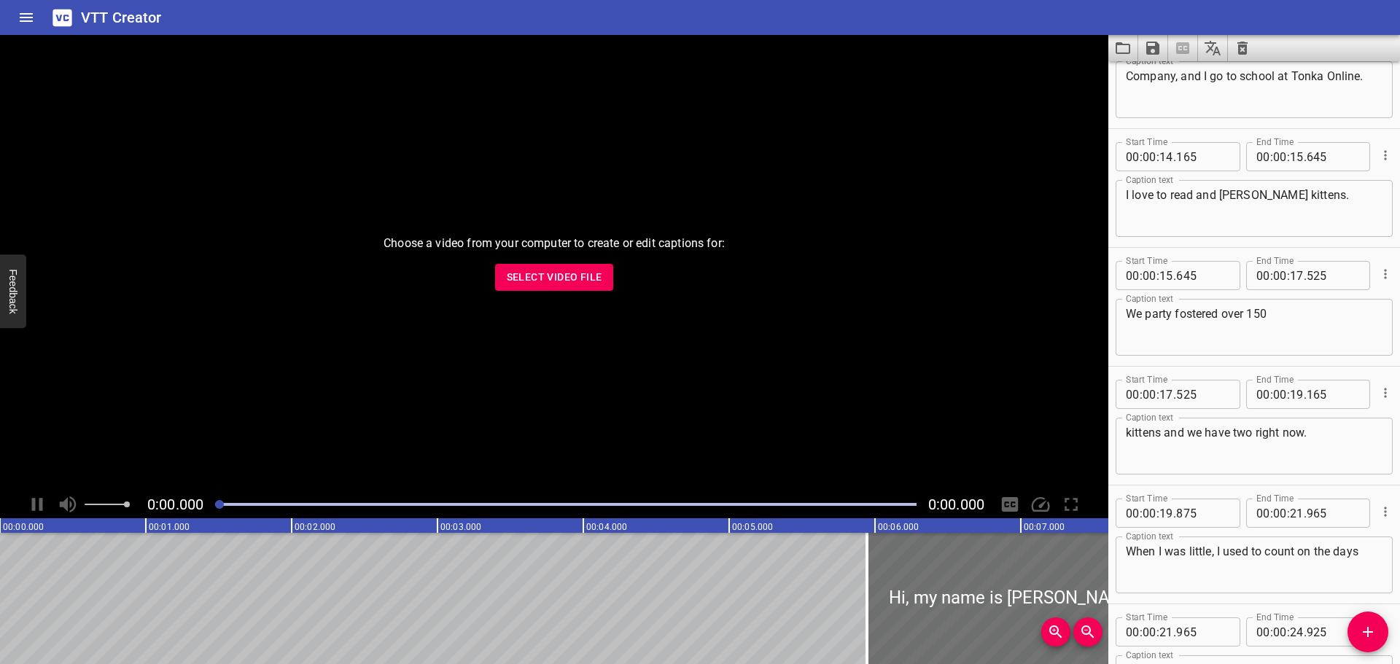
click at [1168, 311] on textarea "We party fostered over 150" at bounding box center [1254, 328] width 257 height 42
type textarea "We've already fostered over 150"
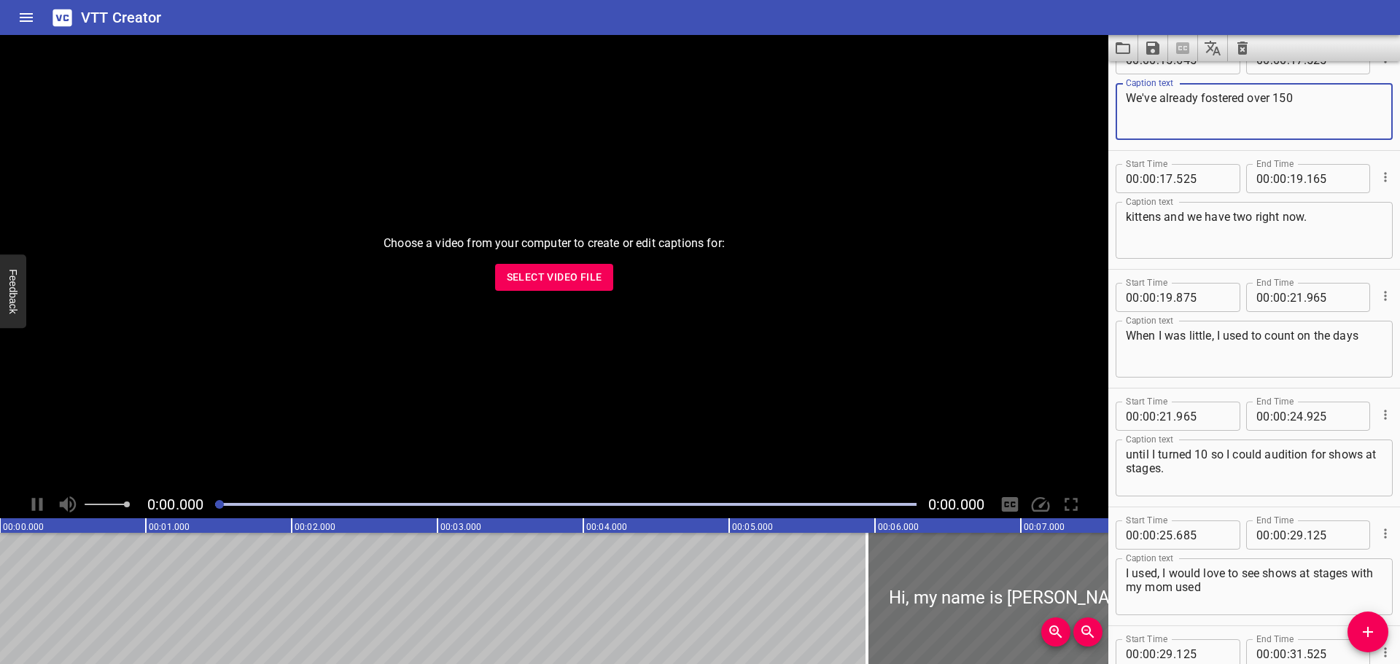
scroll to position [510, 0]
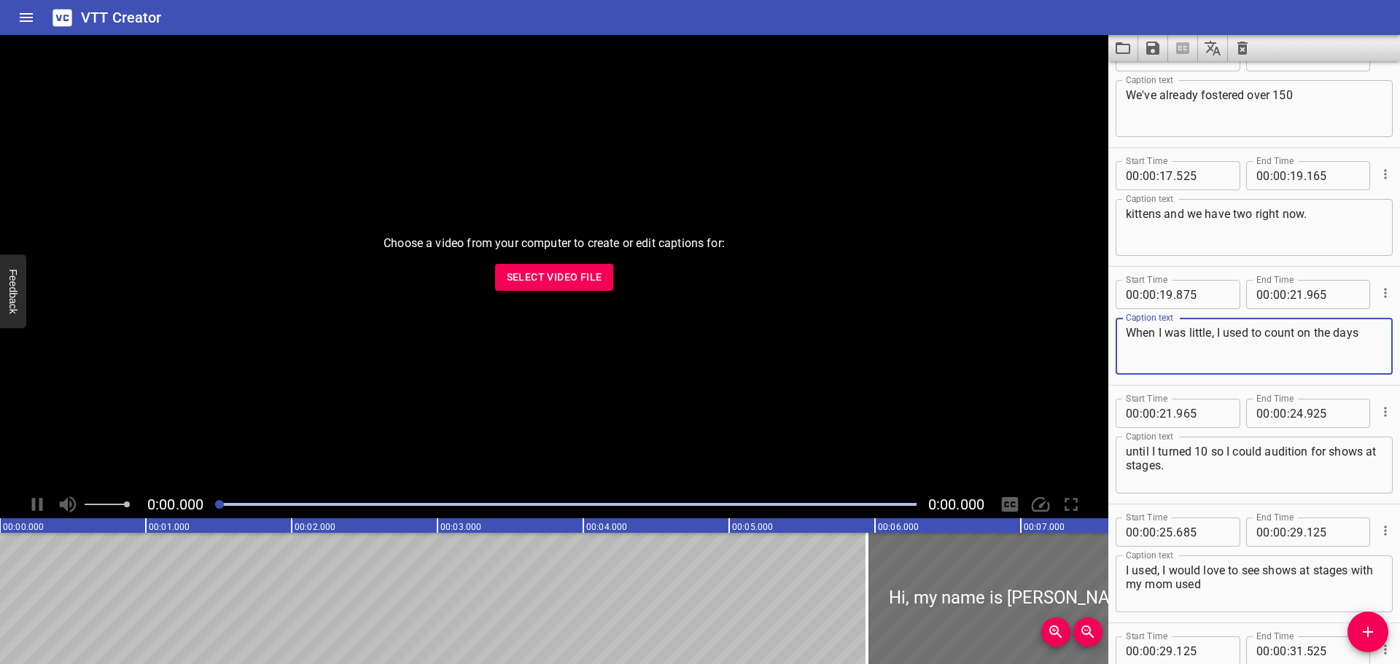
click at [1300, 330] on textarea "When I was little, I used to count on the days" at bounding box center [1254, 347] width 257 height 42
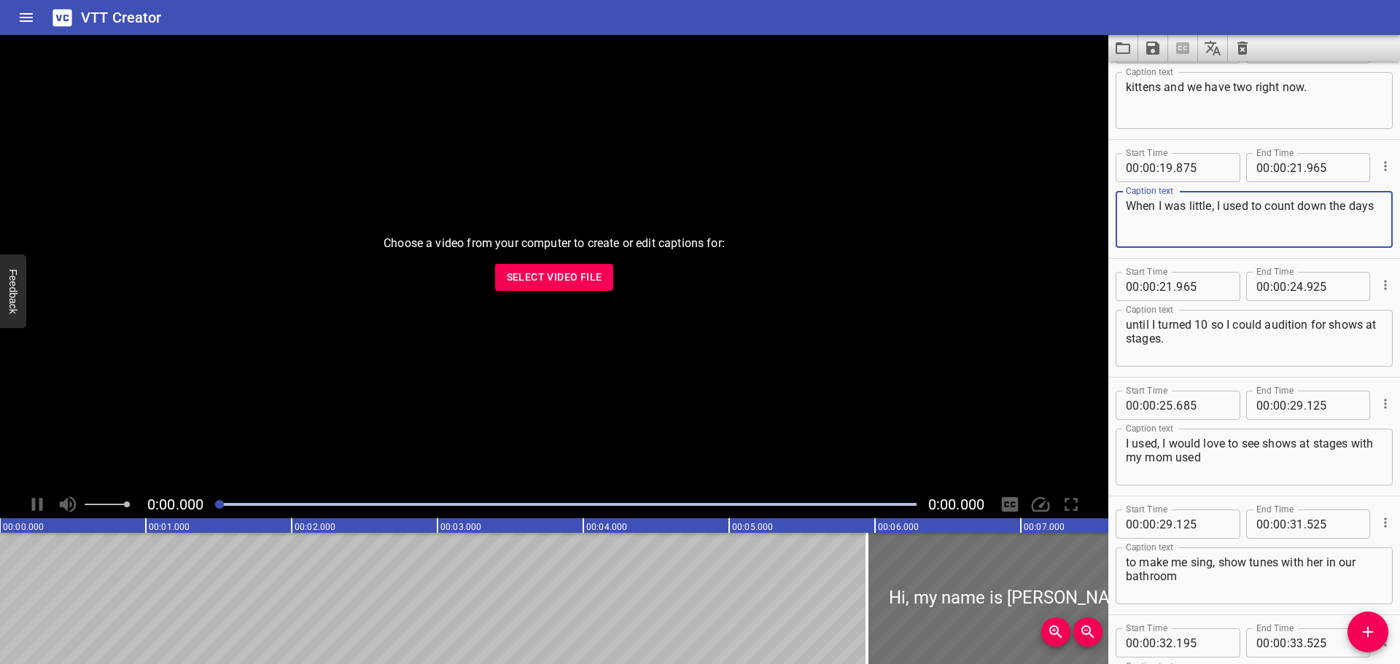
scroll to position [656, 0]
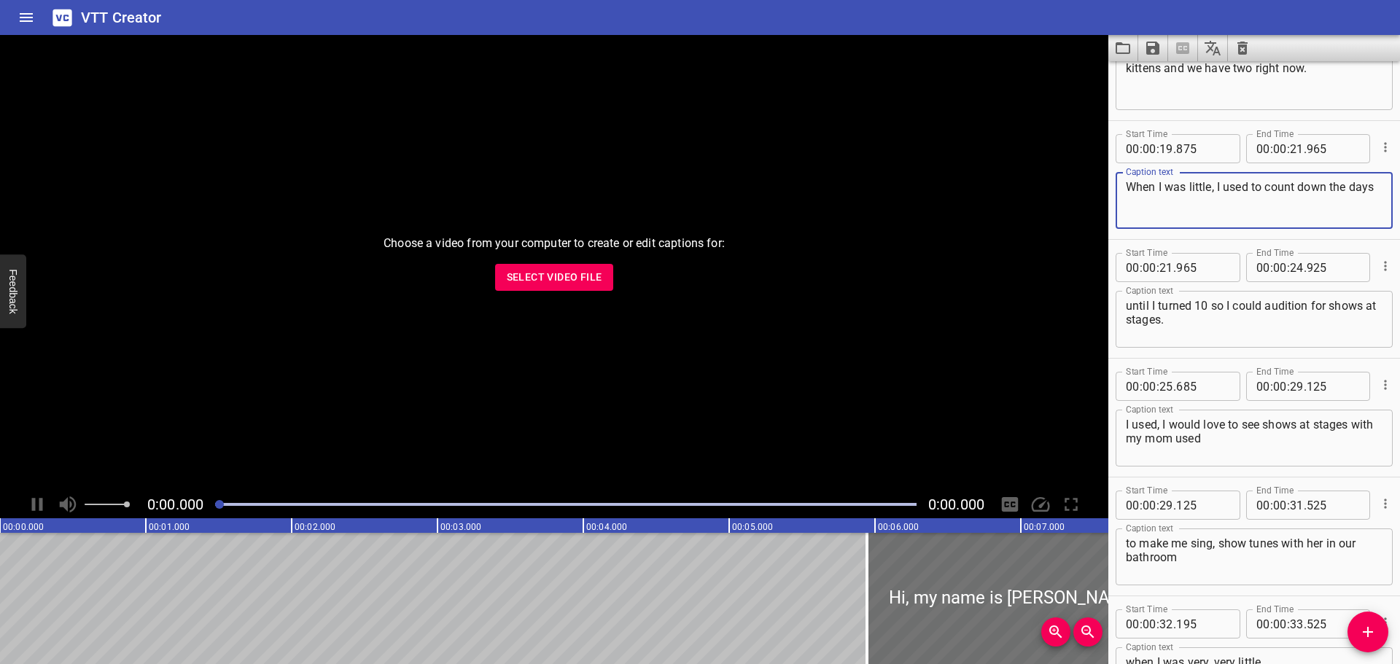
type textarea "When I was little, I used to count down the days"
click at [1144, 322] on textarea "until I turned 10 so I could audition for shows at stages." at bounding box center [1254, 320] width 257 height 42
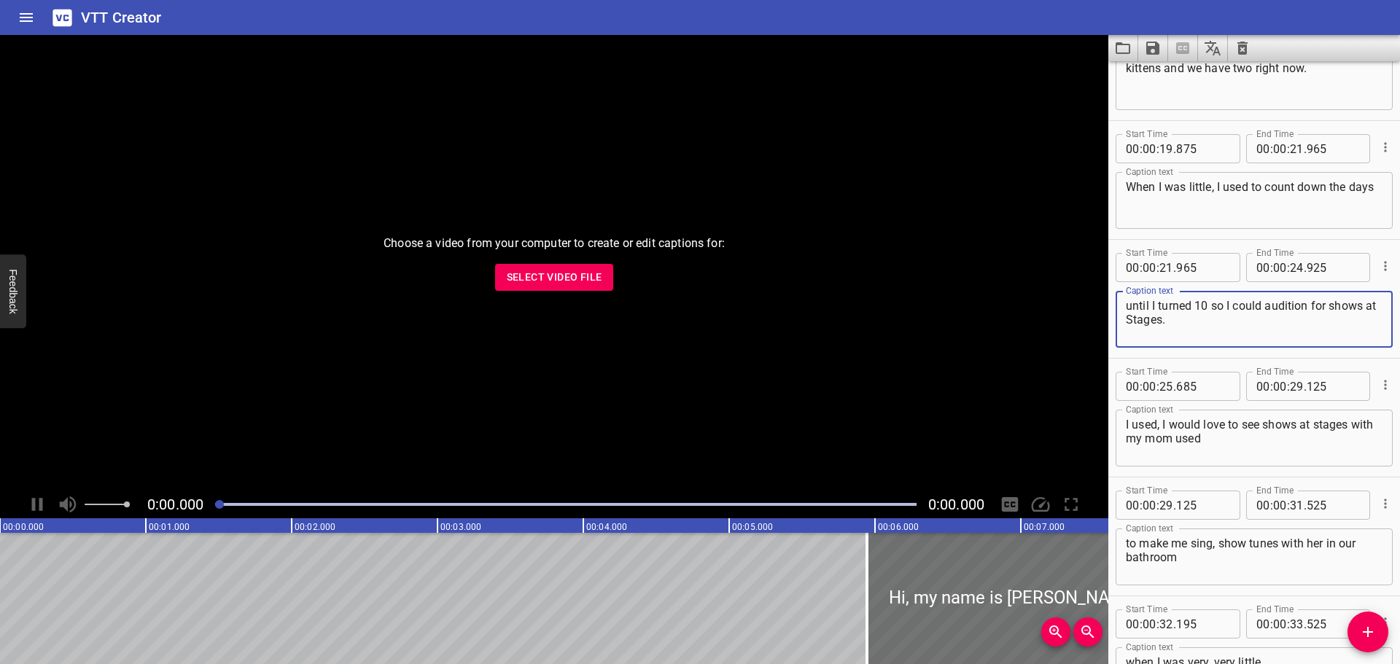
type textarea "until I turned 10 so I could audition for shows at Stages."
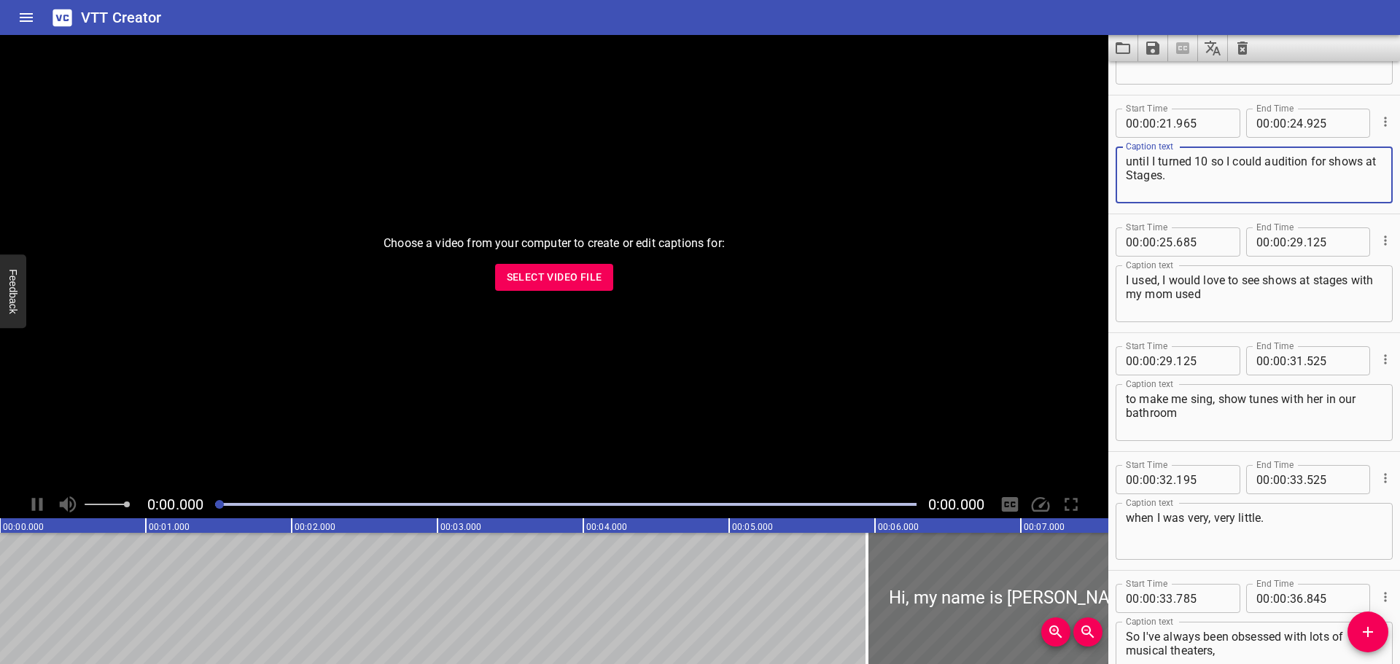
scroll to position [802, 0]
click at [1163, 281] on textarea "I used, I would love to see shows at stages with my mom used" at bounding box center [1254, 293] width 257 height 42
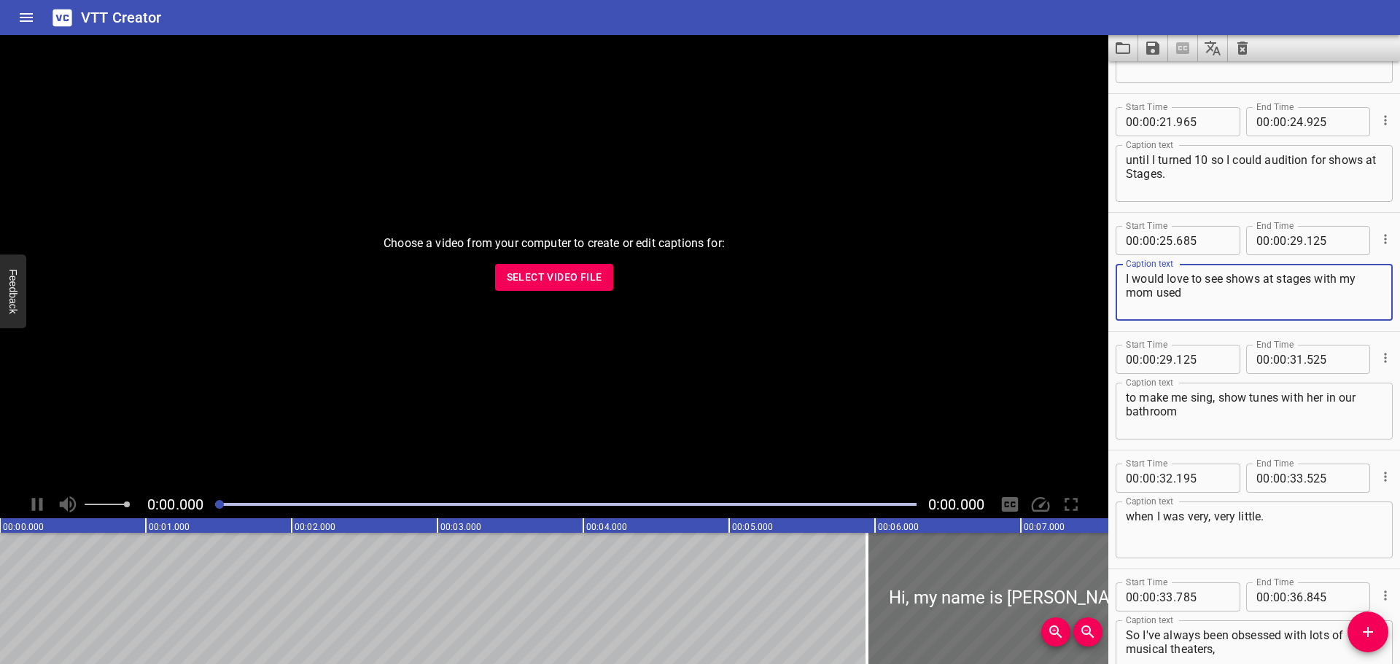
click at [1283, 281] on textarea "I would love to see shows at stages with my mom used" at bounding box center [1254, 293] width 257 height 42
drag, startPoint x: 1282, startPoint y: 314, endPoint x: 1282, endPoint y: 280, distance: 33.5
click at [1282, 314] on div "I would love to see shows at tages with my mom used Caption text" at bounding box center [1254, 292] width 277 height 57
click at [1278, 277] on textarea "I would love to see shows at tages with my mom used" at bounding box center [1254, 293] width 257 height 42
drag, startPoint x: 1339, startPoint y: 277, endPoint x: 1318, endPoint y: 279, distance: 21.2
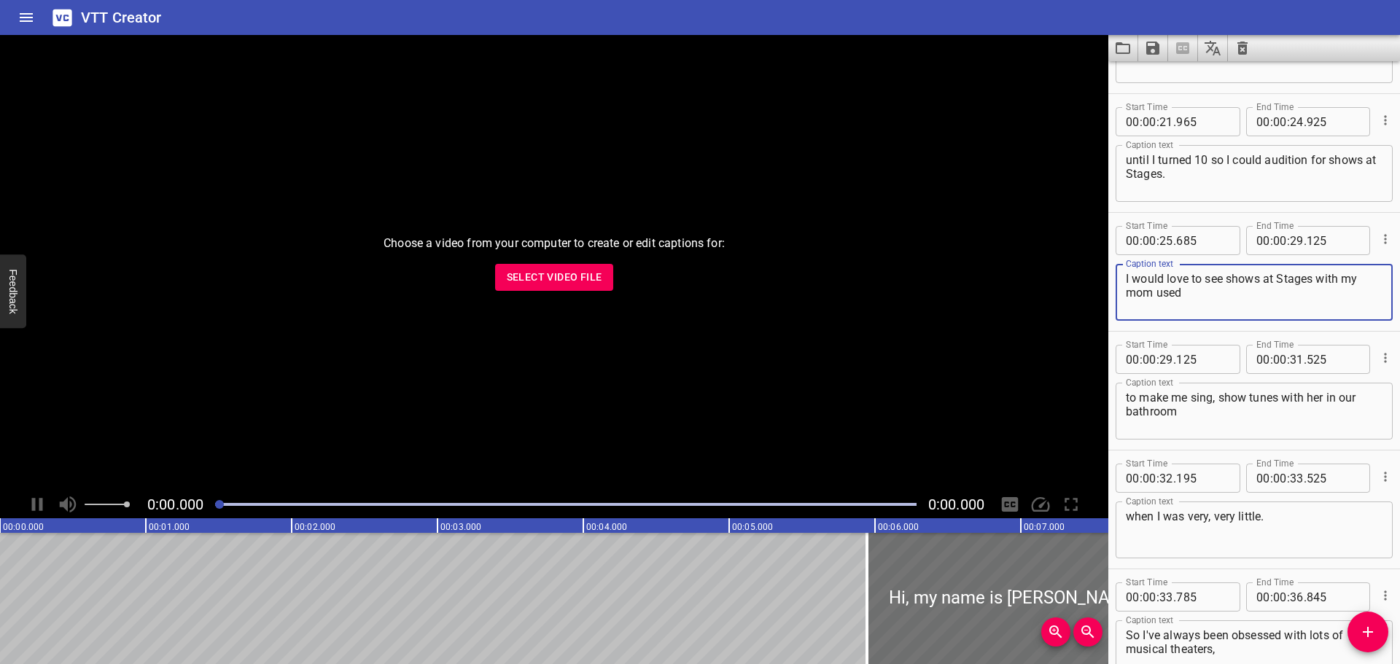
click at [1318, 279] on textarea "I would love to see shows at Stages with my mom used" at bounding box center [1254, 293] width 257 height 42
click at [1350, 286] on textarea "I would love to see shows at Stages. My mom used" at bounding box center [1254, 293] width 257 height 42
click at [1348, 279] on textarea "I would love to see shows at Stages. My mom used" at bounding box center [1254, 293] width 257 height 42
type textarea "I would love to see shows at Stages. My Mom used"
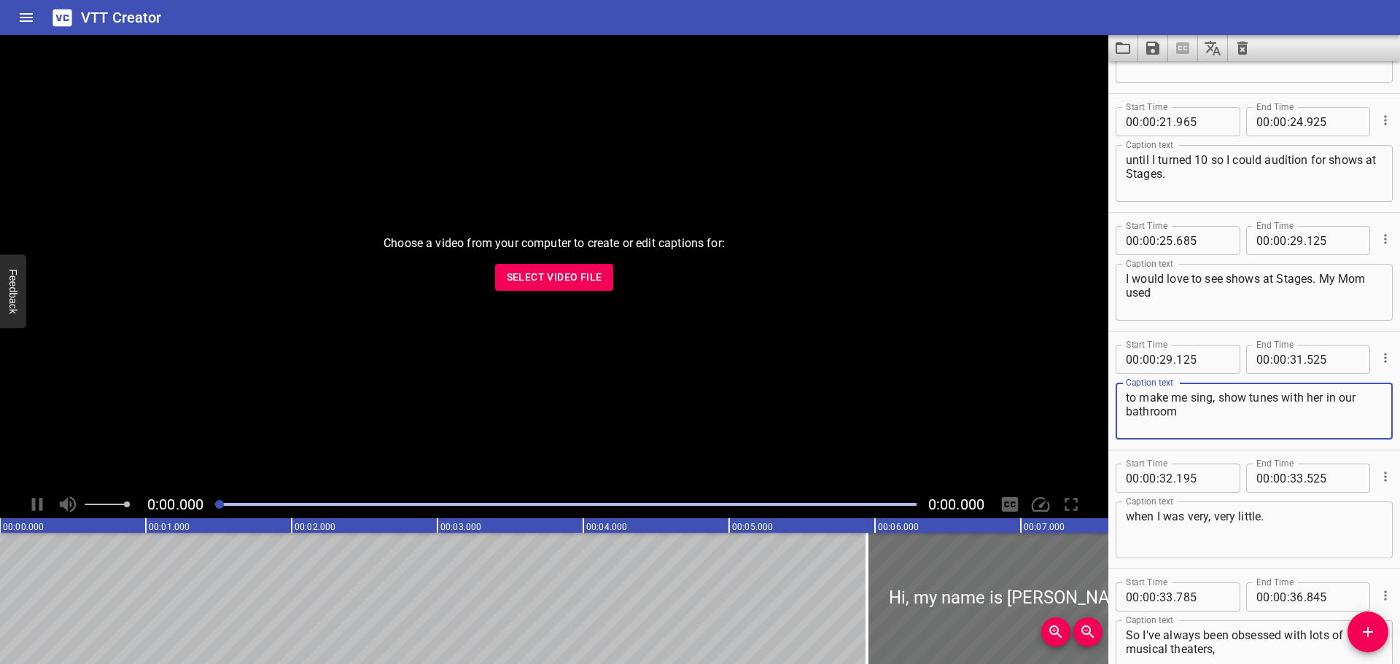
click at [1219, 404] on textarea "to make me sing, show tunes with her in our bathroom" at bounding box center [1254, 412] width 257 height 42
click at [1248, 401] on textarea "to make me sing show tunes with her in our bathroom" at bounding box center [1254, 412] width 257 height 42
click at [1253, 424] on textarea "to make me sing showtunes with her in our bathroom" at bounding box center [1254, 412] width 257 height 42
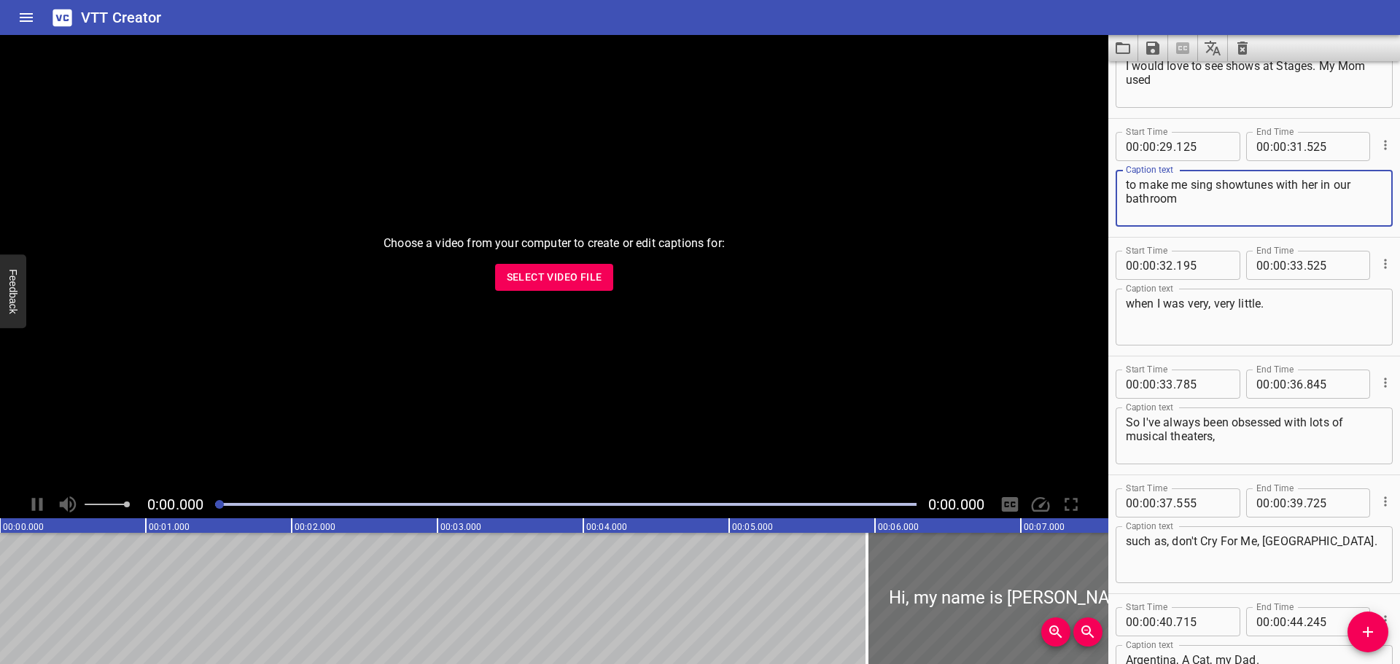
scroll to position [1021, 0]
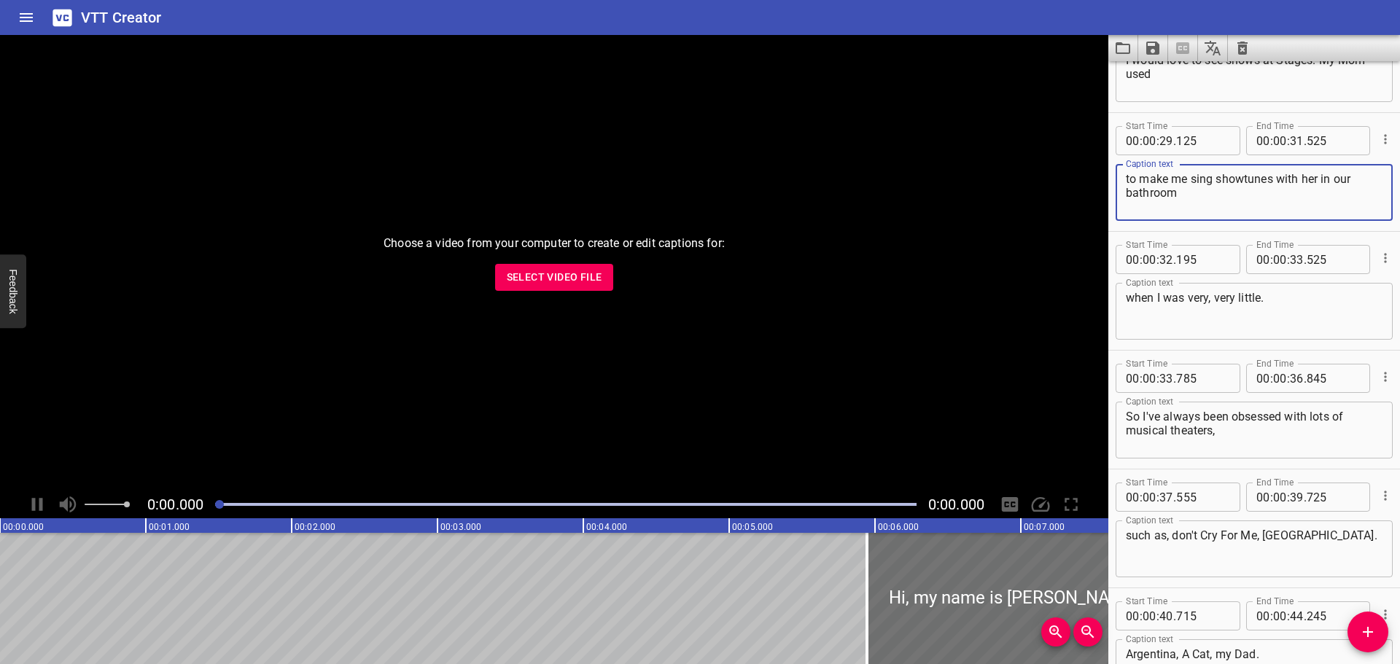
type textarea "to make me sing showtunes with her in our bathroom"
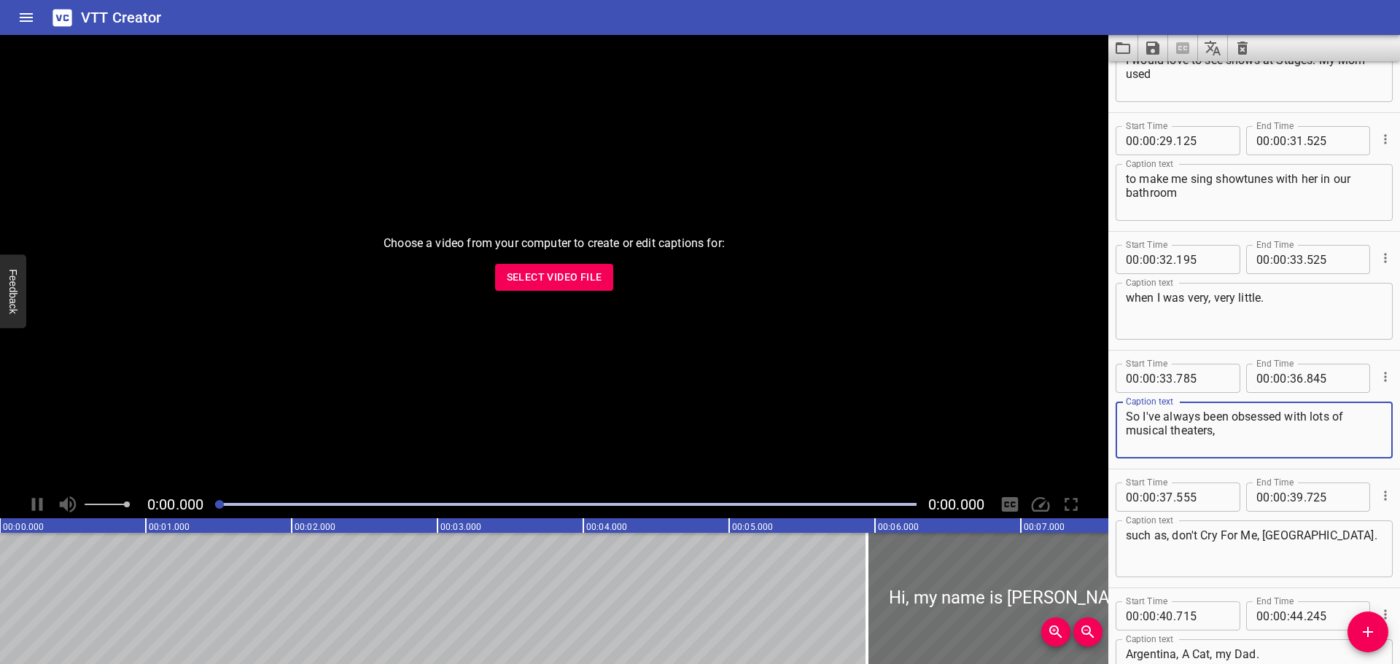
click at [1231, 436] on textarea "So I've always been obsessed with lots of musical theaters," at bounding box center [1254, 431] width 257 height 42
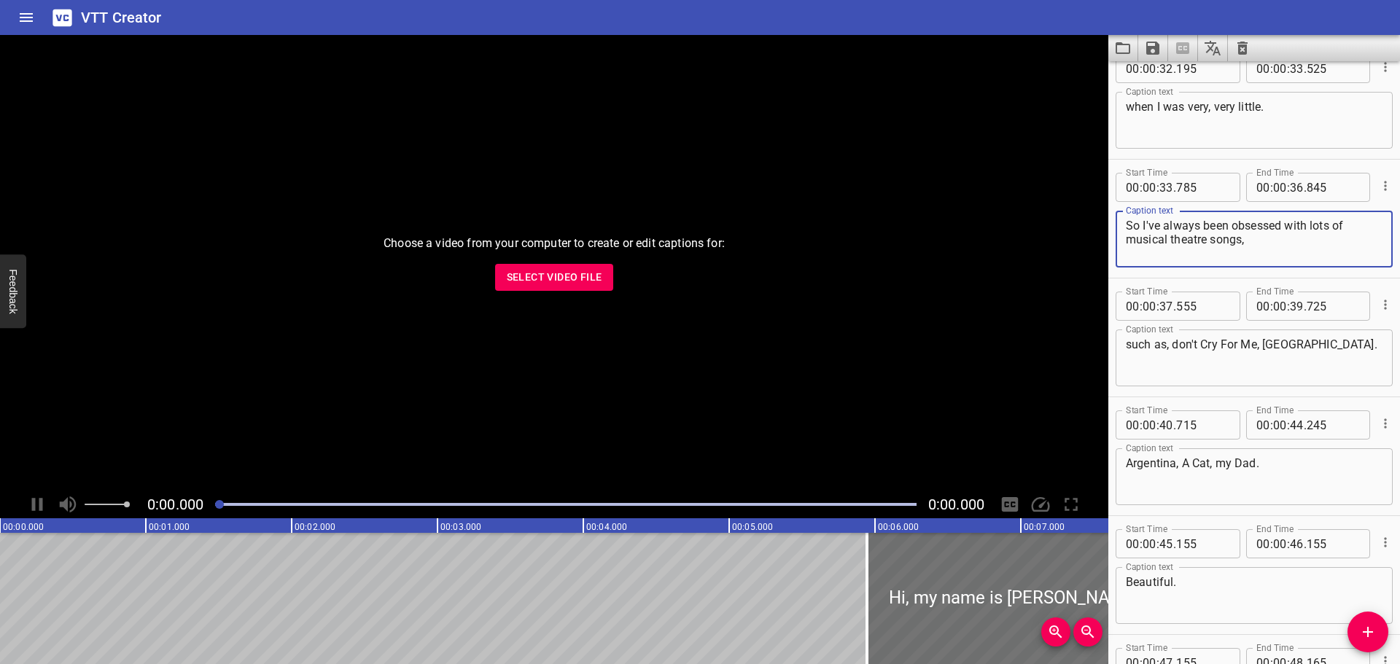
scroll to position [1240, 0]
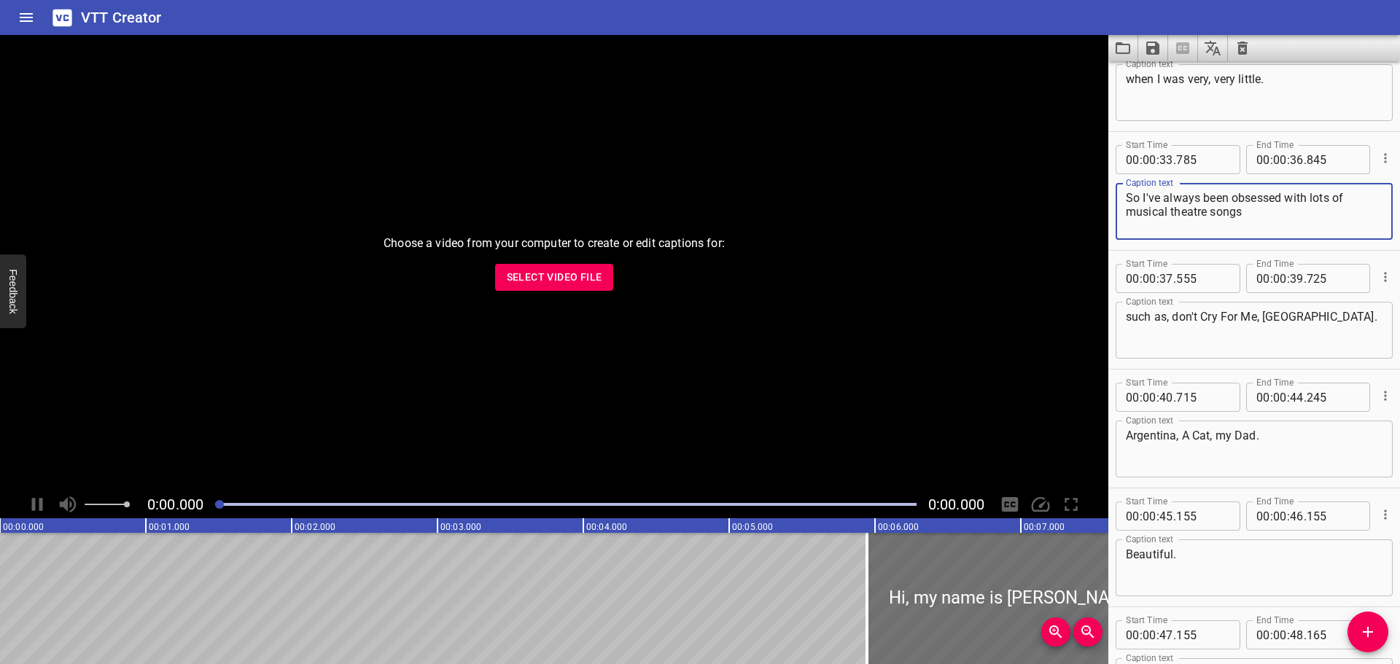
type textarea "So I've always been obsessed with lots of musical theatre songs"
click at [1178, 318] on textarea "such as, don't Cry For Me, [GEOGRAPHIC_DATA]." at bounding box center [1254, 331] width 257 height 42
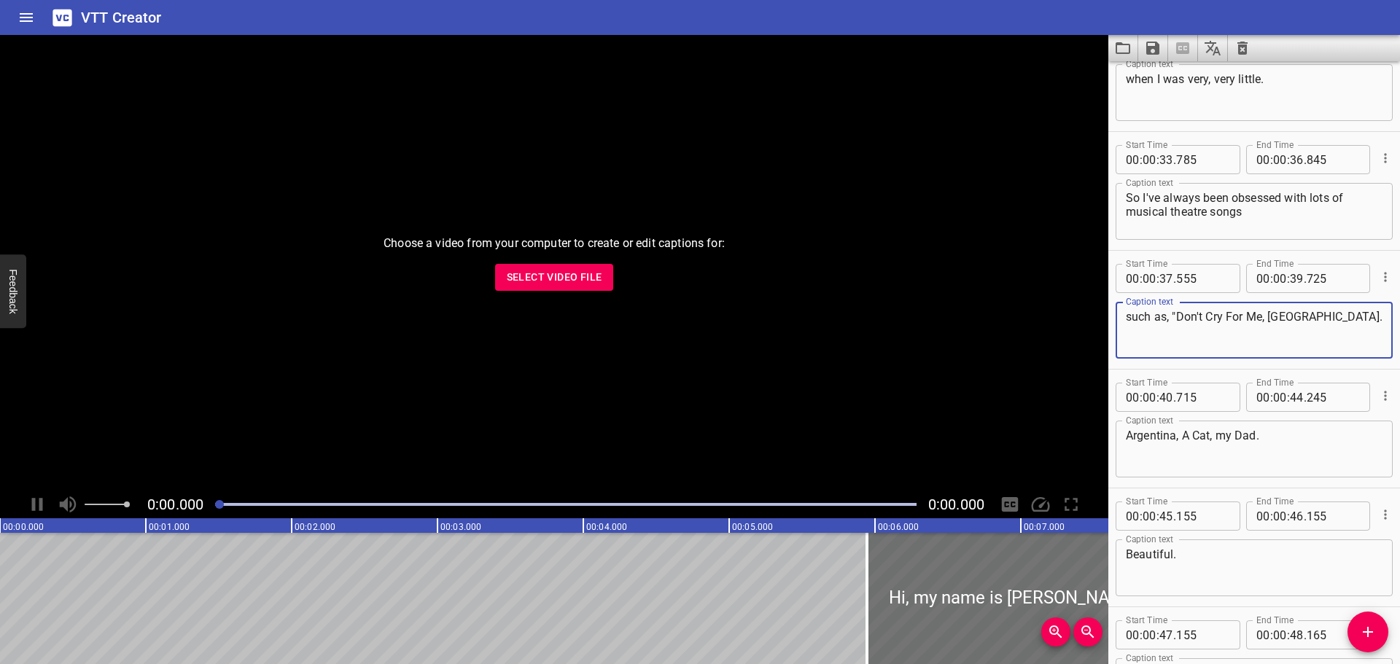
click at [1324, 316] on textarea "such as, "Don't Cry For Me, [GEOGRAPHIC_DATA]." at bounding box center [1254, 331] width 257 height 42
type textarea "such as, "Don't Cry For Me, [GEOGRAPHIC_DATA]""
click at [1128, 435] on textarea "Argentina, A Cat, my Dad." at bounding box center [1254, 450] width 257 height 42
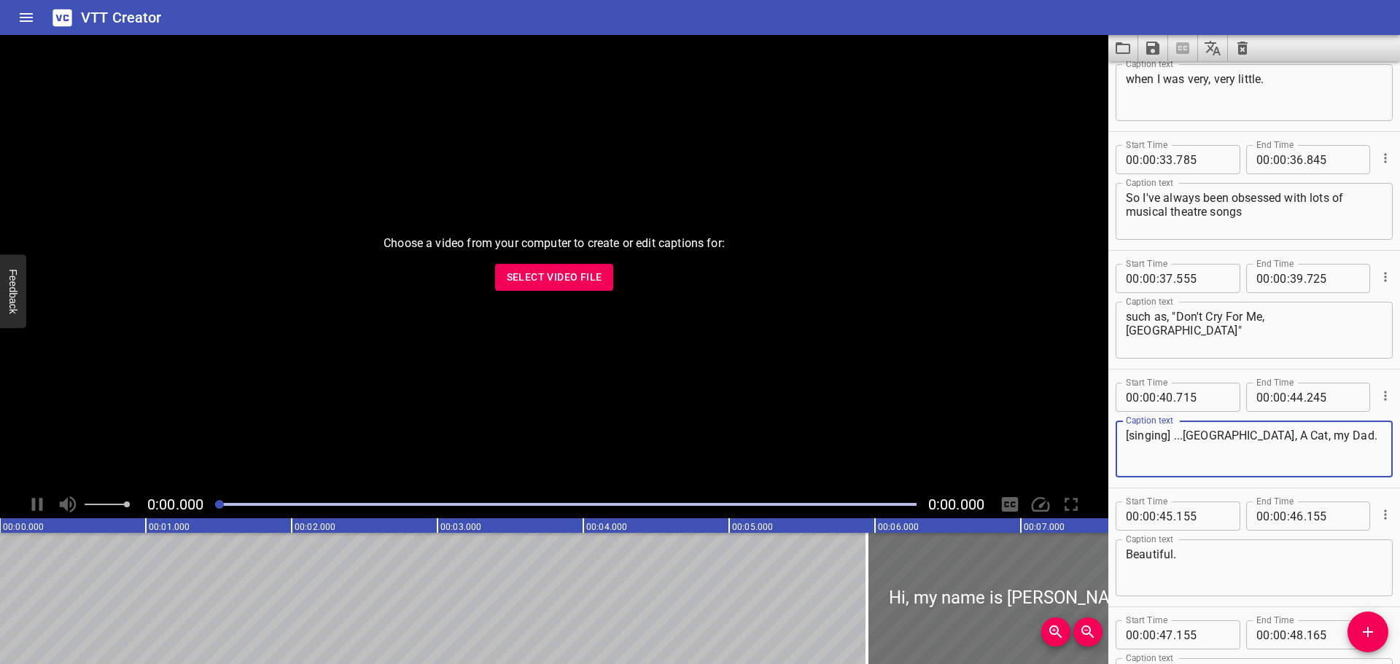
click at [1236, 432] on textarea "[singing] ...[GEOGRAPHIC_DATA], A Cat, my Dad." at bounding box center [1254, 450] width 257 height 42
click at [1176, 438] on textarea "[singing] ...[GEOGRAPHIC_DATA]! A Cat, my Dad." at bounding box center [1254, 450] width 257 height 42
click at [1173, 435] on textarea "[singing] ...[GEOGRAPHIC_DATA]! A Cat, my Dad." at bounding box center [1254, 450] width 257 height 42
click at [1131, 438] on textarea "[singing] ...[GEOGRAPHIC_DATA]! A Cat, my Dad." at bounding box center [1254, 450] width 257 height 42
drag, startPoint x: 1184, startPoint y: 450, endPoint x: 1327, endPoint y: 440, distance: 144.0
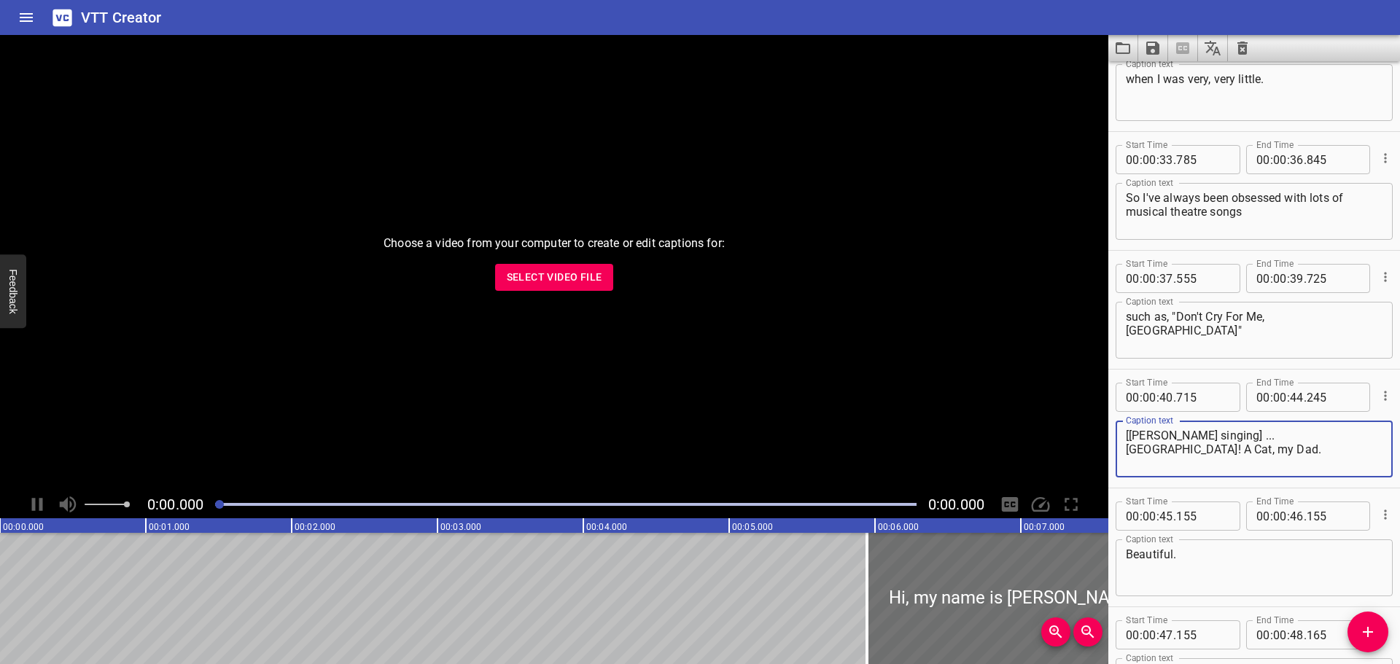
click at [1327, 440] on textarea "[[PERSON_NAME] singing] ...[GEOGRAPHIC_DATA]! A Cat, my Dad." at bounding box center [1254, 450] width 257 height 42
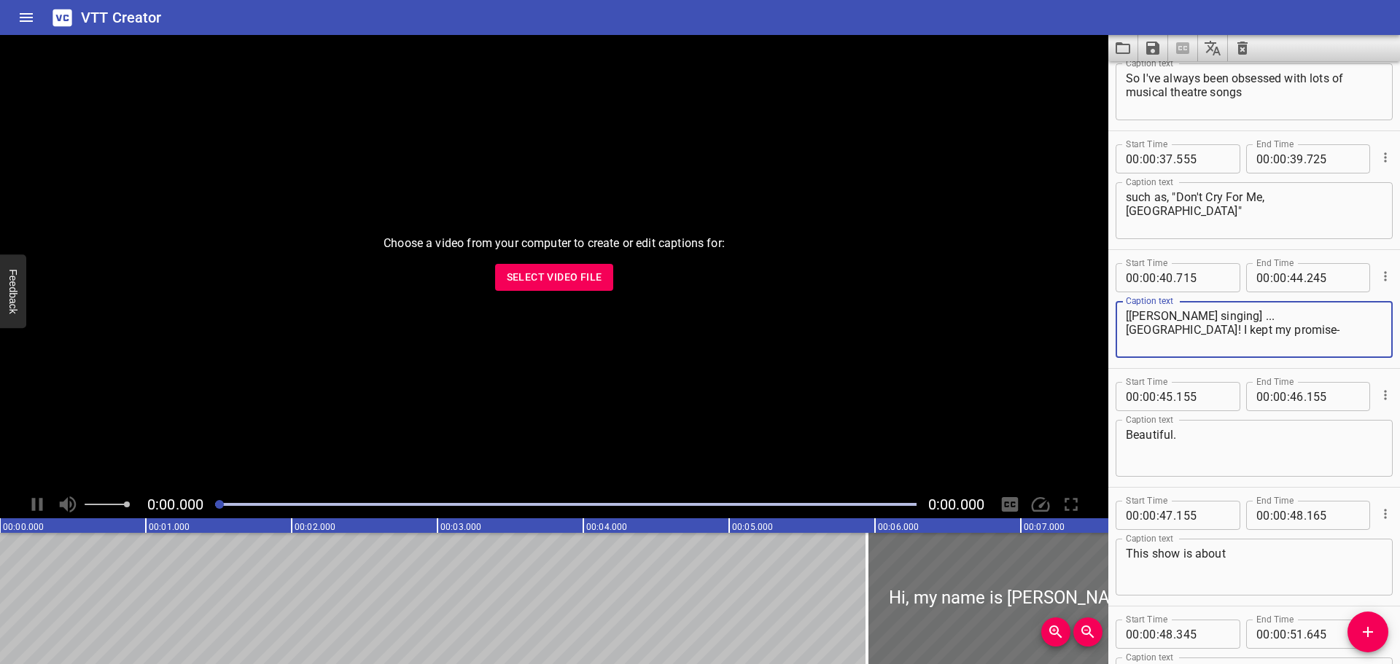
scroll to position [1386, 0]
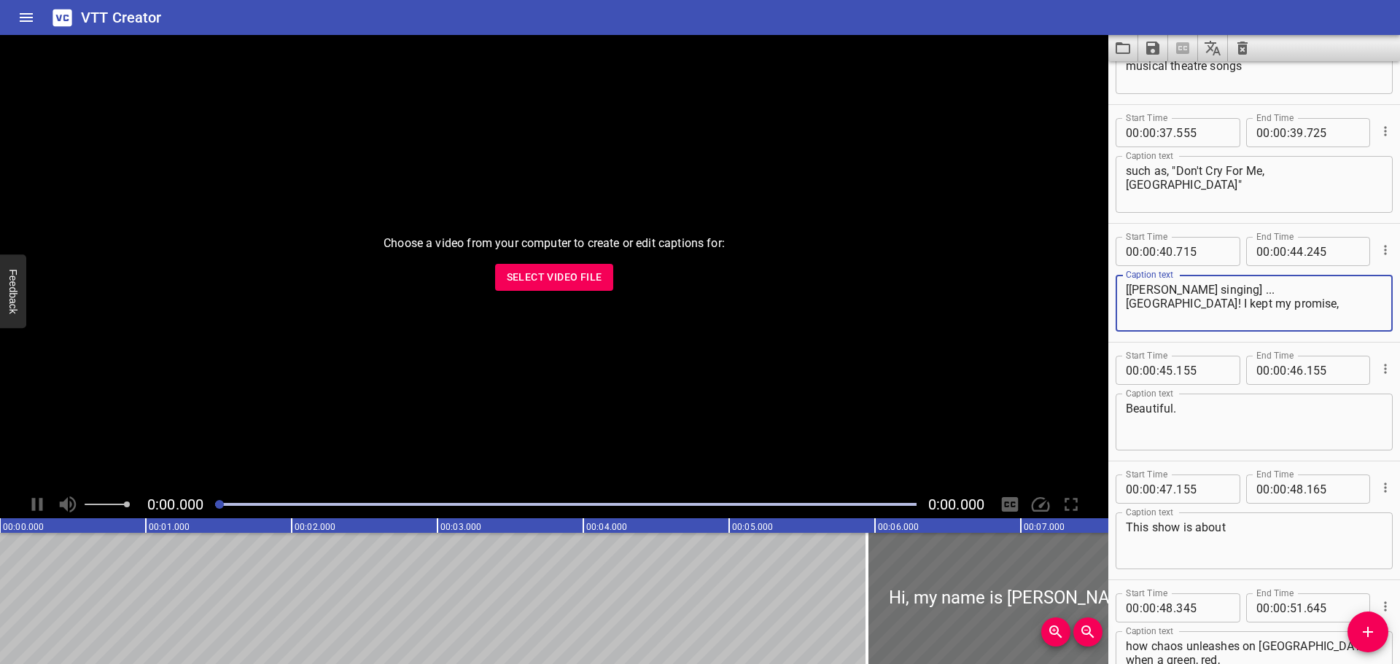
type textarea "[[PERSON_NAME] singing] ...[GEOGRAPHIC_DATA]! I kept my promise,"
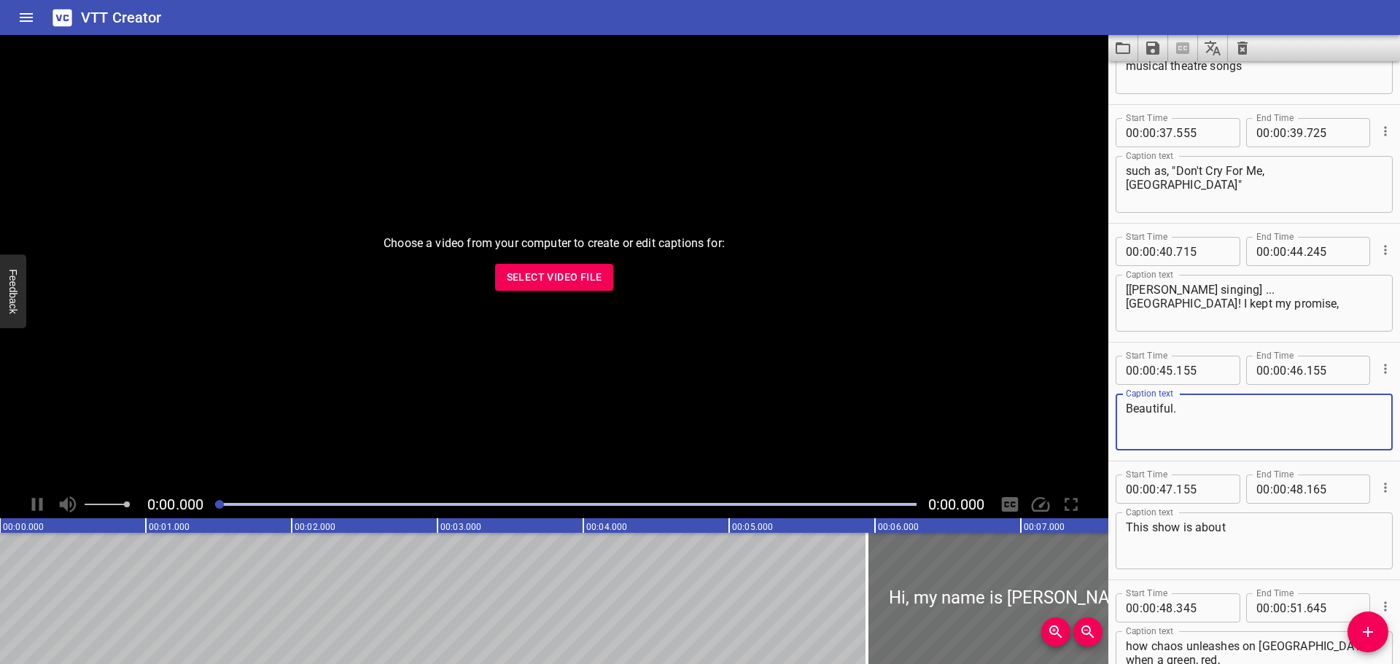
drag, startPoint x: 1181, startPoint y: 408, endPoint x: 1097, endPoint y: 403, distance: 84.0
click at [1097, 403] on main "Choose a video from your computer to create or edit captions for: Select Video …" at bounding box center [700, 349] width 1400 height 629
type textarea "don't keep your distance"
click at [1260, 293] on textarea "[[PERSON_NAME] singing] ...[GEOGRAPHIC_DATA]! I kept my promise," at bounding box center [1254, 304] width 257 height 42
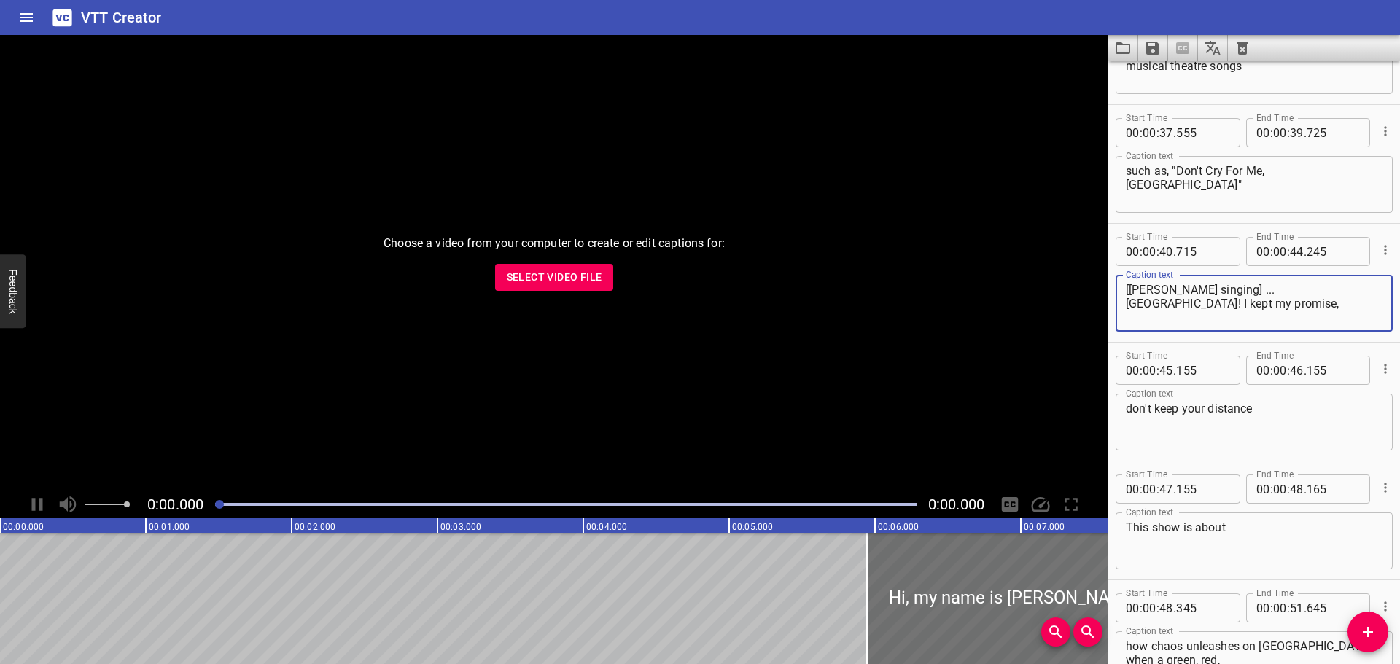
click at [1271, 293] on textarea "[[PERSON_NAME] singing] ...[GEOGRAPHIC_DATA]! I kept my promise," at bounding box center [1254, 304] width 257 height 42
type textarea "[[PERSON_NAME] singing] [GEOGRAPHIC_DATA]! I kept my promise,"
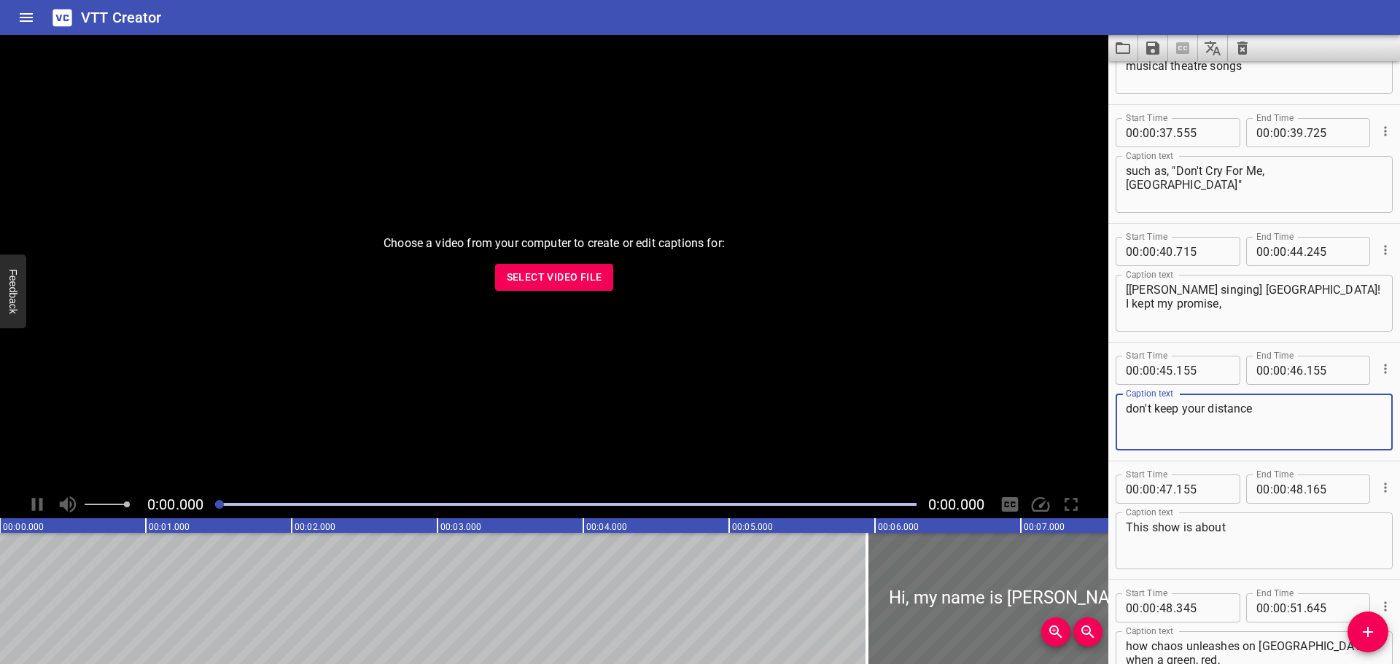
click at [1286, 410] on textarea "don't keep your distance" at bounding box center [1254, 423] width 257 height 42
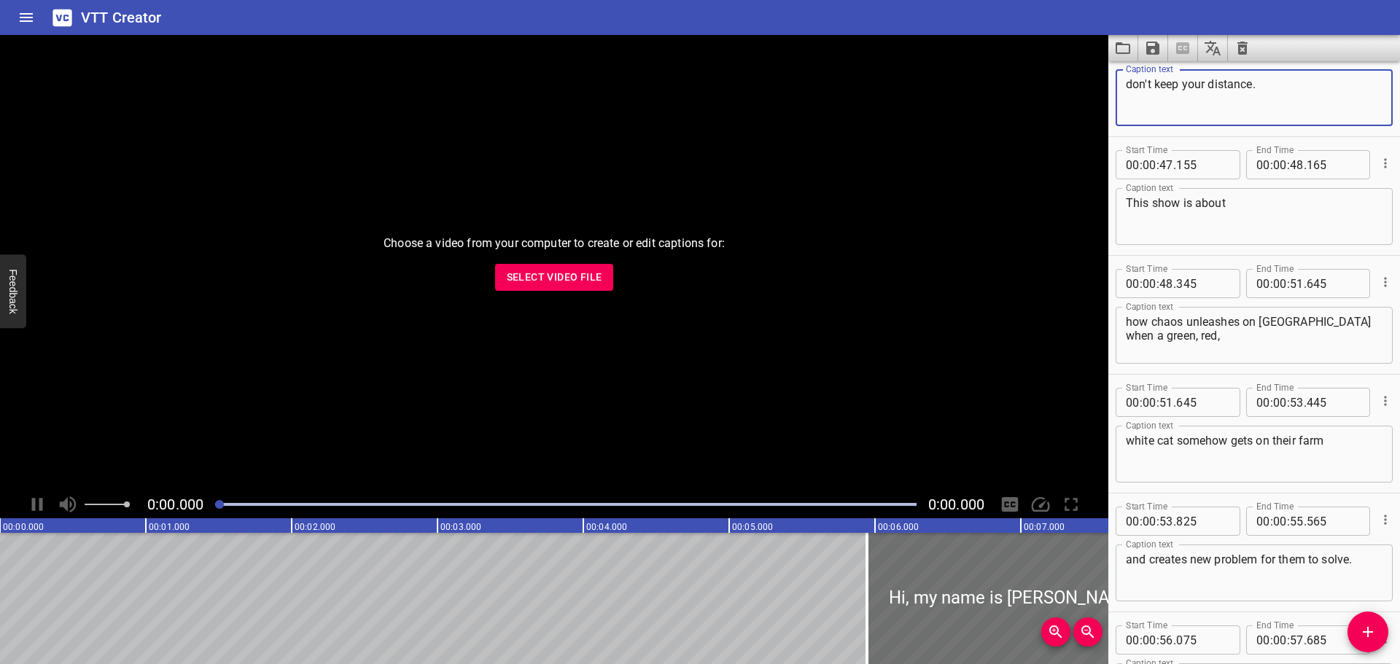
scroll to position [1750, 0]
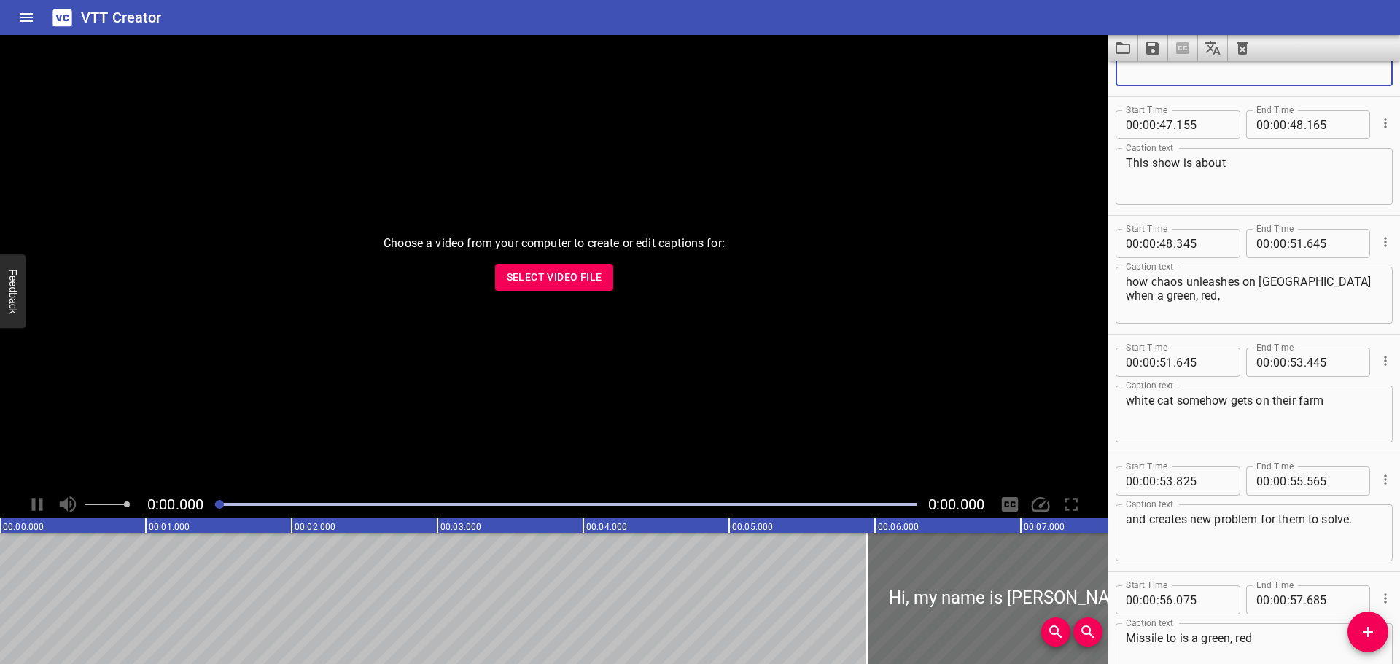
type textarea "don't keep your distance."
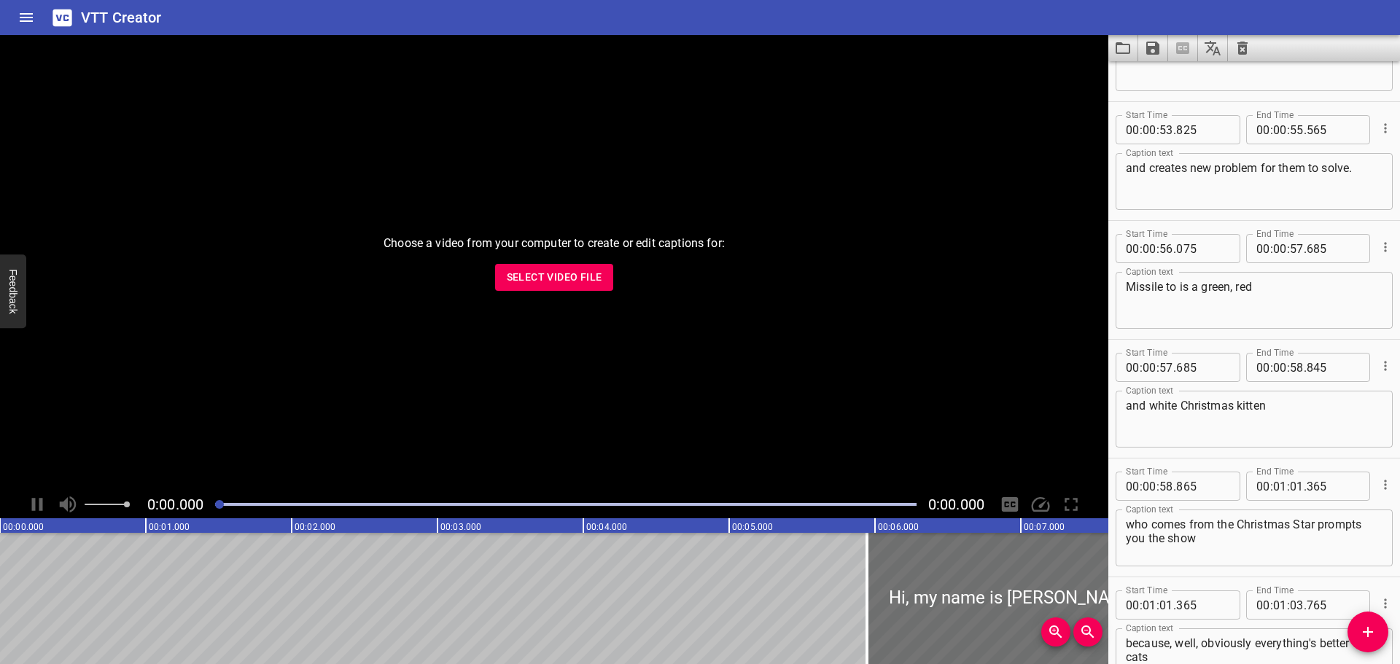
scroll to position [2115, 0]
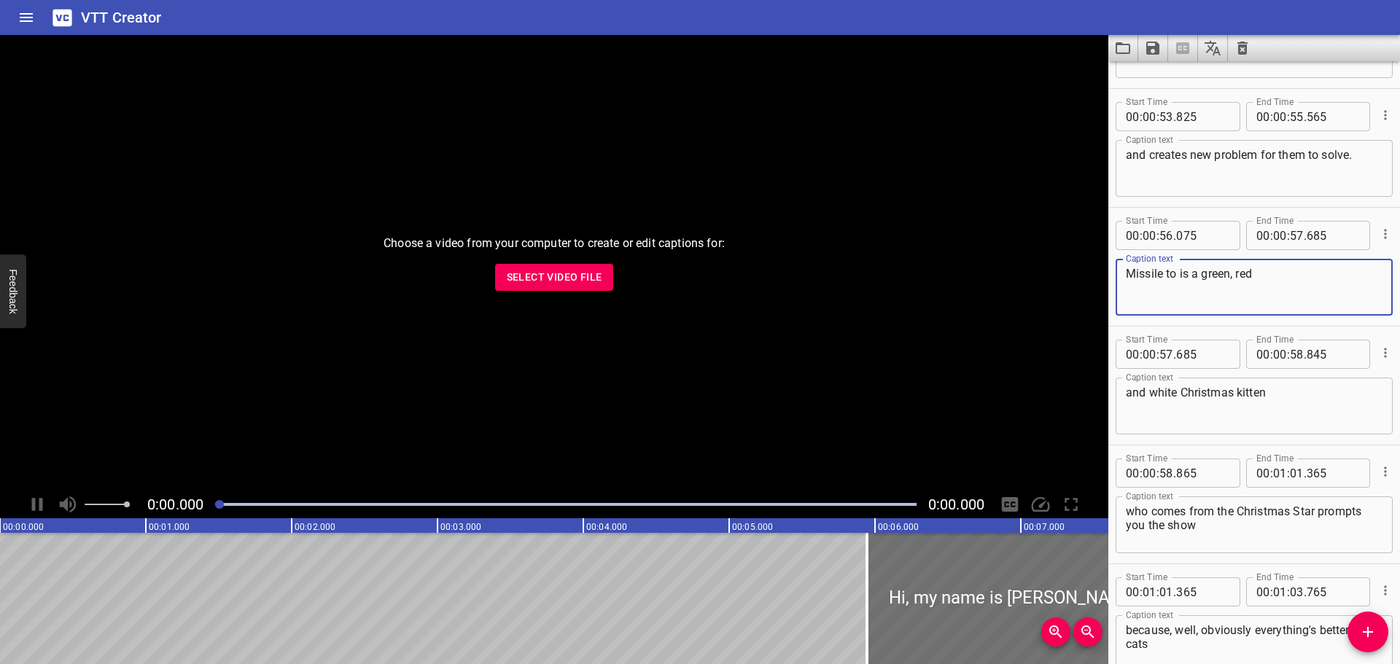
drag, startPoint x: 1177, startPoint y: 276, endPoint x: 1142, endPoint y: 277, distance: 35.0
click at [1142, 277] on textarea "Missile to is a green, red" at bounding box center [1254, 288] width 257 height 42
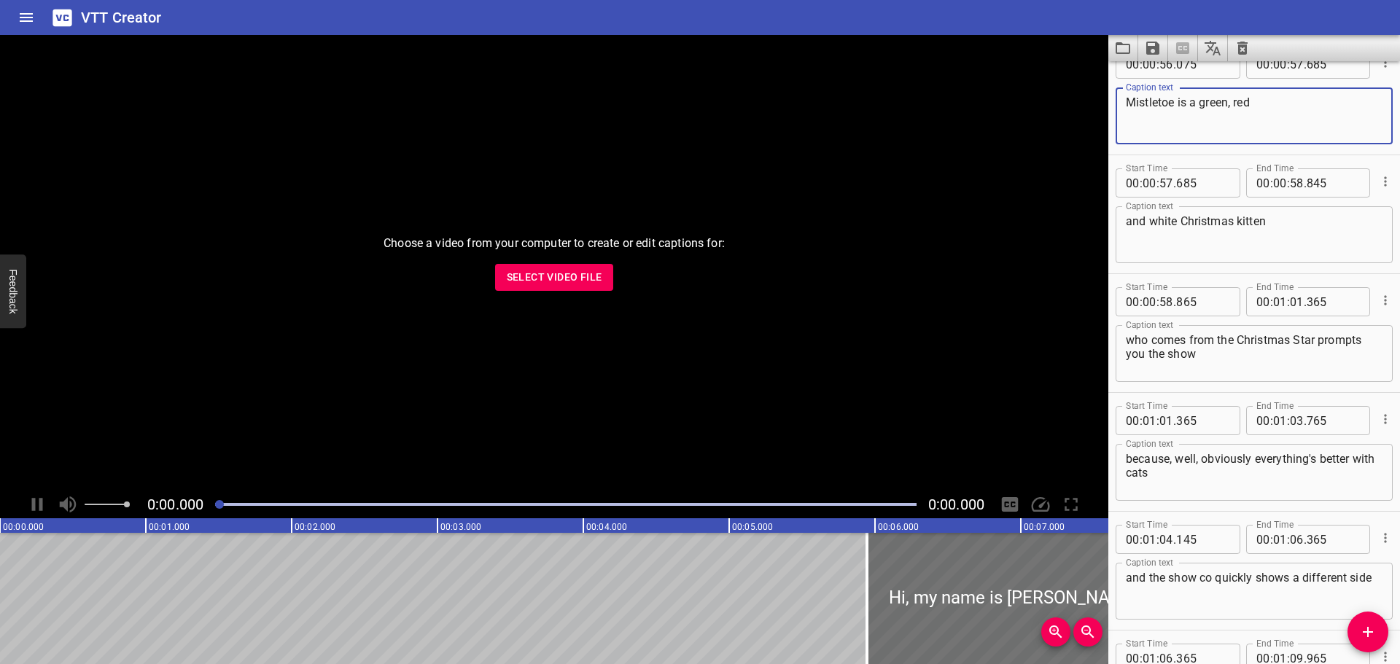
scroll to position [2261, 0]
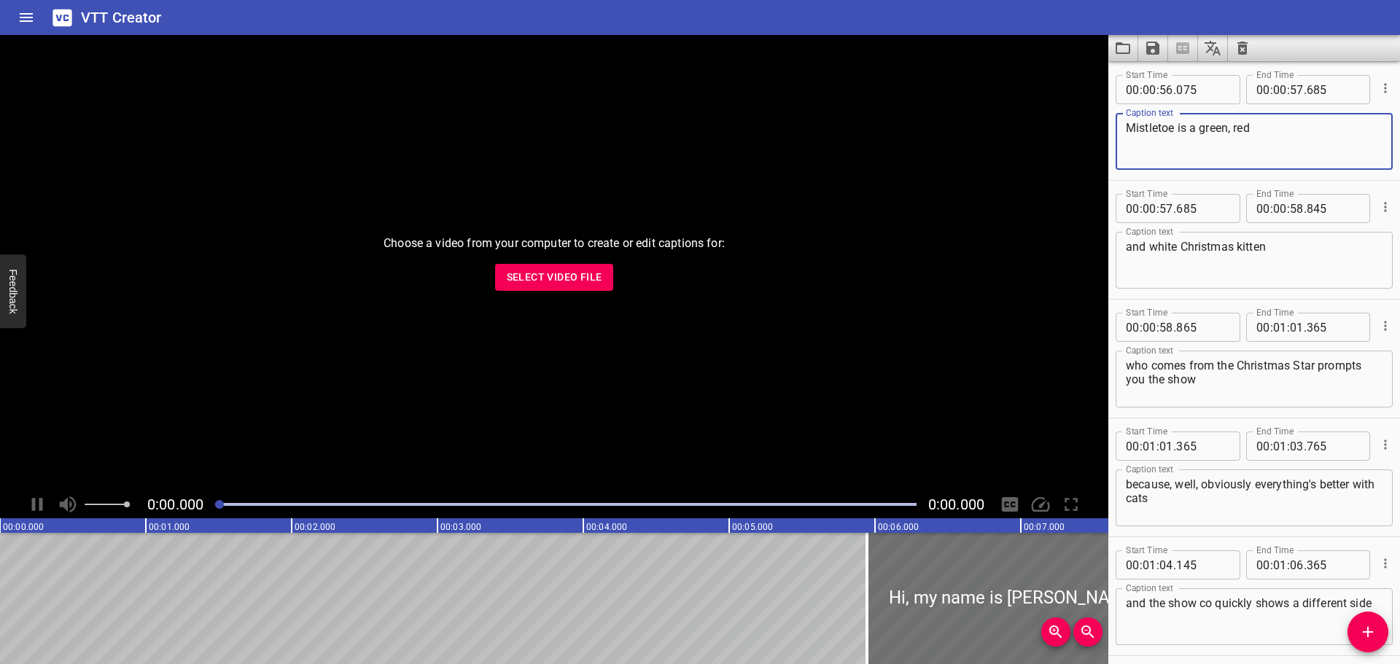
type textarea "Mistletoe is a green, red"
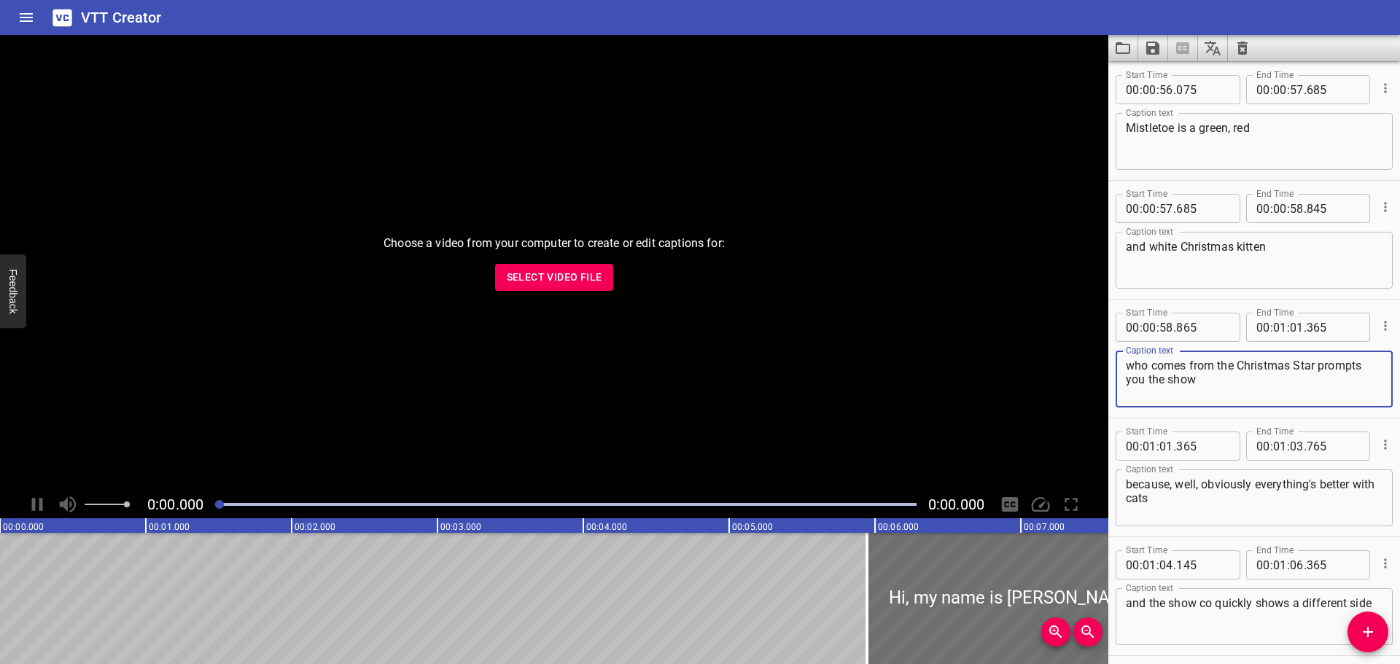
click at [1315, 362] on textarea "who comes from the Christmas Star prompts you the show" at bounding box center [1254, 380] width 257 height 42
drag, startPoint x: 1322, startPoint y: 368, endPoint x: 1370, endPoint y: 365, distance: 47.5
click at [1370, 365] on textarea "who comes from the Christmas Star. prompts you the show" at bounding box center [1254, 380] width 257 height 42
click at [1162, 381] on textarea "who comes from the Christmas Star. Come see you the show" at bounding box center [1254, 380] width 257 height 42
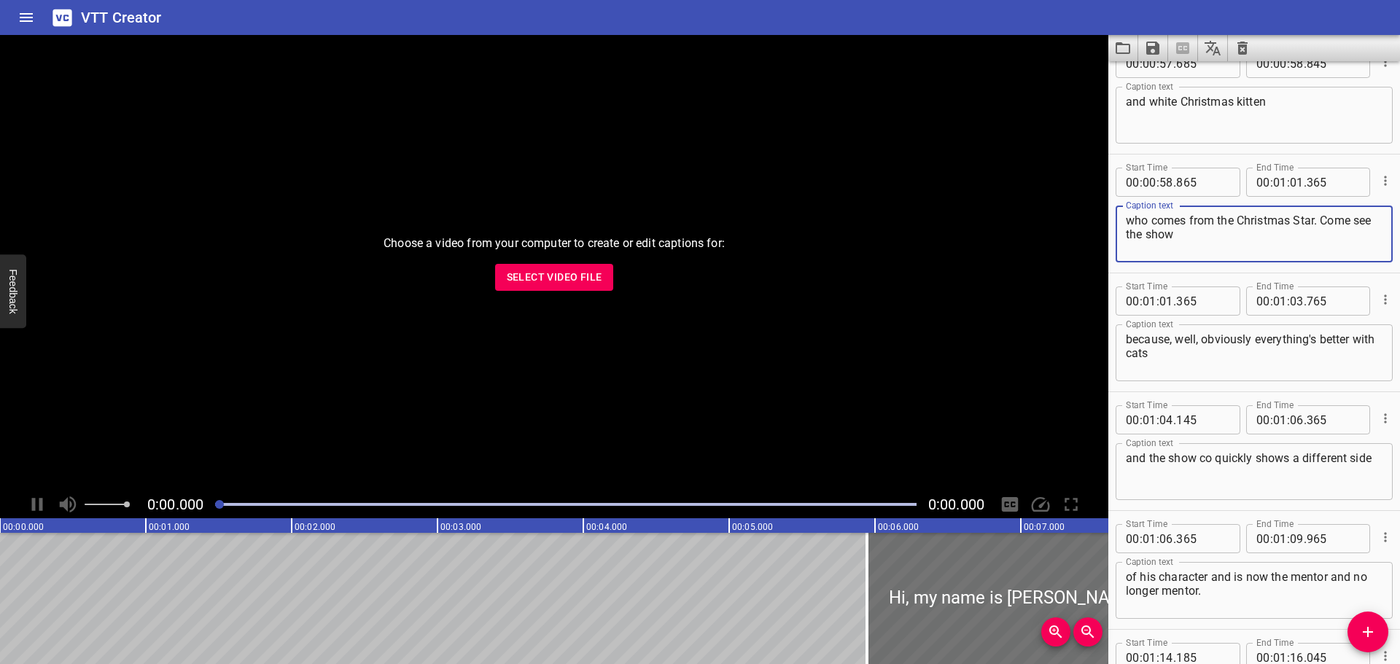
scroll to position [2407, 0]
type textarea "who comes from the Christmas Star. Come see the show"
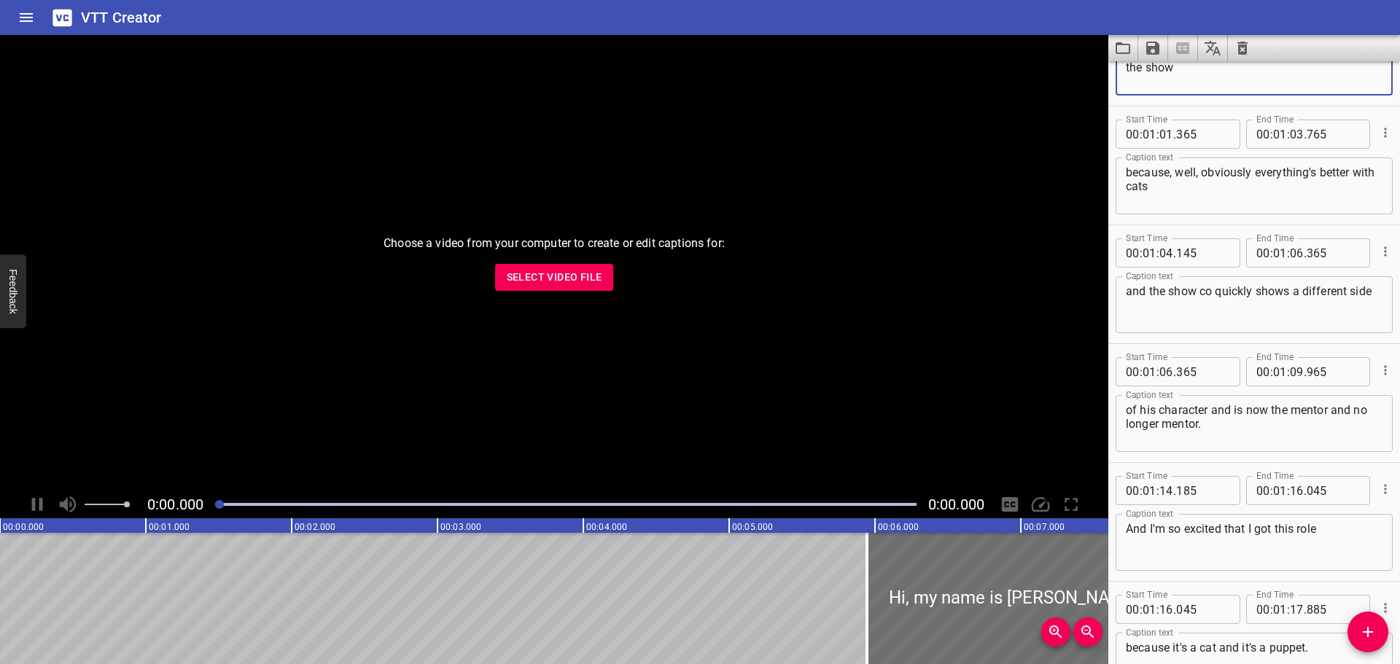
scroll to position [2625, 0]
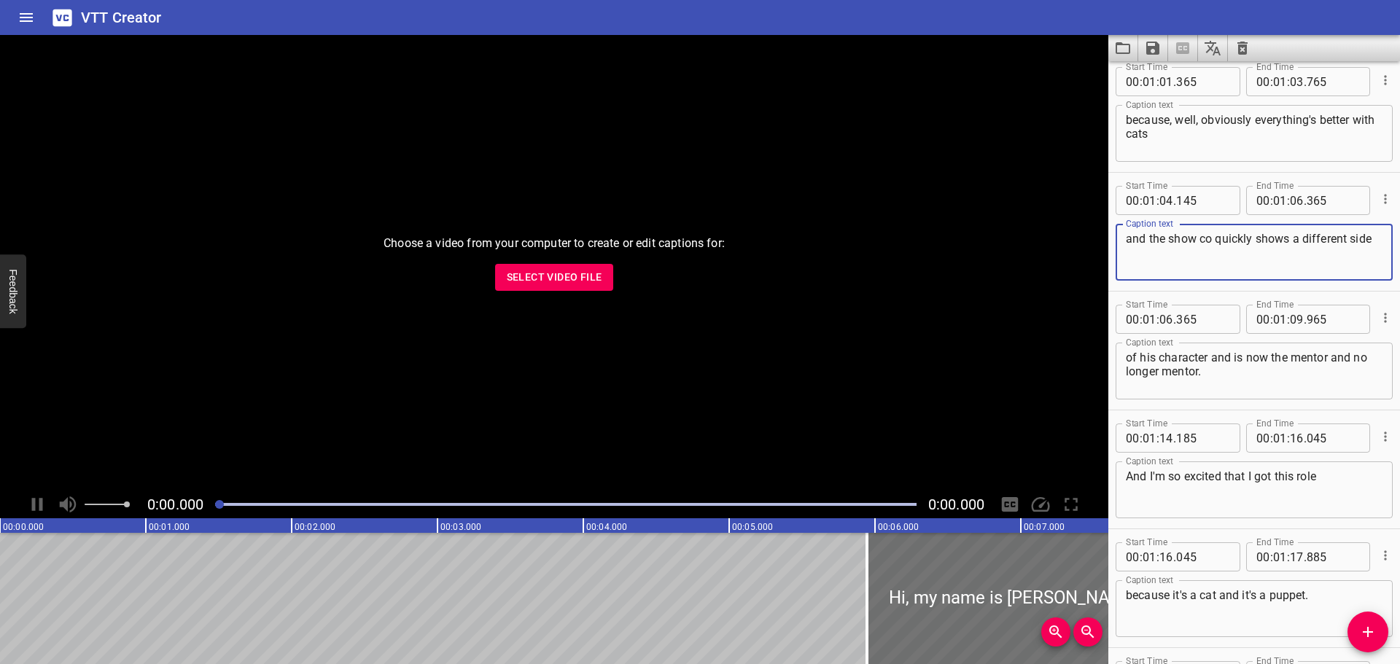
drag, startPoint x: 1253, startPoint y: 236, endPoint x: 1217, endPoint y: 238, distance: 35.8
click at [1217, 238] on textarea "and the show co quickly shows a different side" at bounding box center [1254, 253] width 257 height 42
drag, startPoint x: 1212, startPoint y: 241, endPoint x: 1202, endPoint y: 242, distance: 10.3
click at [1202, 242] on textarea "and the show co [PERSON_NAME] shows a different side" at bounding box center [1254, 253] width 257 height 42
drag, startPoint x: 1150, startPoint y: 244, endPoint x: 1164, endPoint y: 239, distance: 14.8
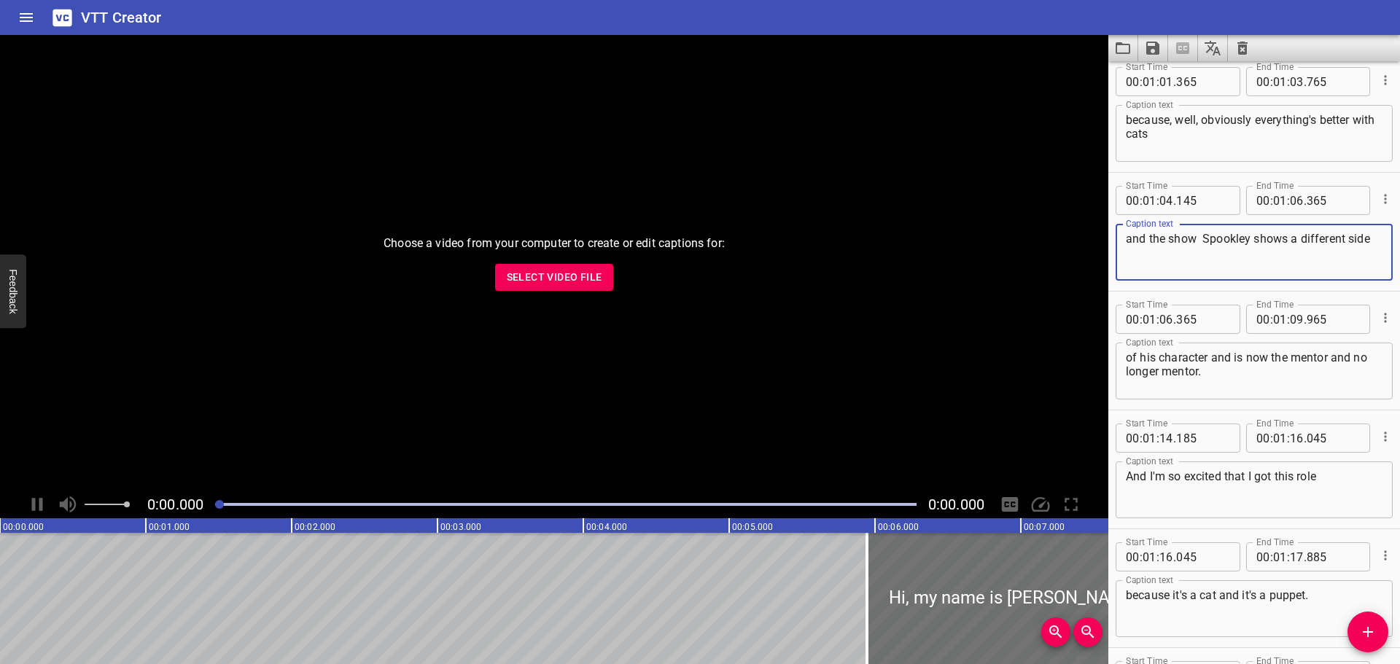
click at [1164, 239] on textarea "and the show Spookley shows a different side" at bounding box center [1254, 253] width 257 height 42
click at [1191, 242] on textarea "and to show Spookley shows a different side" at bounding box center [1254, 253] width 257 height 42
type textarea "and to show us how [PERSON_NAME] shows a different side"
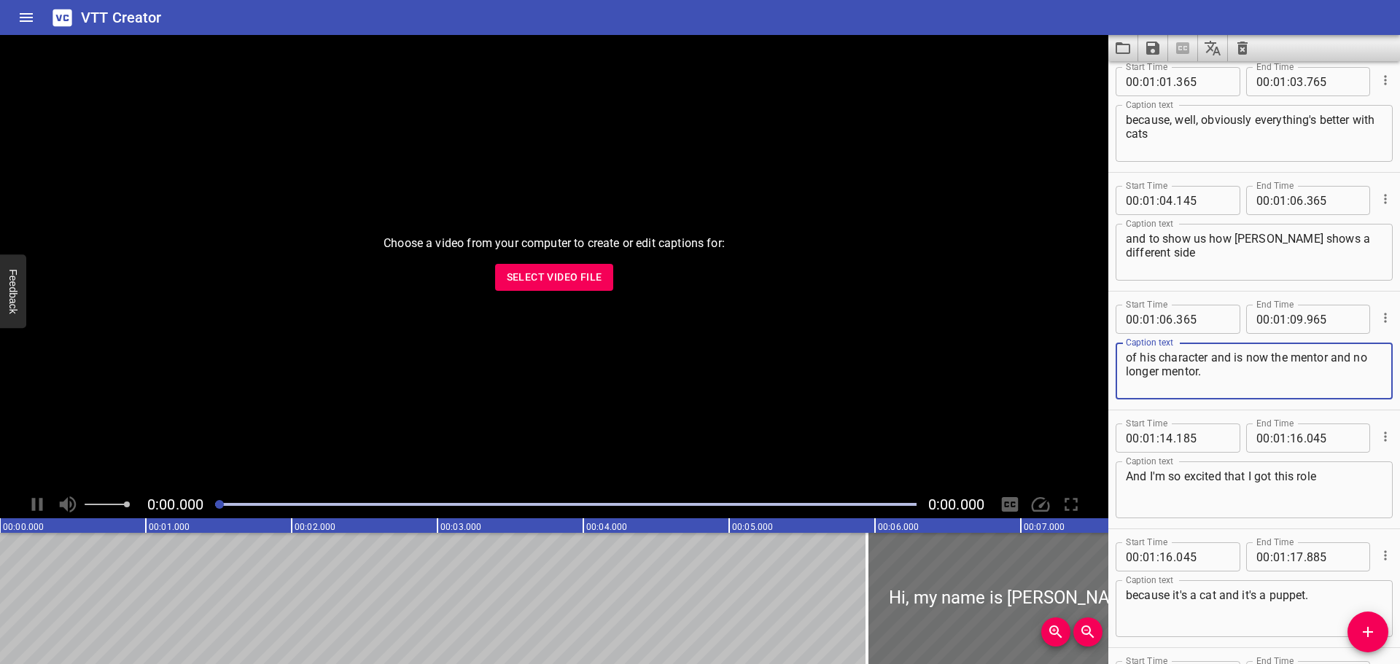
click at [1199, 370] on textarea "of his character and is now the mentor and no longer mentor." at bounding box center [1254, 372] width 257 height 42
click at [1236, 378] on textarea "of his character and is now the mentor and no longer mentee." at bounding box center [1254, 372] width 257 height 42
type textarea "of his character and is now the mentor and no longer mentee."
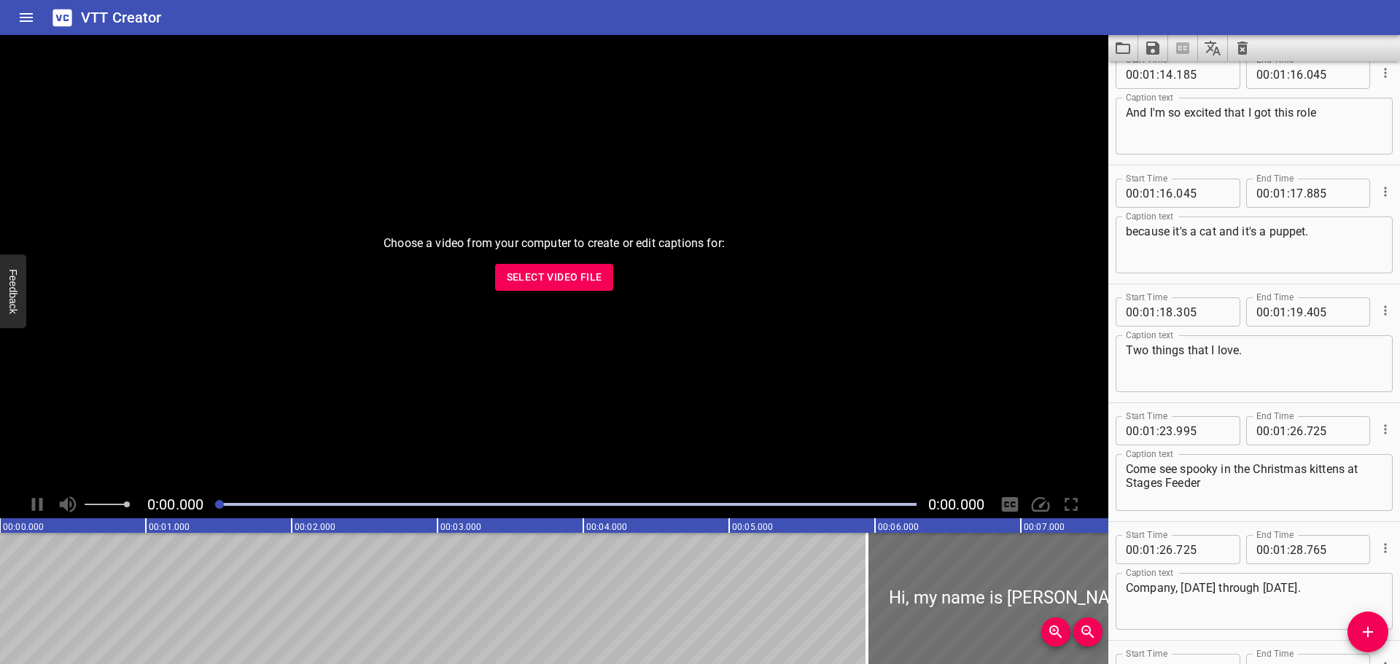
scroll to position [2990, 0]
click at [1258, 352] on textarea "Two things that I love." at bounding box center [1254, 364] width 257 height 42
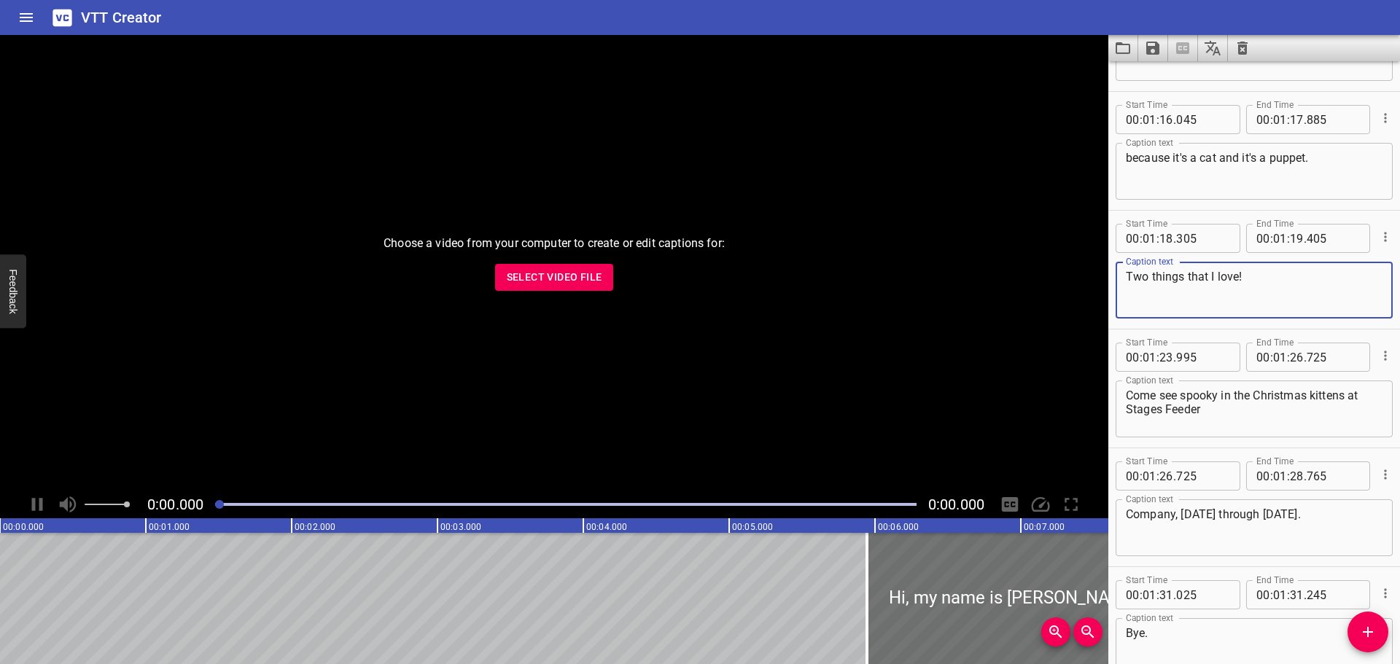
type textarea "Two things that I love!"
click at [1186, 400] on textarea "Come see spooky in the Christmas kittens at Stages Feeder" at bounding box center [1254, 410] width 257 height 42
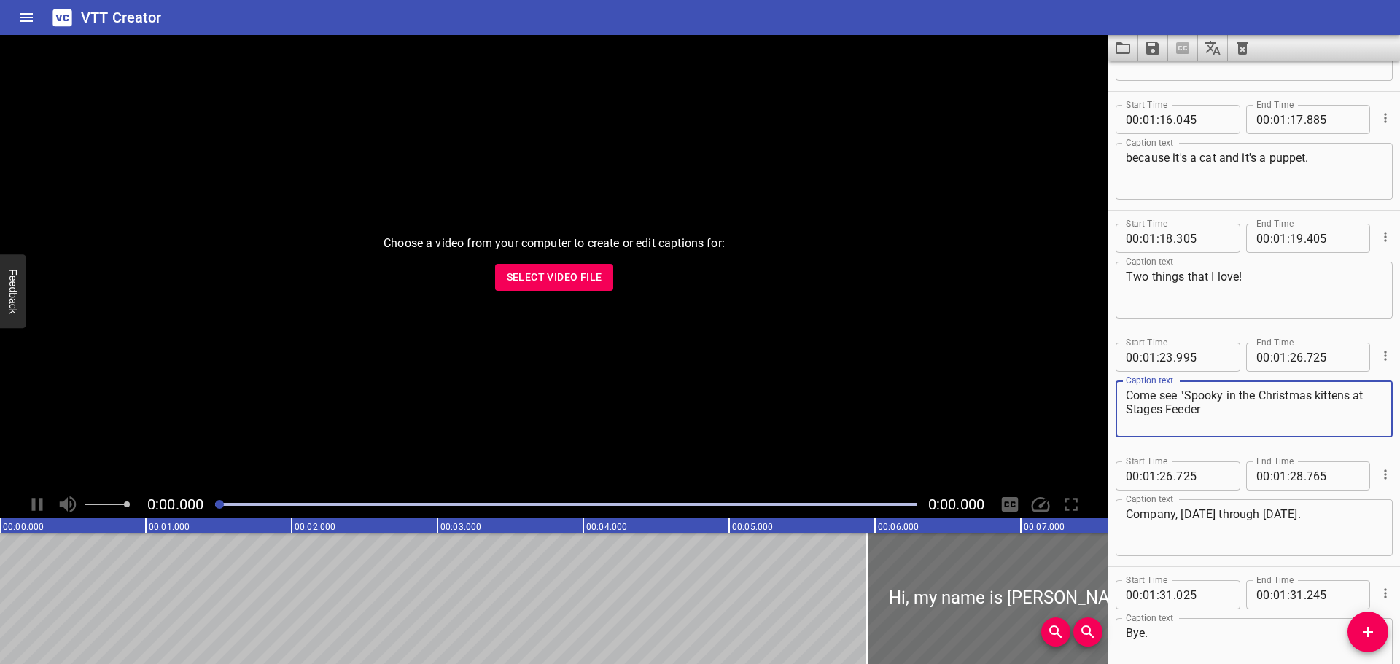
click at [1221, 399] on textarea "Come see "Spooky in the Christmas kittens at Stages Feeder" at bounding box center [1254, 410] width 257 height 42
click at [1249, 401] on textarea "Come see "Spookley in the Christmas kittens at Stages Feeder" at bounding box center [1254, 410] width 257 height 42
click at [1130, 405] on textarea "Come see "Spookley and the Christmas kittens at Stages Feeder" at bounding box center [1254, 410] width 257 height 42
click at [1162, 414] on textarea "Come see "Spookley and the Christmas Kittens at Stages Feeder" at bounding box center [1254, 410] width 257 height 42
drag, startPoint x: 1284, startPoint y: 411, endPoint x: 1224, endPoint y: 414, distance: 59.2
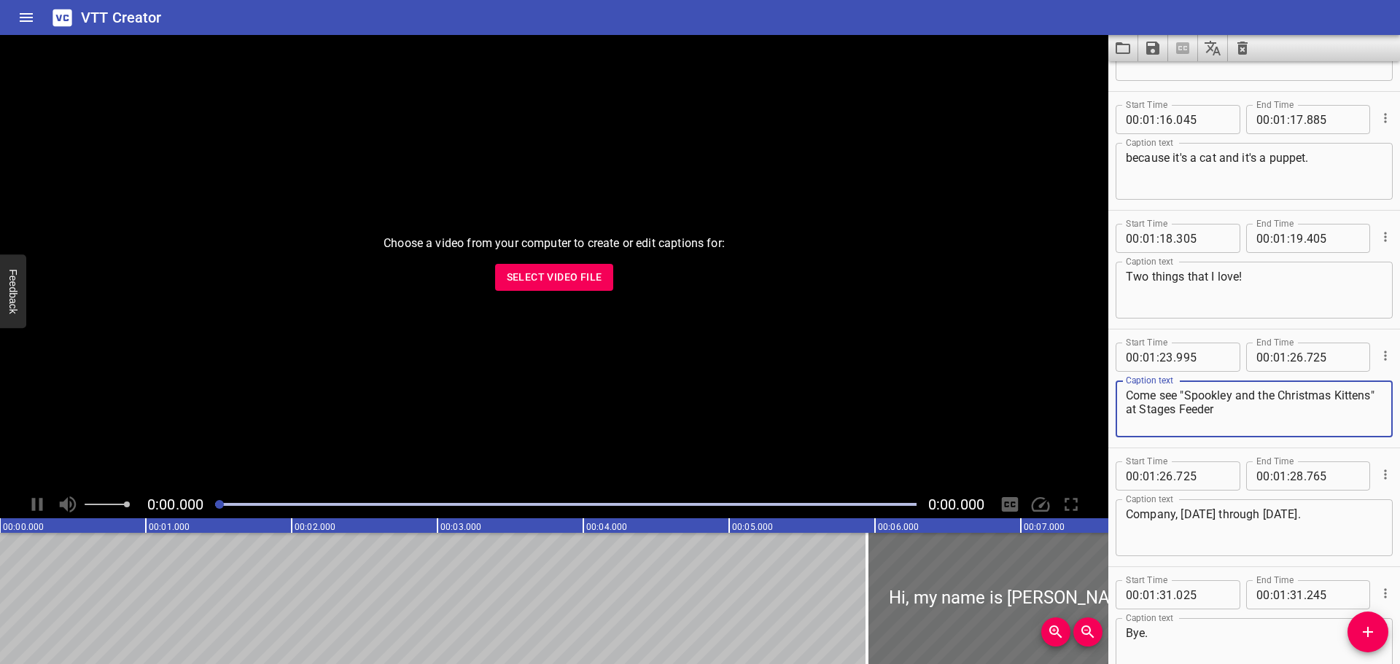
click at [1224, 414] on textarea "Come see "Spookley and the Christmas Kittens" at Stages Feeder" at bounding box center [1254, 410] width 257 height 42
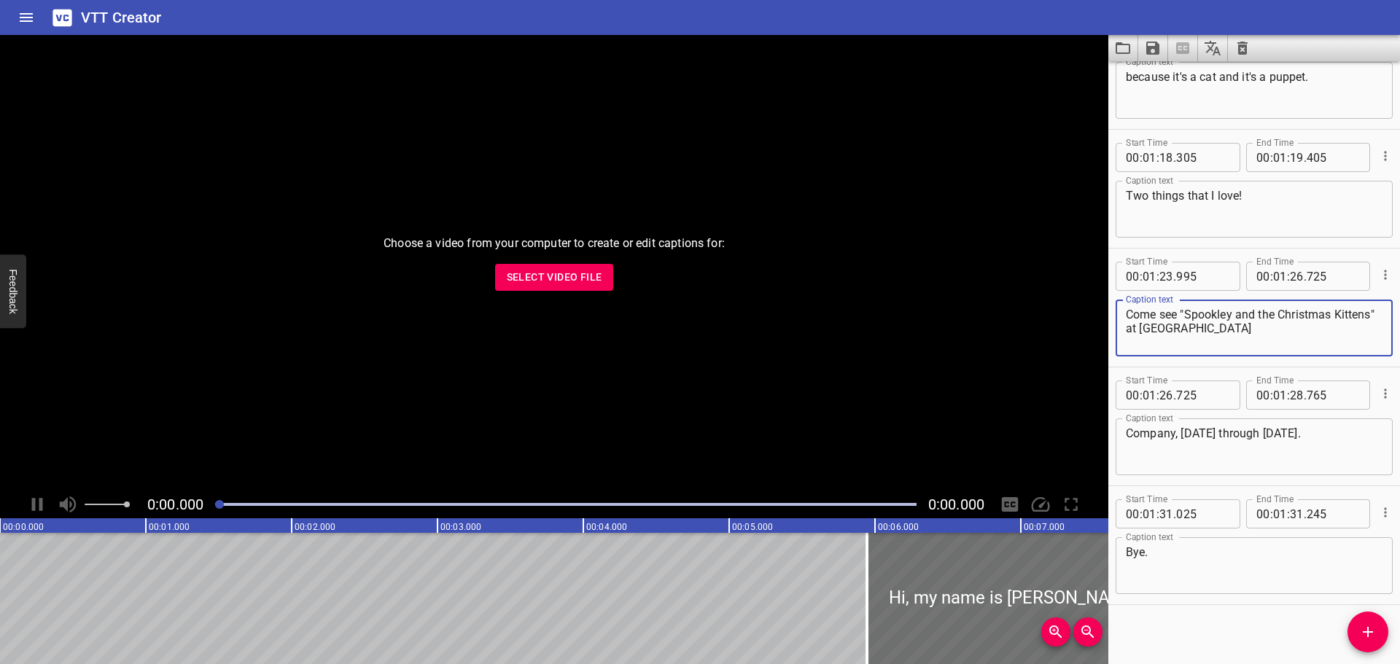
scroll to position [3150, 0]
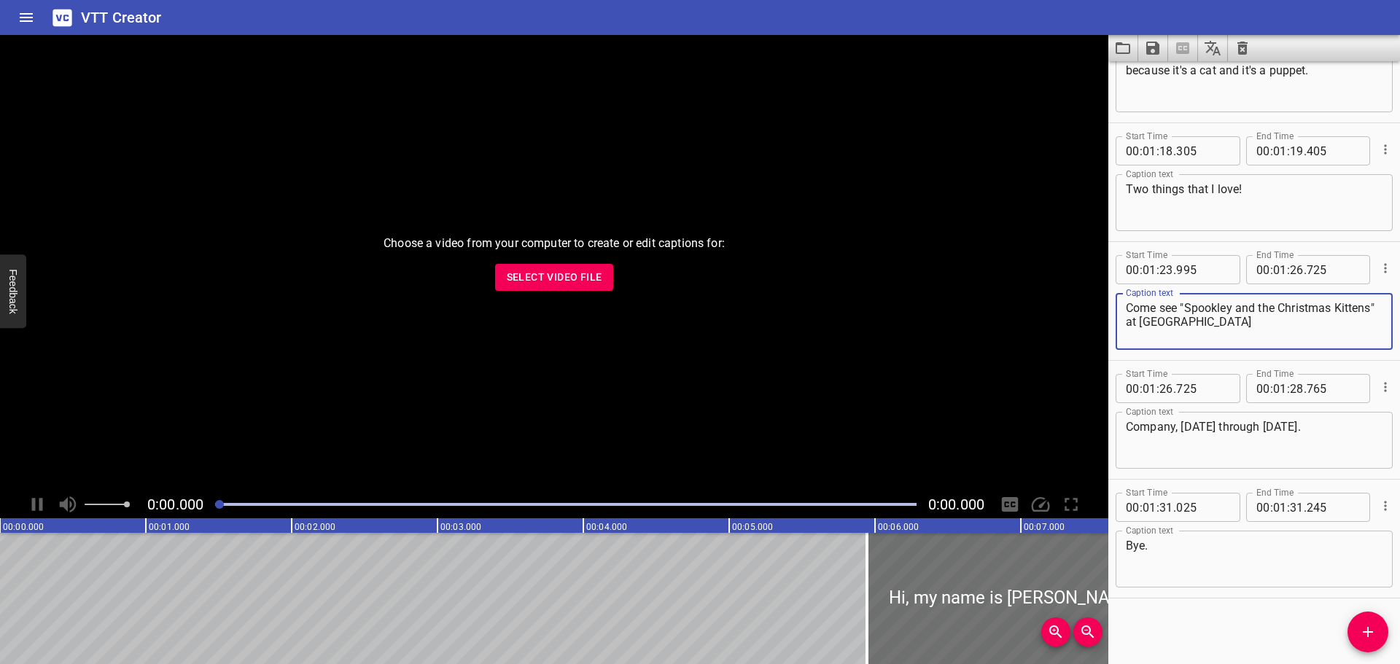
type textarea "Come see "Spookley and the Christmas Kittens" at [GEOGRAPHIC_DATA]"
click at [1176, 554] on textarea "Bye." at bounding box center [1254, 560] width 257 height 42
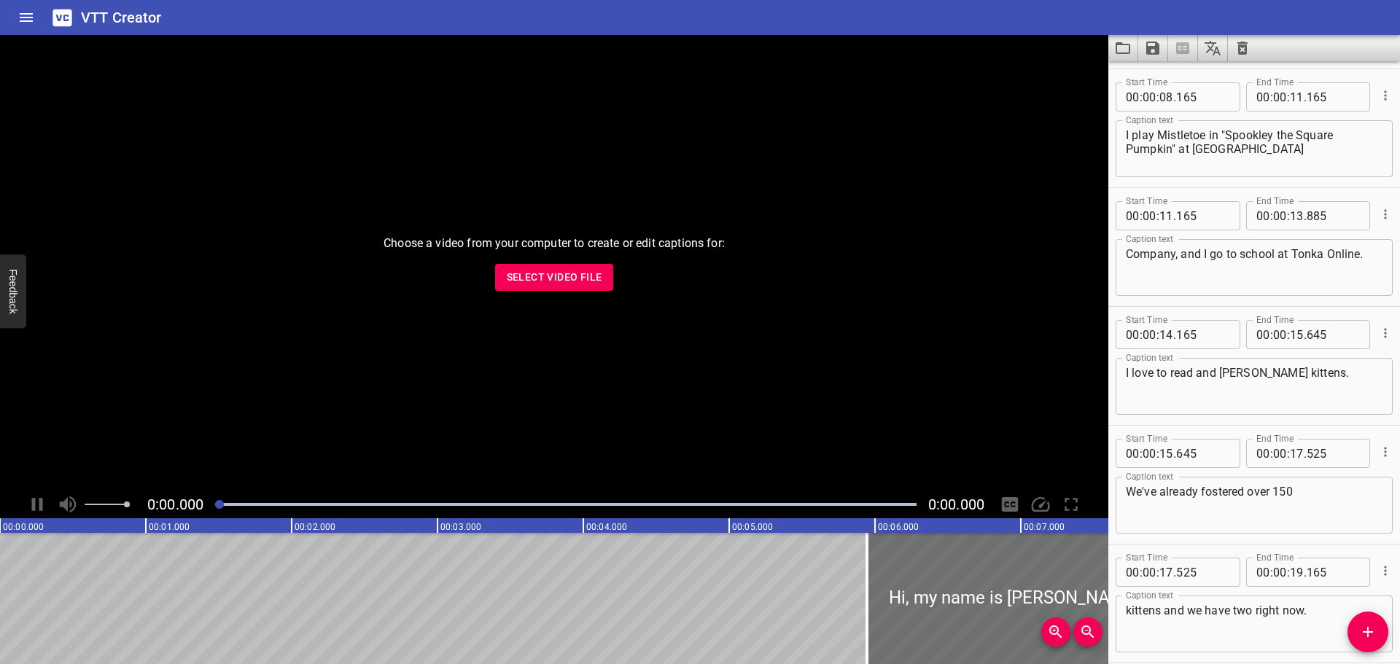
scroll to position [0, 0]
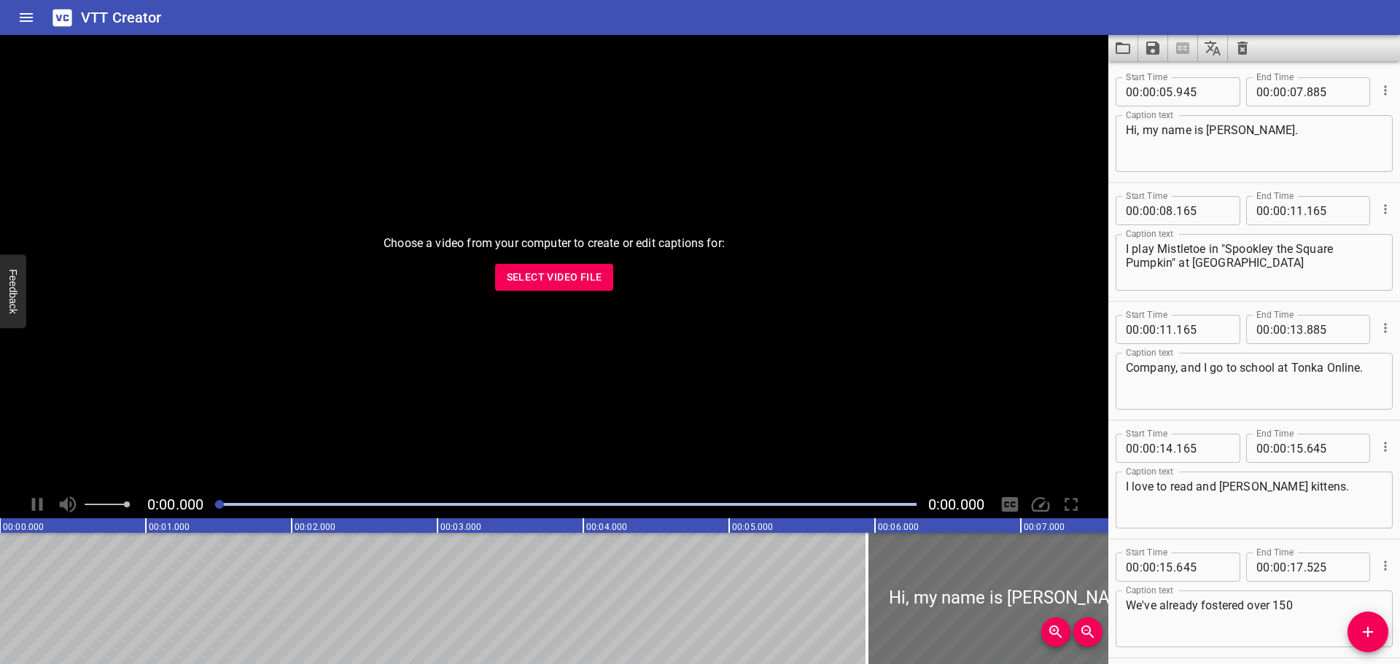
type textarea "Bye!"
click at [1153, 40] on icon "Save captions to file" at bounding box center [1153, 48] width 18 height 18
click at [1165, 77] on li "Save to VTT file" at bounding box center [1191, 80] width 107 height 26
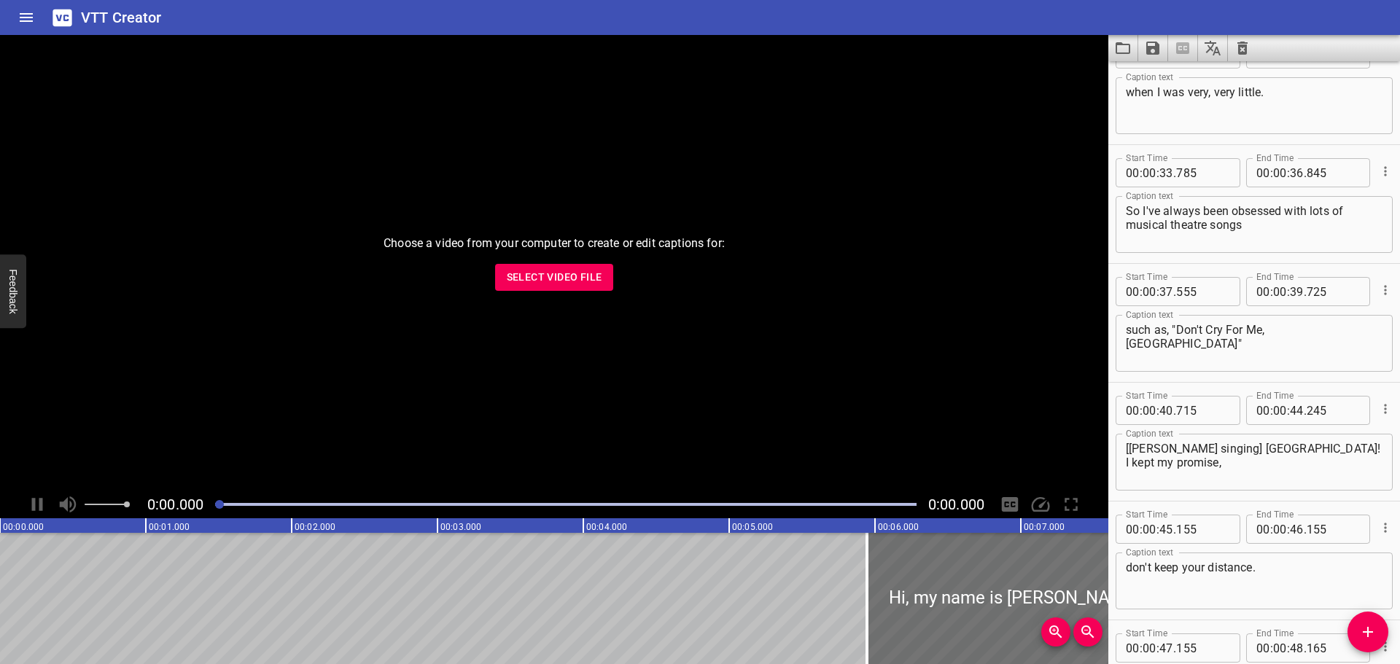
scroll to position [1313, 0]
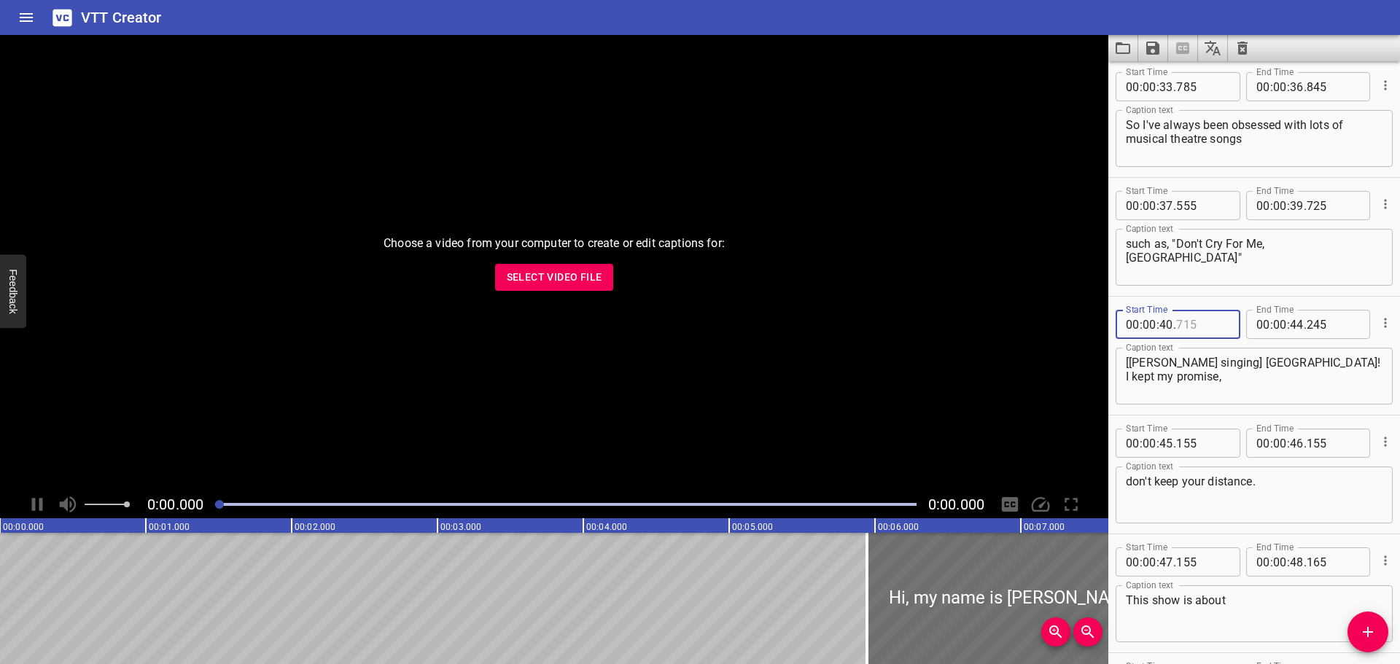
click at [1205, 330] on input "number" at bounding box center [1202, 324] width 53 height 29
type input "000"
click at [1171, 446] on input "number" at bounding box center [1167, 443] width 14 height 29
type input "44"
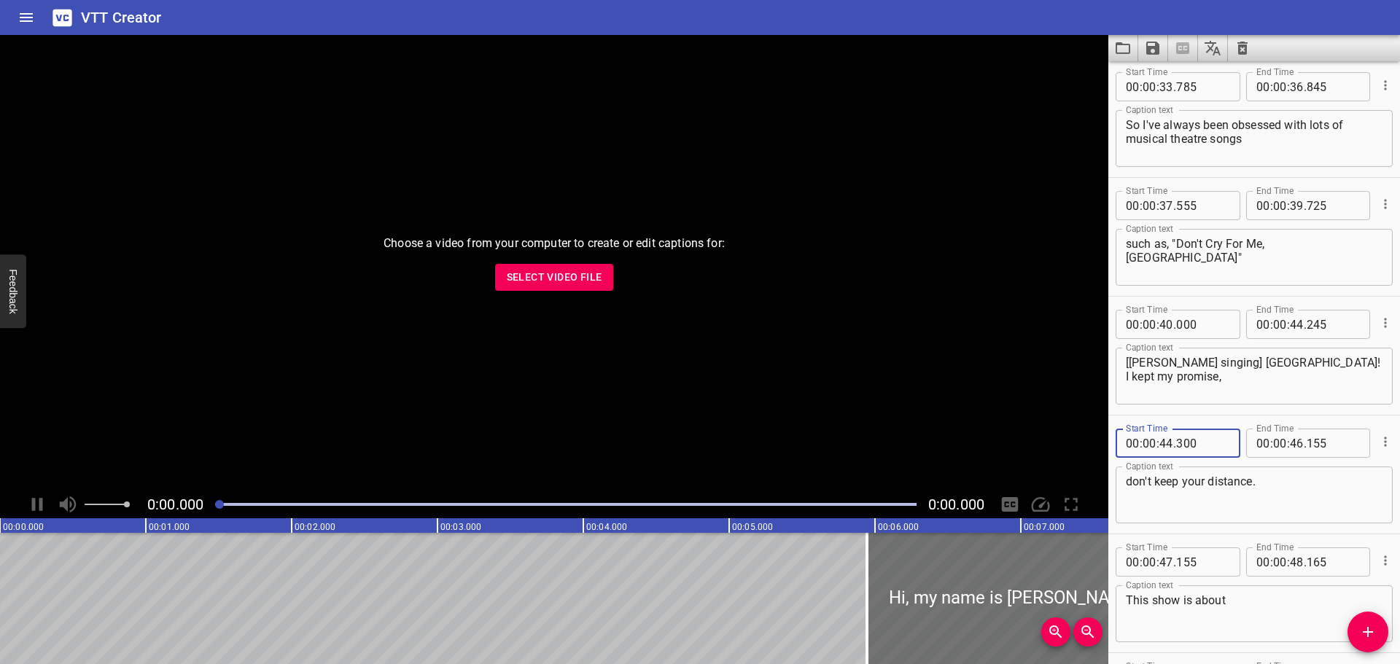
type input "300"
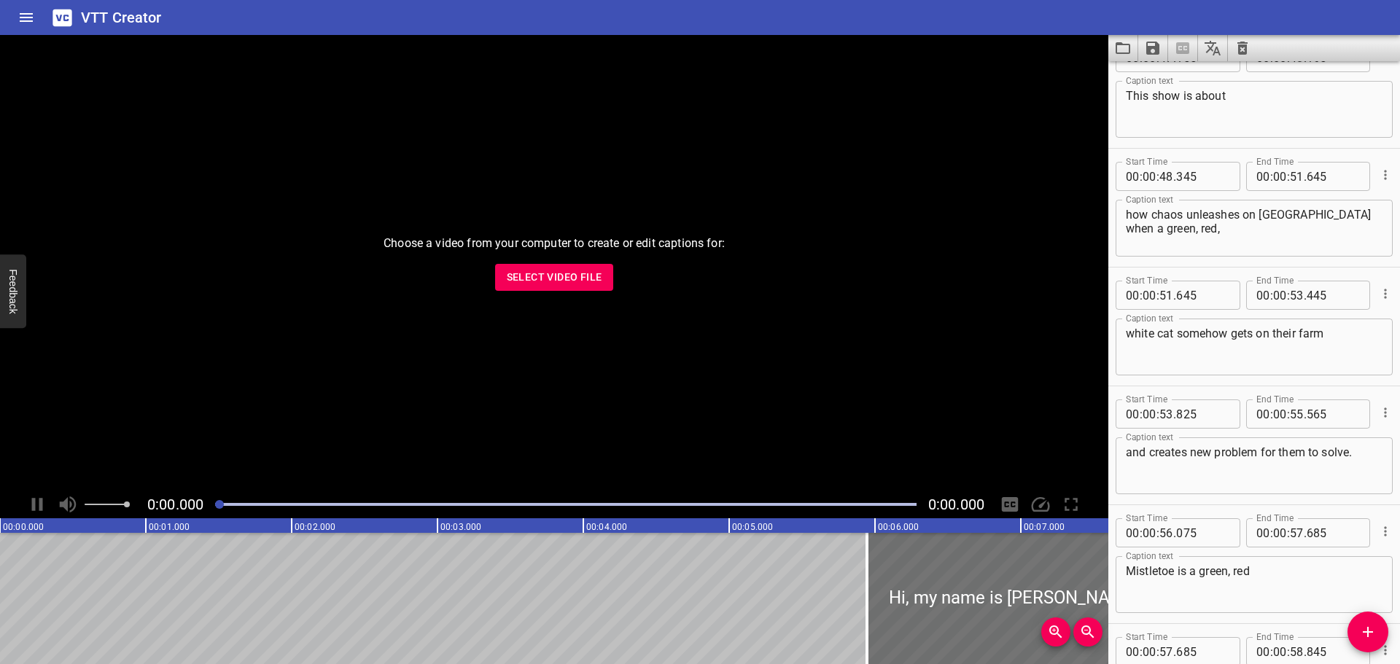
scroll to position [1823, 0]
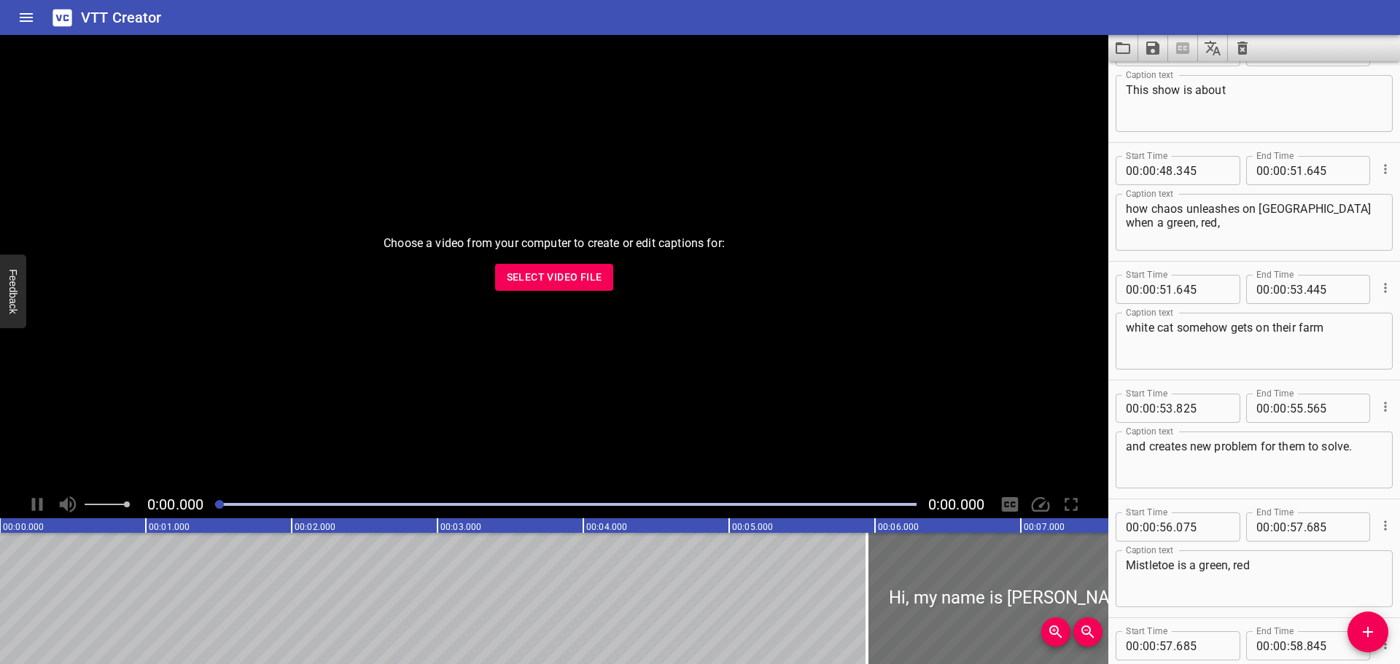
type input "300"
click at [1189, 451] on textarea "and creates new problem for them to solve." at bounding box center [1254, 461] width 257 height 42
type textarea "and creates a new problem for them to solve."
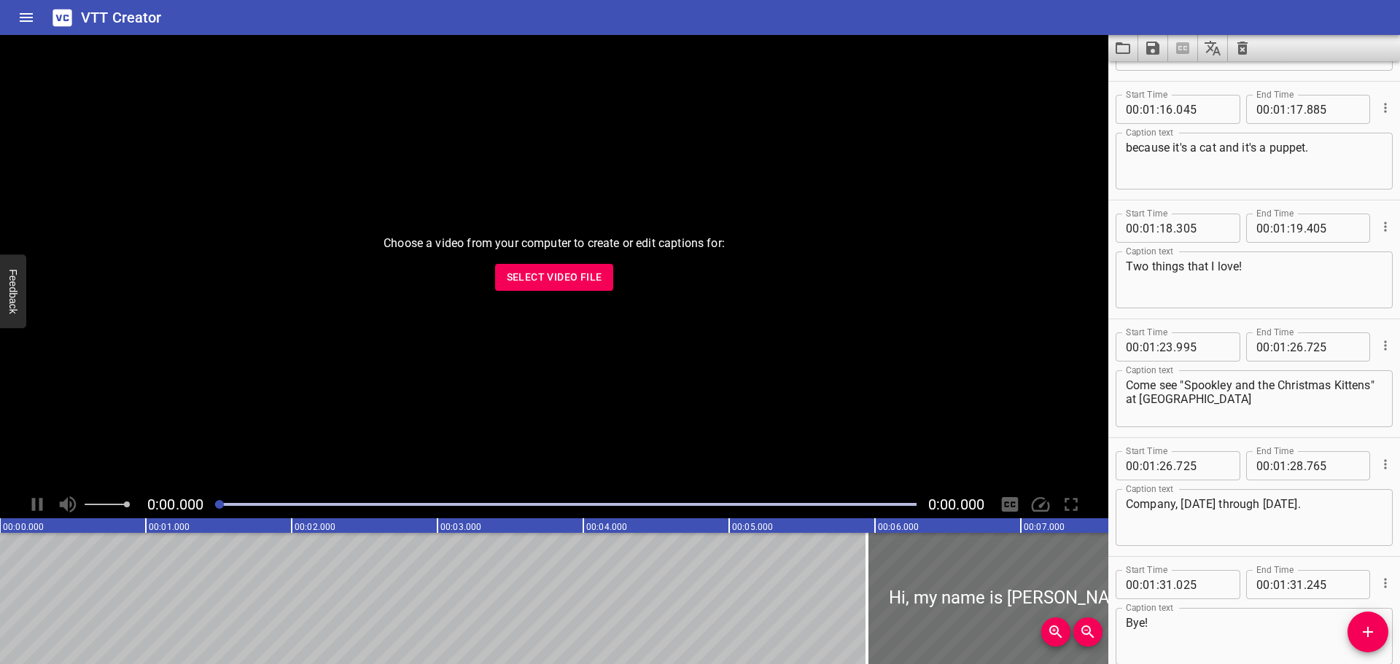
scroll to position [3150, 0]
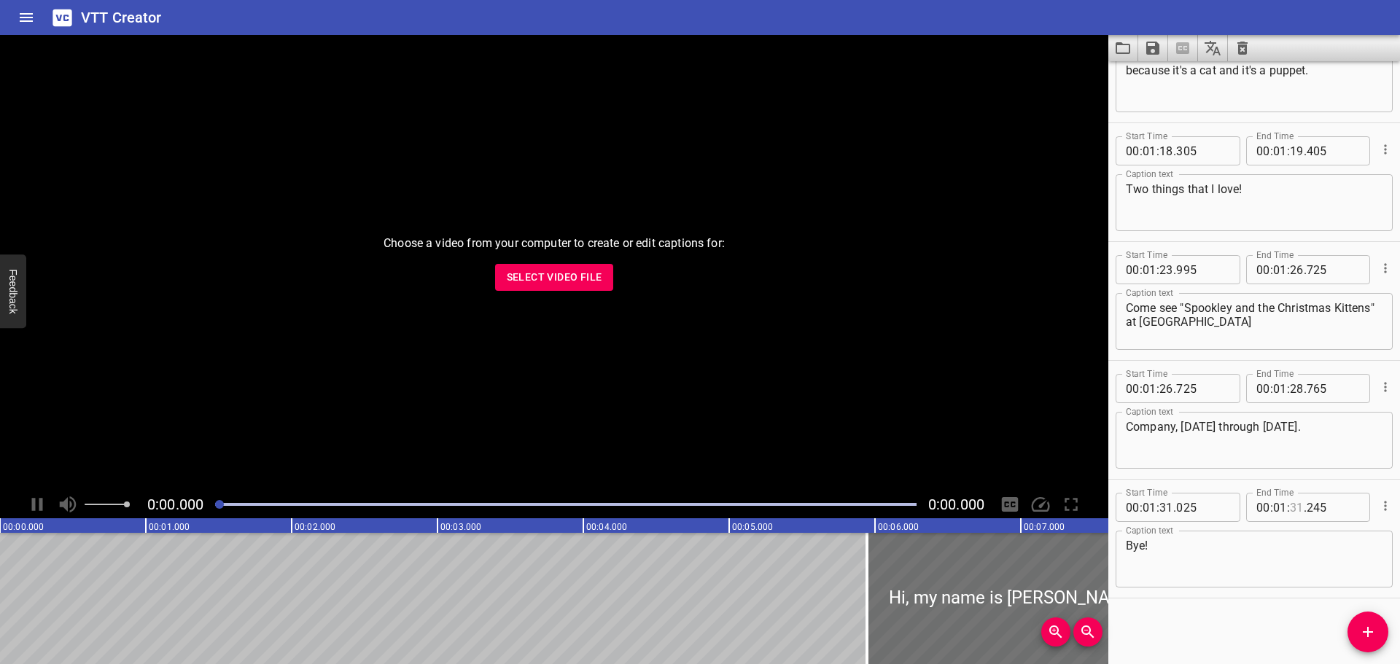
click at [1294, 510] on input "number" at bounding box center [1297, 507] width 14 height 29
type input "32"
type input "245"
click at [1251, 617] on div "Start Time 00 : 00 : 05 . 945 Start Time End Time 00 : 00 : 07 . 885 End Time C…" at bounding box center [1255, 362] width 292 height 603
click at [1367, 636] on icon "Add Cue" at bounding box center [1368, 633] width 18 height 18
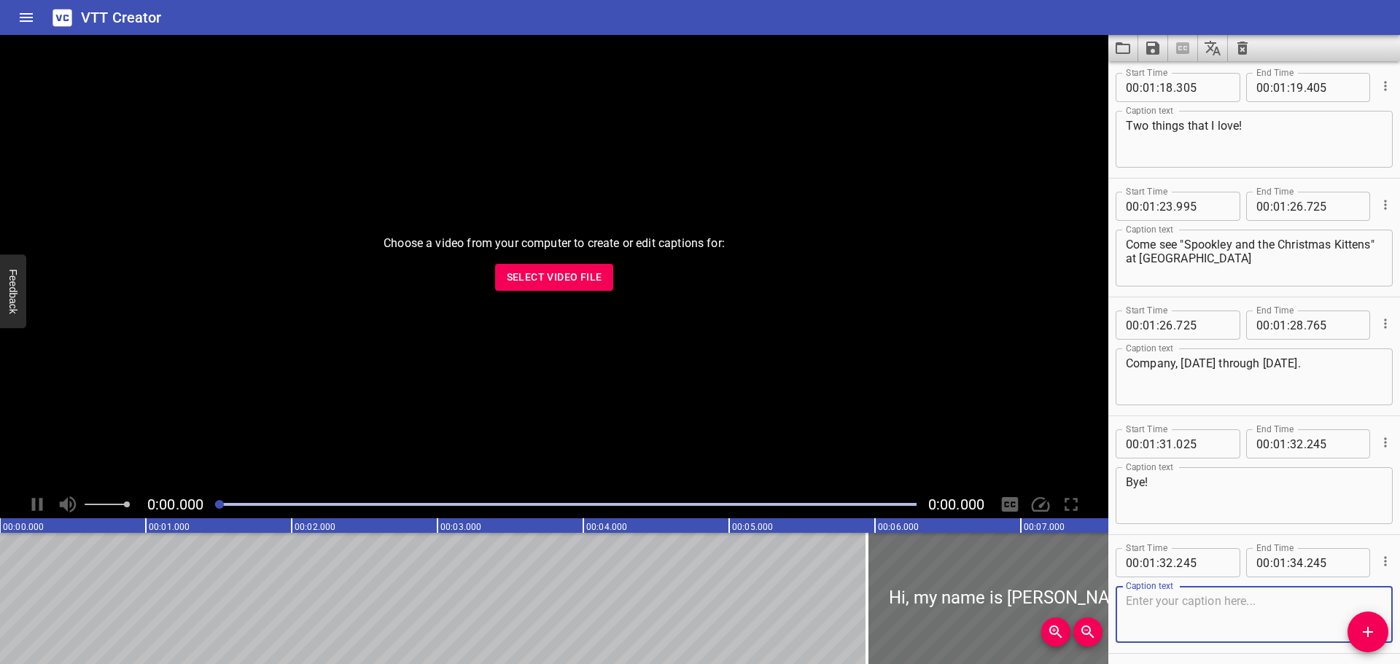
scroll to position [3269, 0]
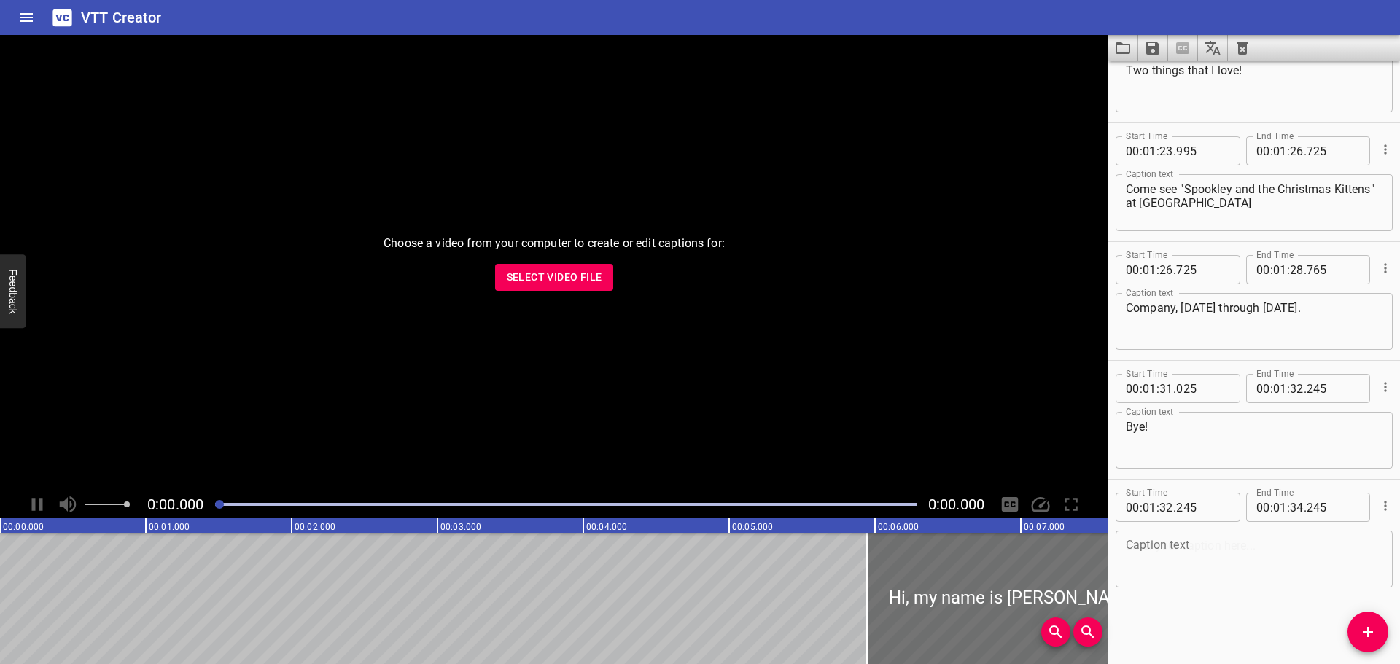
drag, startPoint x: 1157, startPoint y: 502, endPoint x: 1172, endPoint y: 510, distance: 16.3
click at [1157, 503] on span ":" at bounding box center [1158, 507] width 3 height 29
click at [1155, 512] on input "number" at bounding box center [1150, 507] width 14 height 29
type input "00"
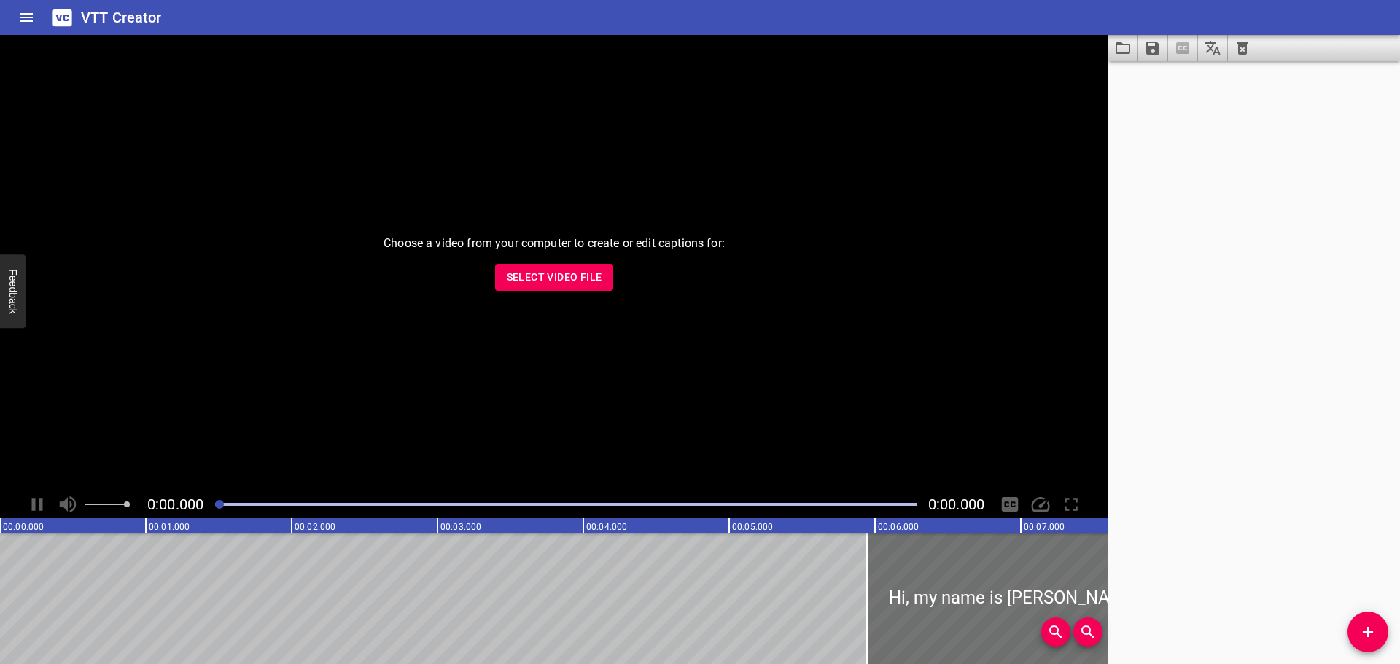
type input "32"
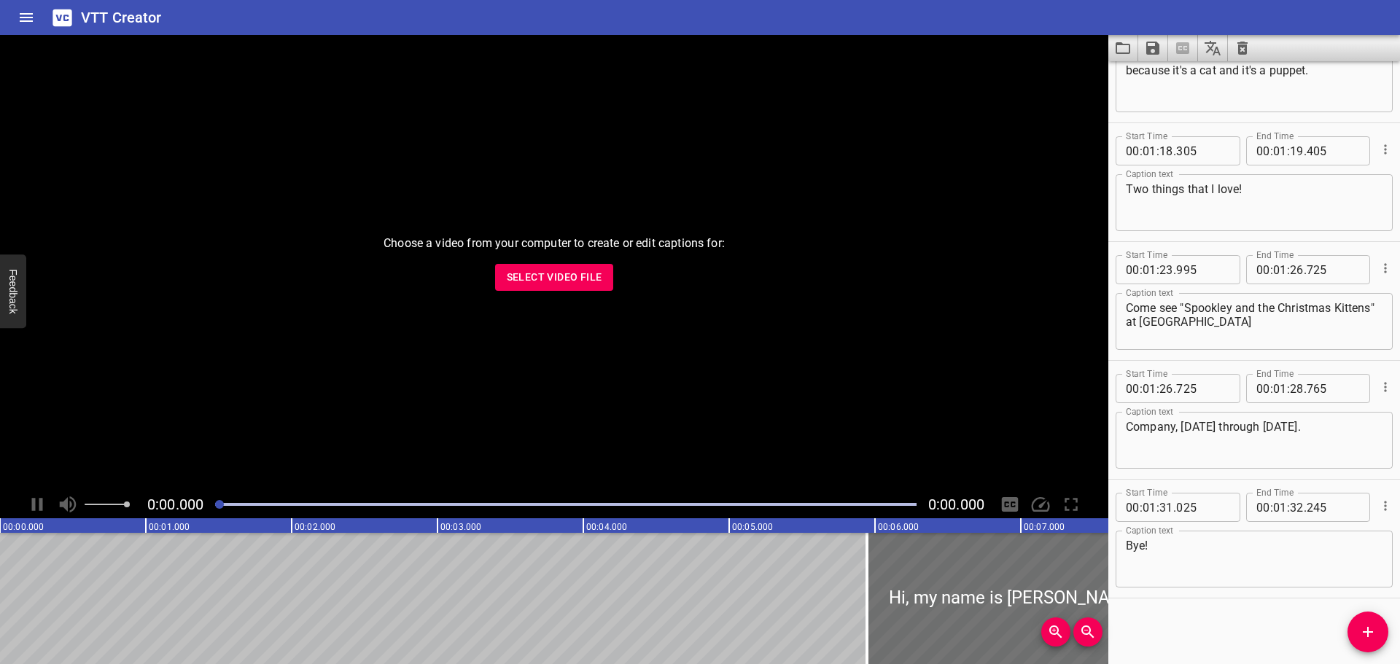
scroll to position [892, 0]
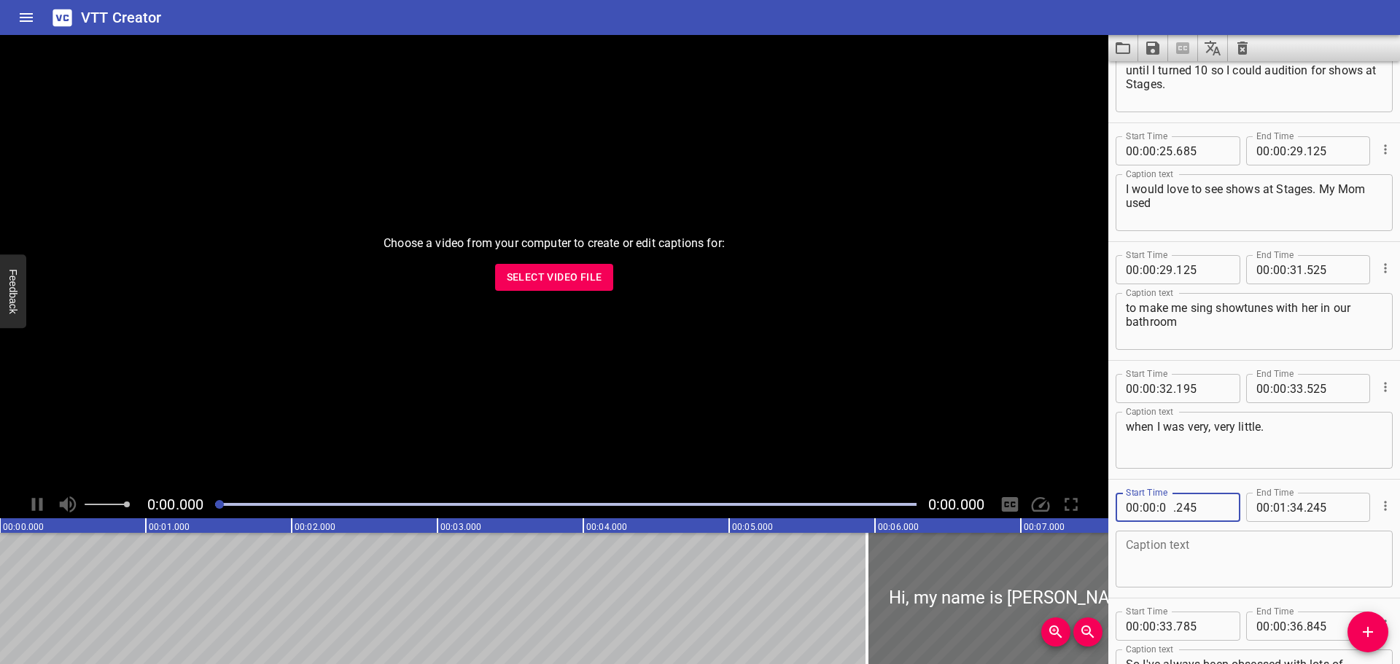
type input "01"
type input "000"
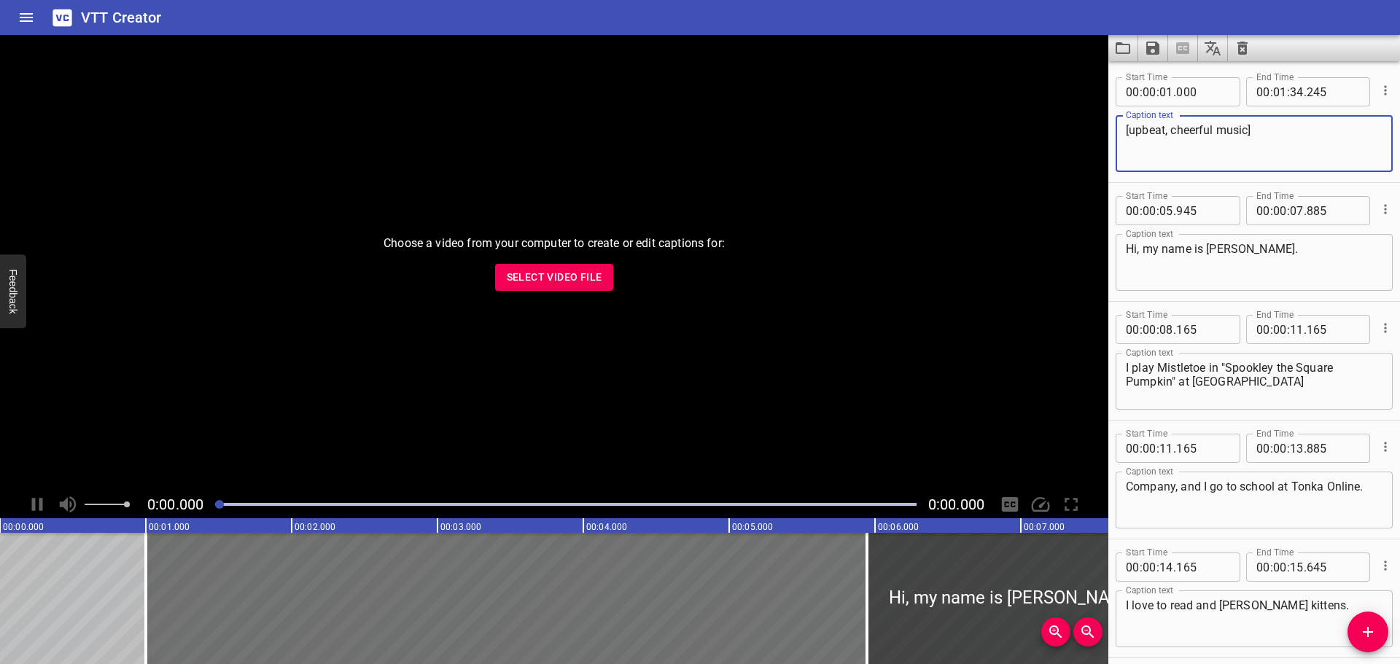
type textarea "[upbeat, cheerful music]"
click at [1278, 93] on input "number" at bounding box center [1280, 91] width 14 height 29
type input "00"
type input "05"
type input "000"
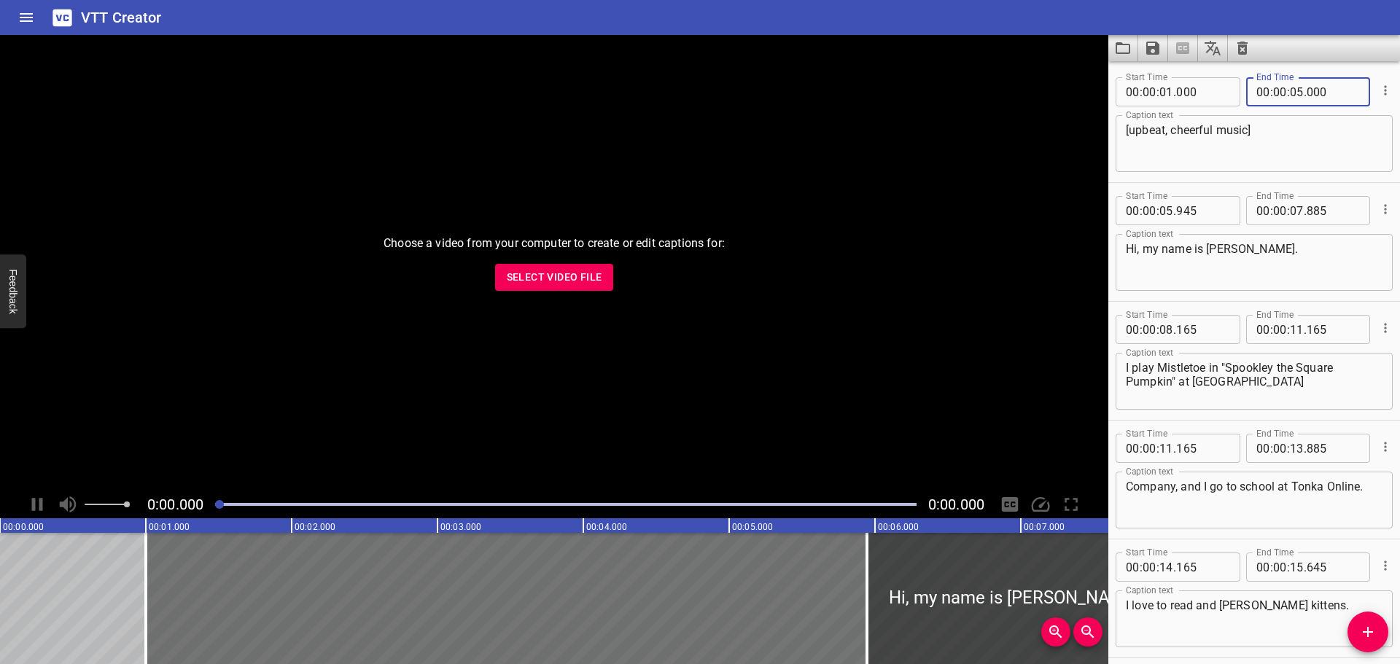
click at [1276, 155] on textarea "[upbeat, cheerful music]" at bounding box center [1254, 144] width 257 height 42
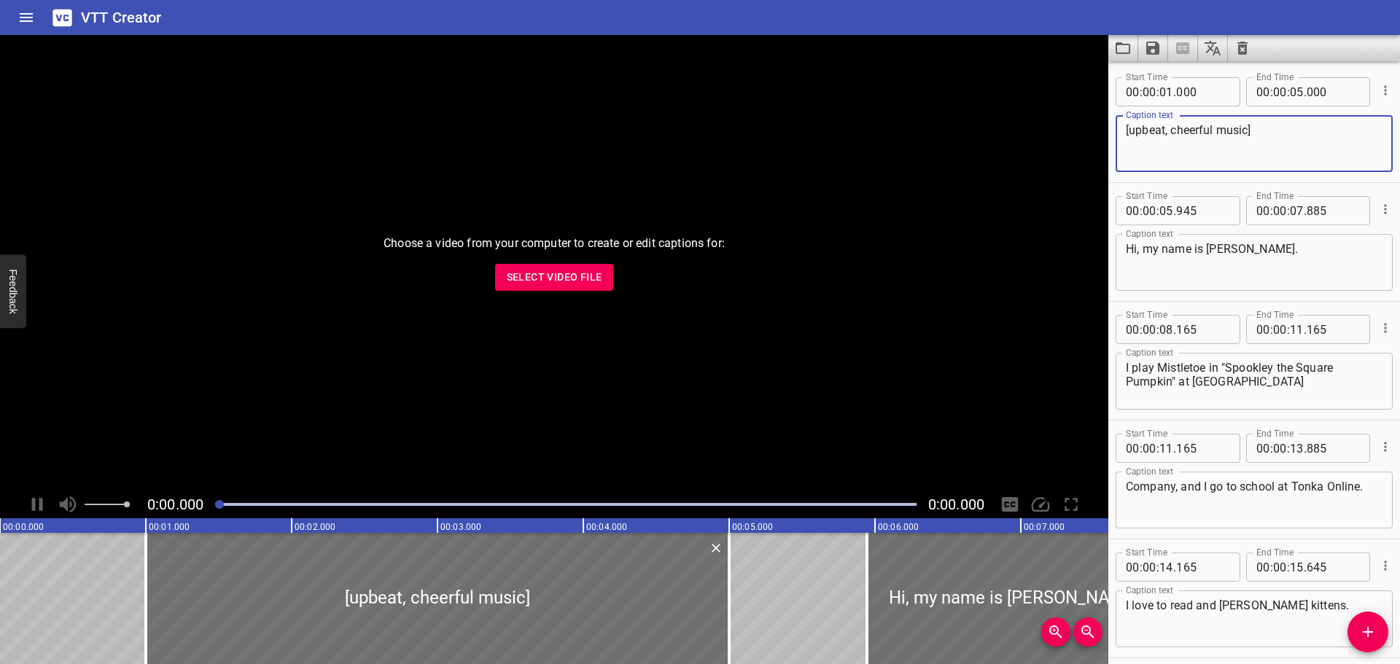
click at [1157, 58] on button "Save captions to file" at bounding box center [1153, 48] width 30 height 26
click at [1173, 76] on li "Save to VTT file" at bounding box center [1191, 80] width 107 height 26
click at [1146, 46] on icon "Save captions to file" at bounding box center [1152, 48] width 13 height 13
click at [1187, 98] on li "Save to SRT file" at bounding box center [1191, 106] width 107 height 26
